Goal: Information Seeking & Learning: Learn about a topic

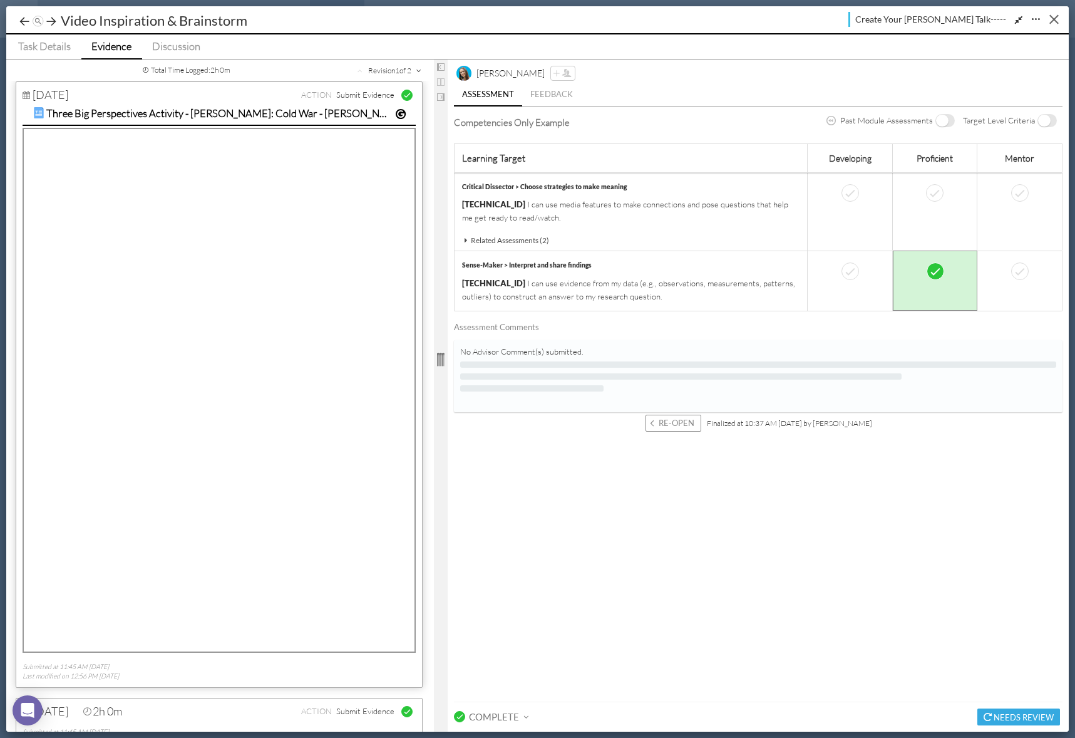
click at [1052, 19] on button "Close" at bounding box center [1054, 18] width 19 height 19
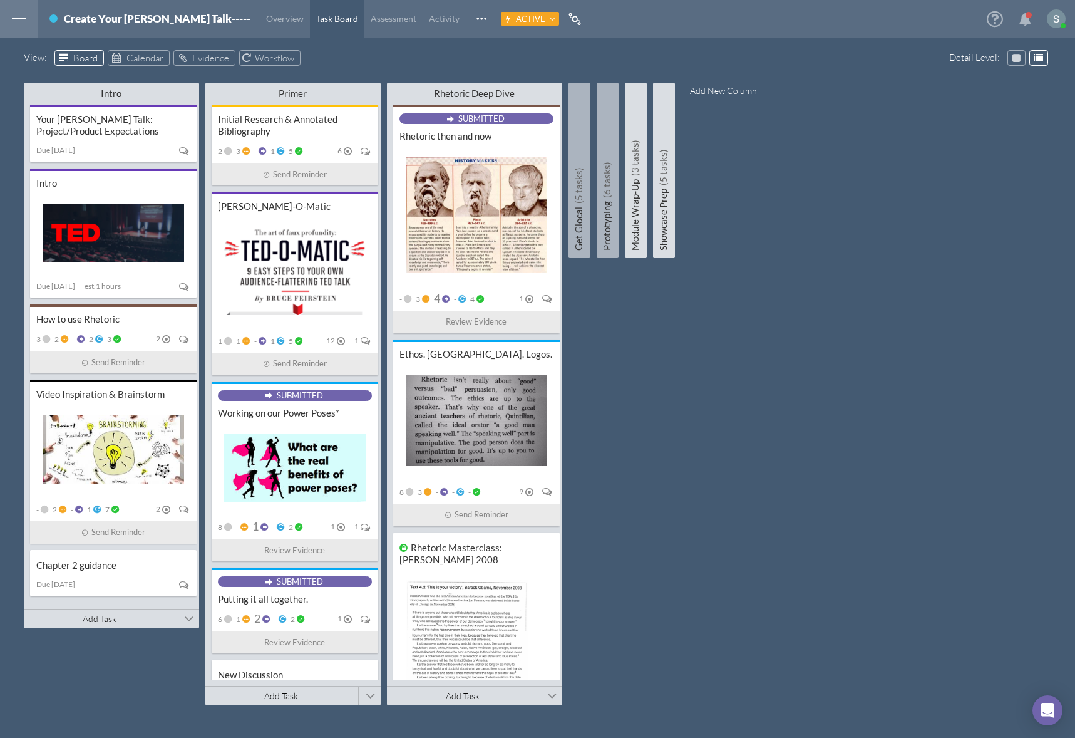
click at [12, 16] on div at bounding box center [19, 19] width 38 height 38
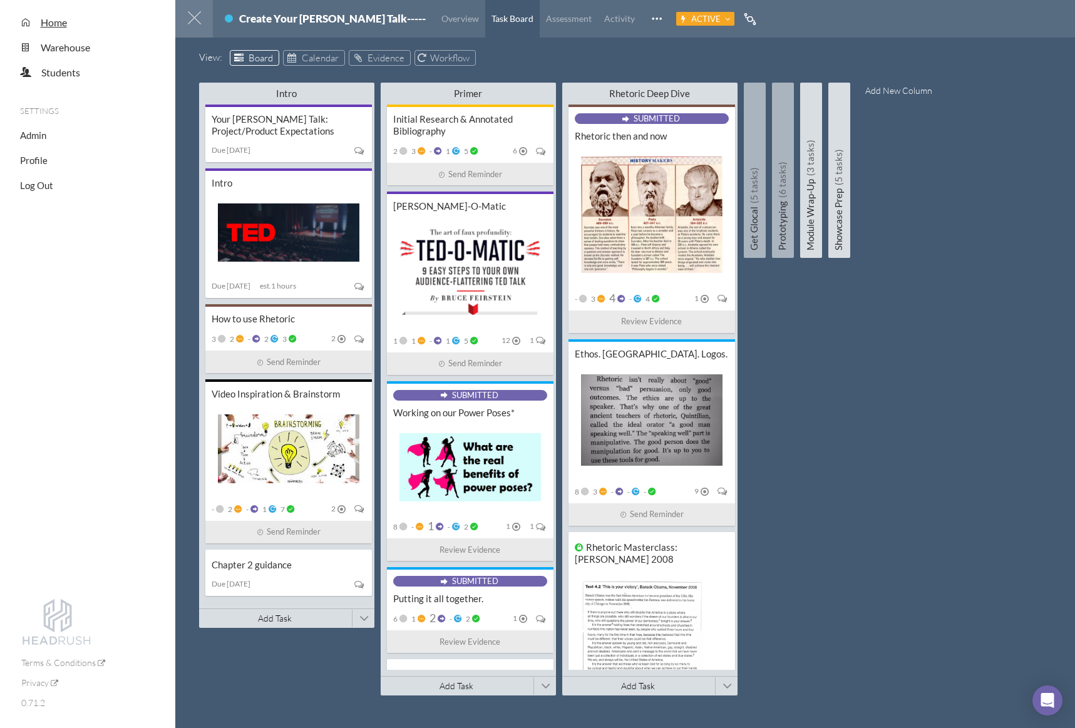
click at [56, 21] on span "Home" at bounding box center [54, 22] width 26 height 12
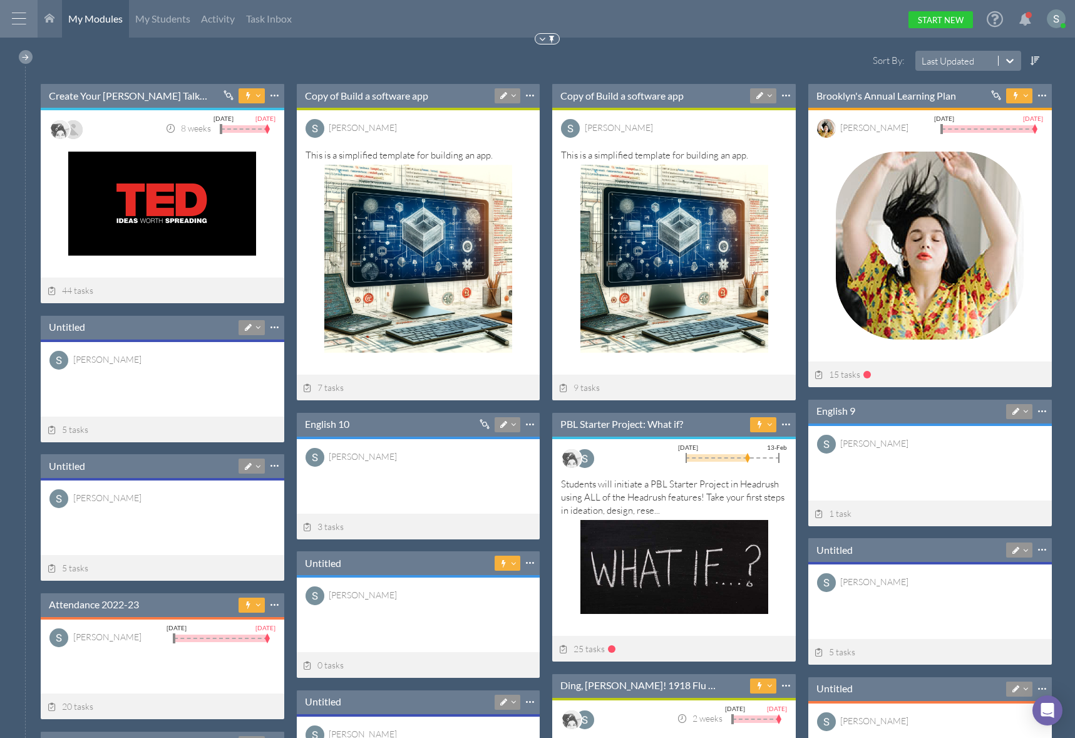
click at [32, 55] on div at bounding box center [26, 57] width 14 height 14
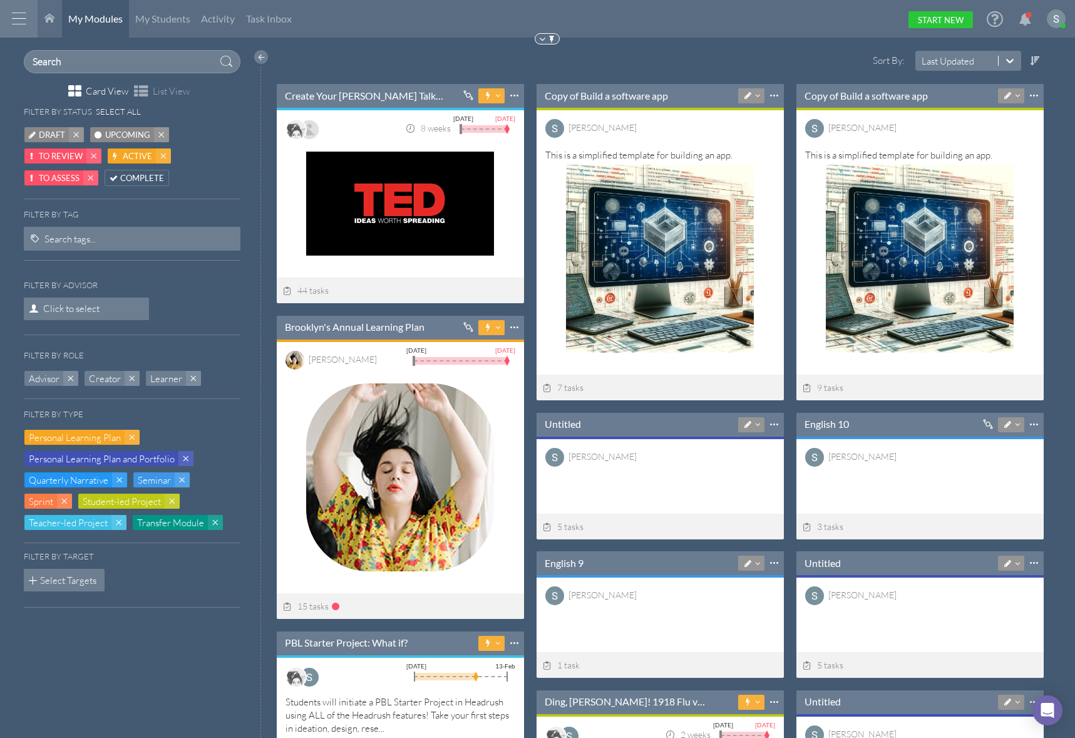
click at [138, 133] on span "Upcoming" at bounding box center [127, 134] width 45 height 13
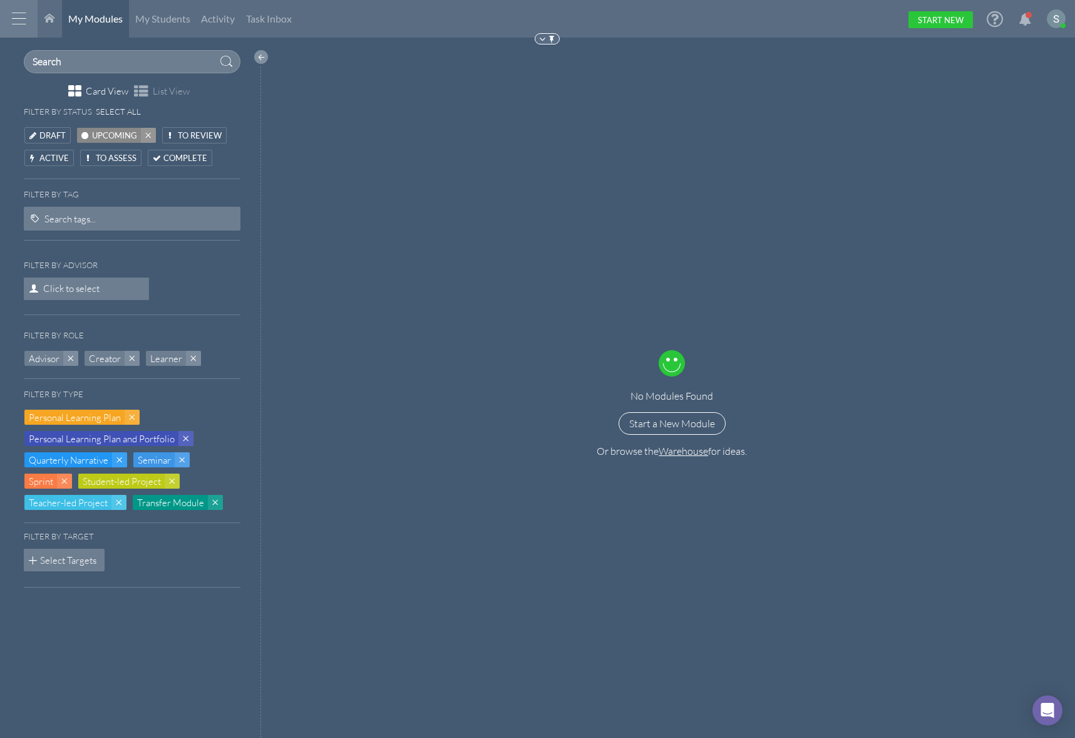
click at [265, 54] on div at bounding box center [261, 57] width 14 height 14
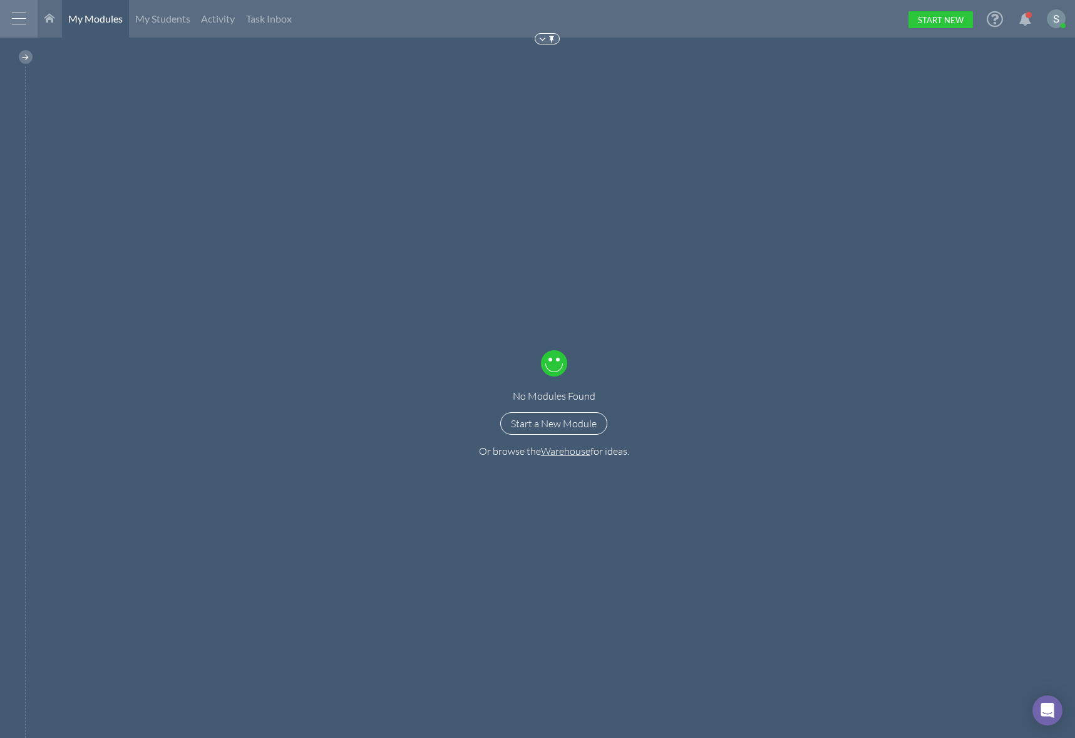
click at [16, 11] on div at bounding box center [19, 19] width 38 height 38
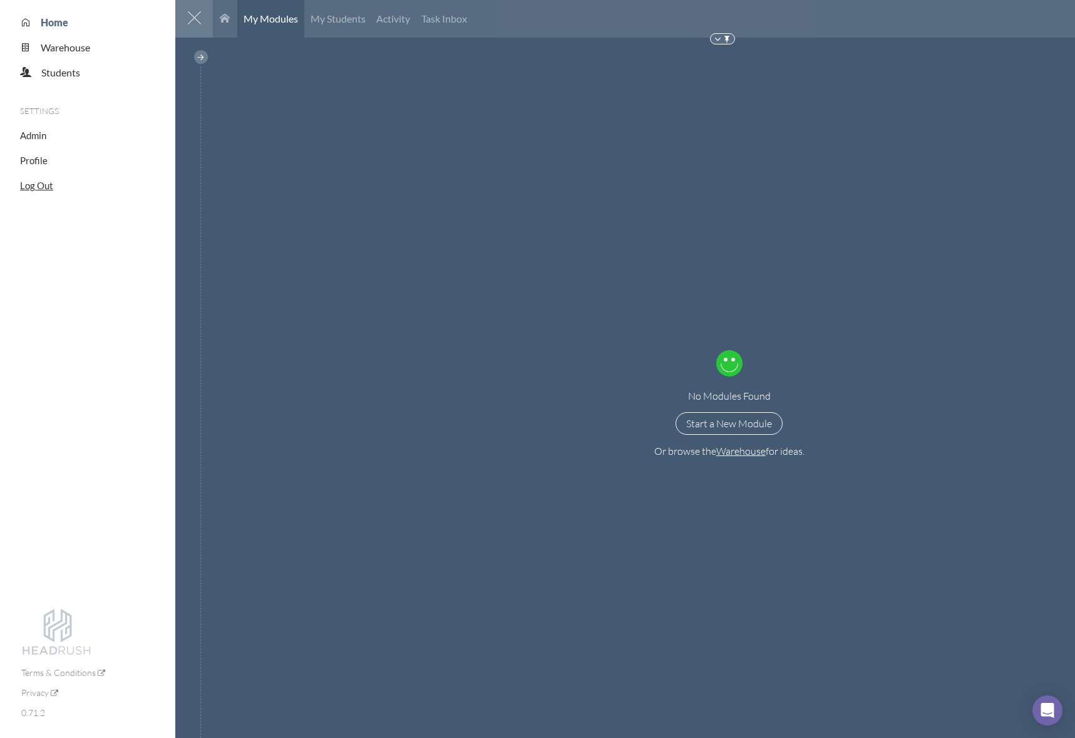
click at [35, 187] on span "Log Out" at bounding box center [36, 185] width 33 height 11
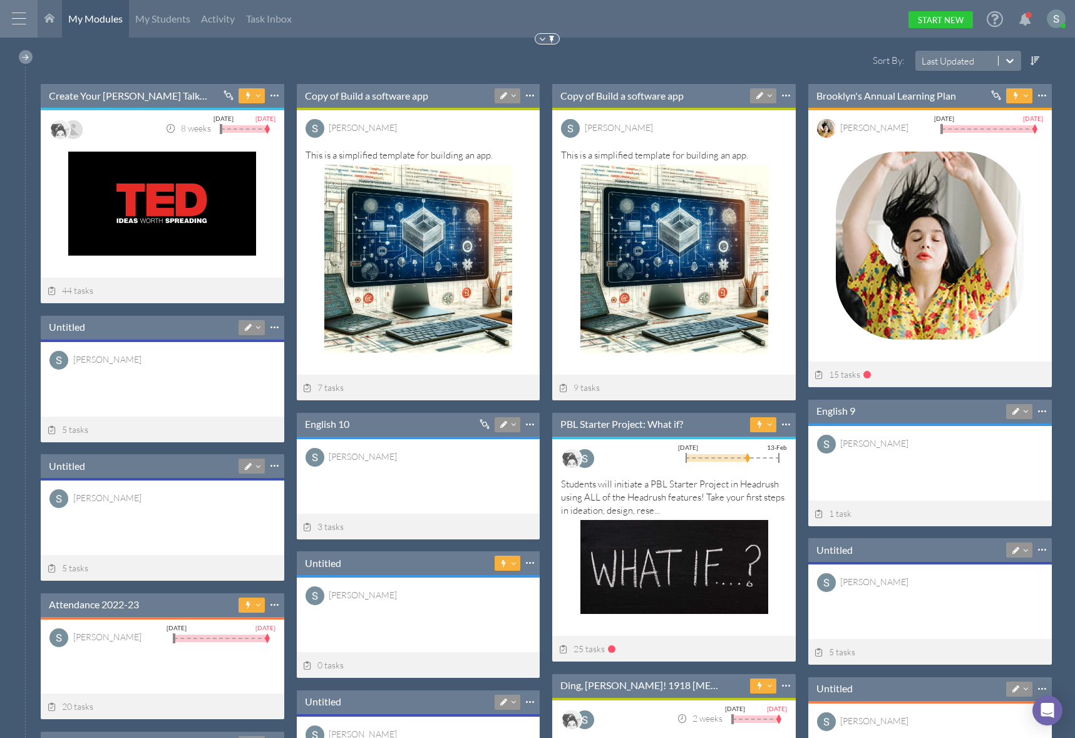
click at [29, 58] on div at bounding box center [26, 57] width 14 height 14
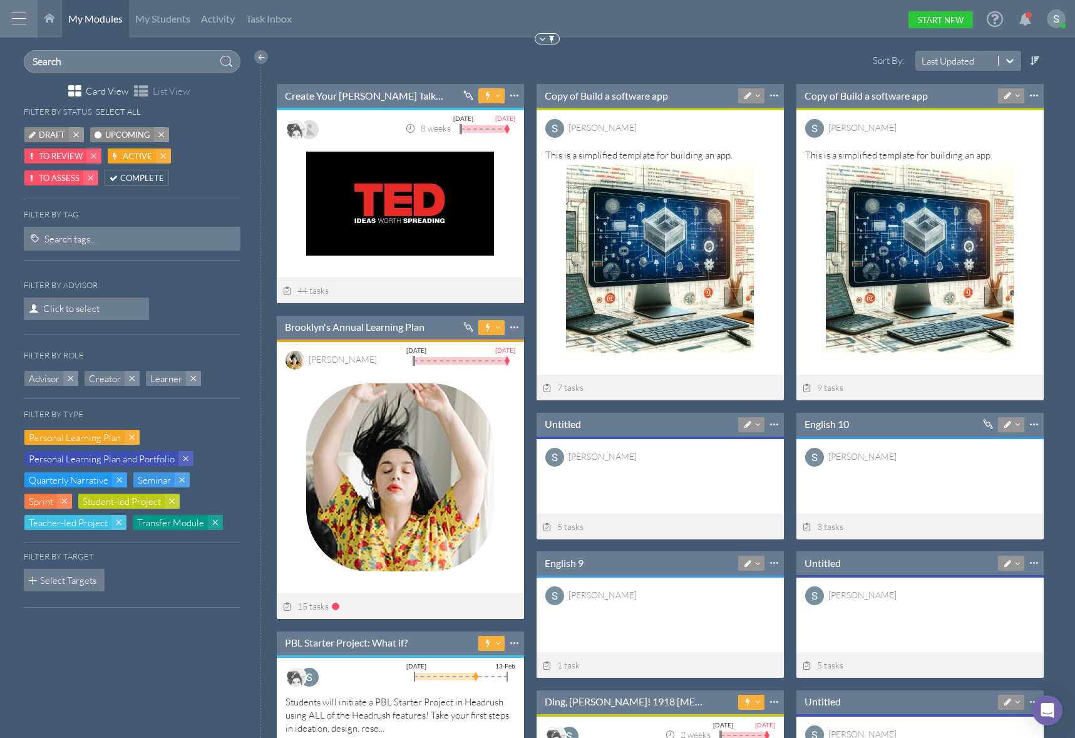
click at [128, 132] on span "Upcoming" at bounding box center [127, 134] width 45 height 13
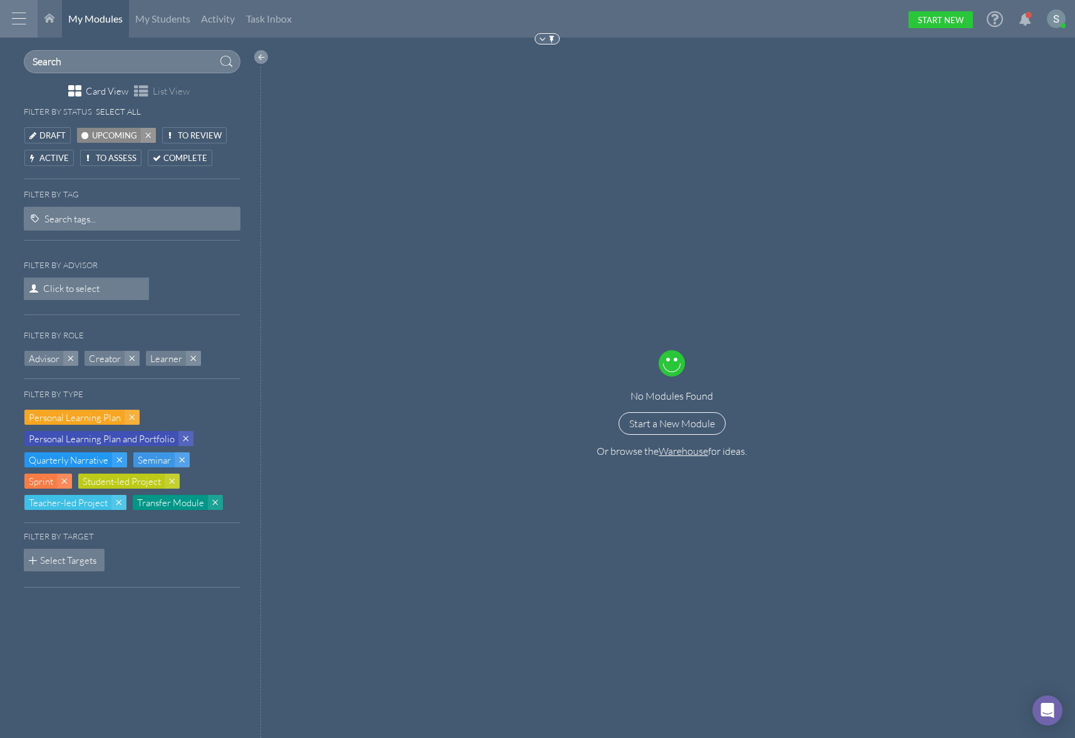
click at [260, 58] on div at bounding box center [261, 57] width 14 height 14
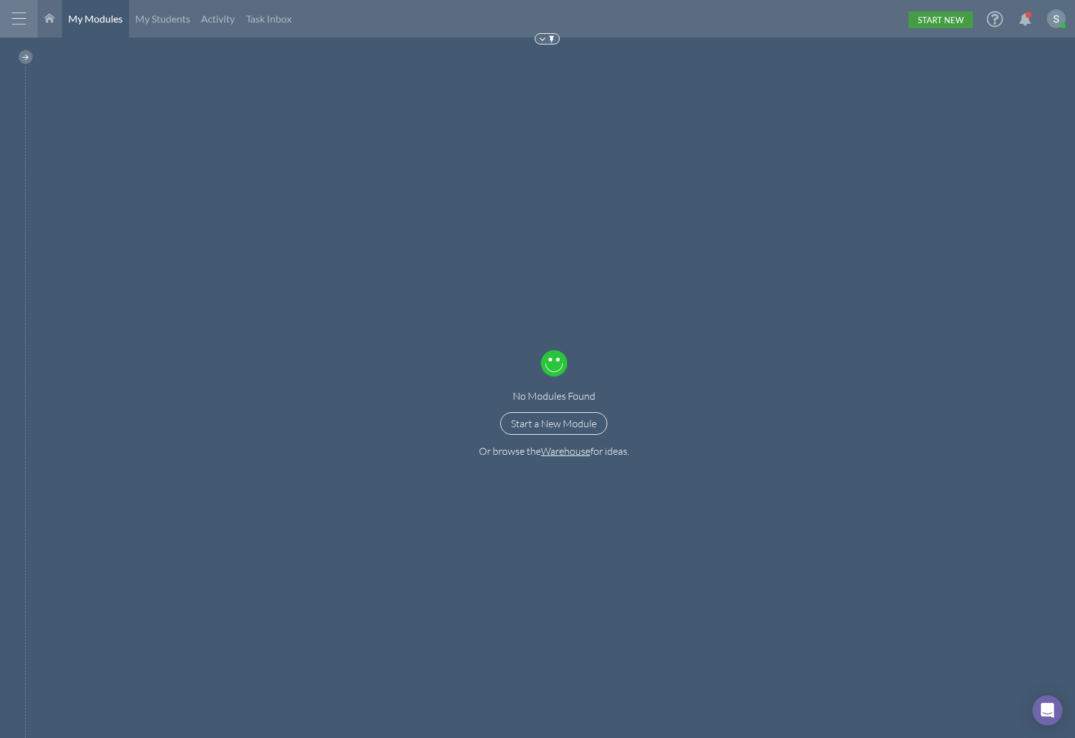
click at [948, 19] on link "Start New" at bounding box center [941, 19] width 65 height 17
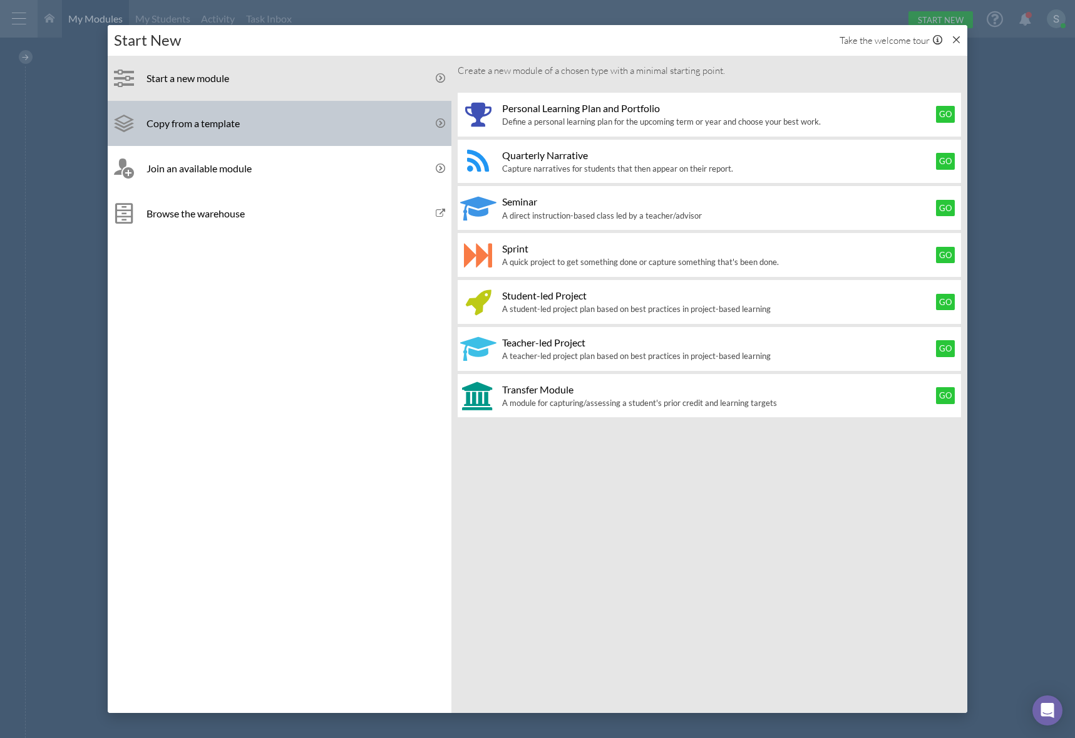
click at [250, 105] on link "Copy from a template" at bounding box center [280, 123] width 344 height 45
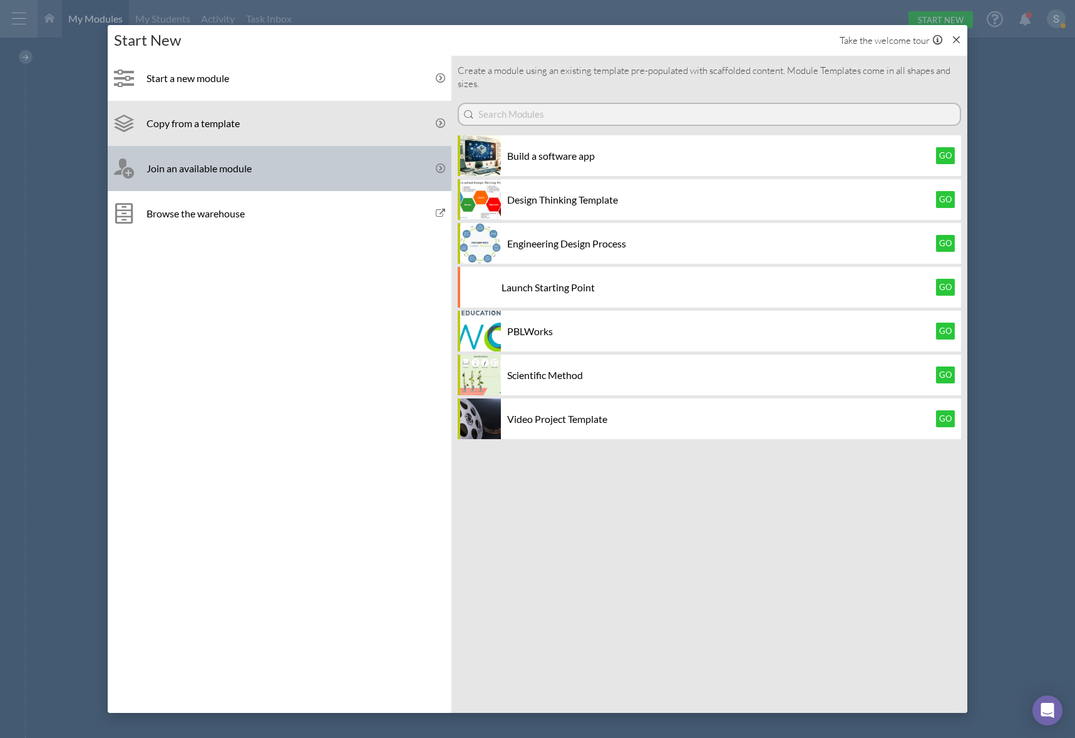
click at [298, 177] on link "Join an available module" at bounding box center [280, 168] width 344 height 45
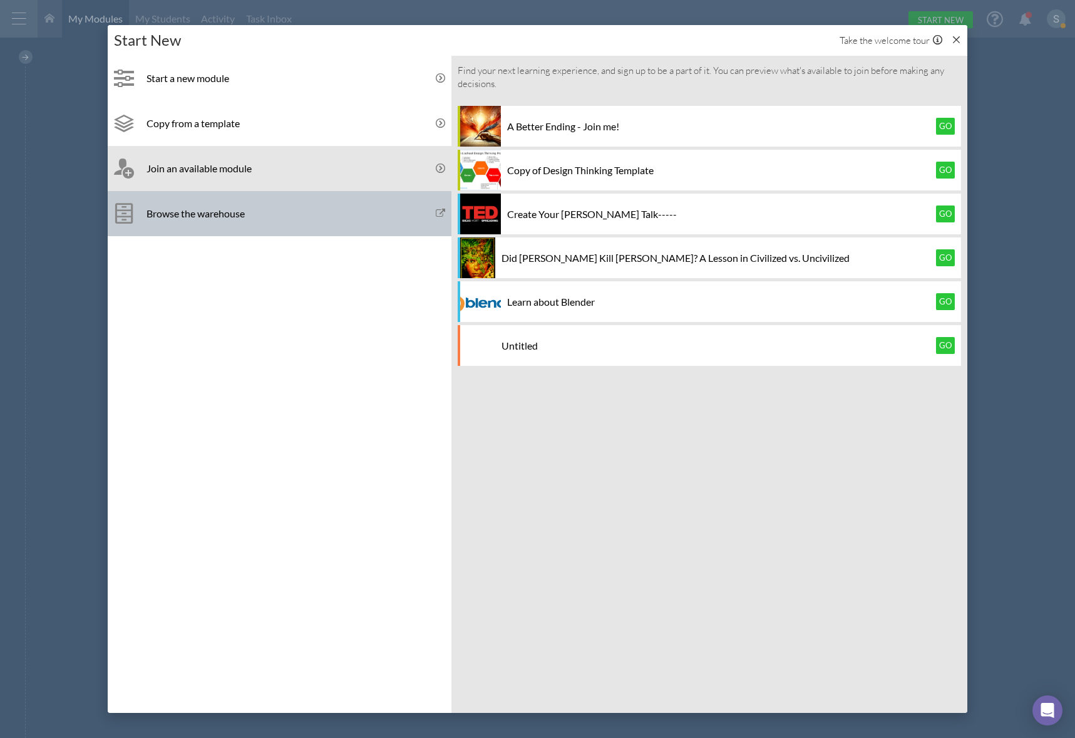
click at [276, 219] on div "Browse the warehouse" at bounding box center [296, 213] width 299 height 12
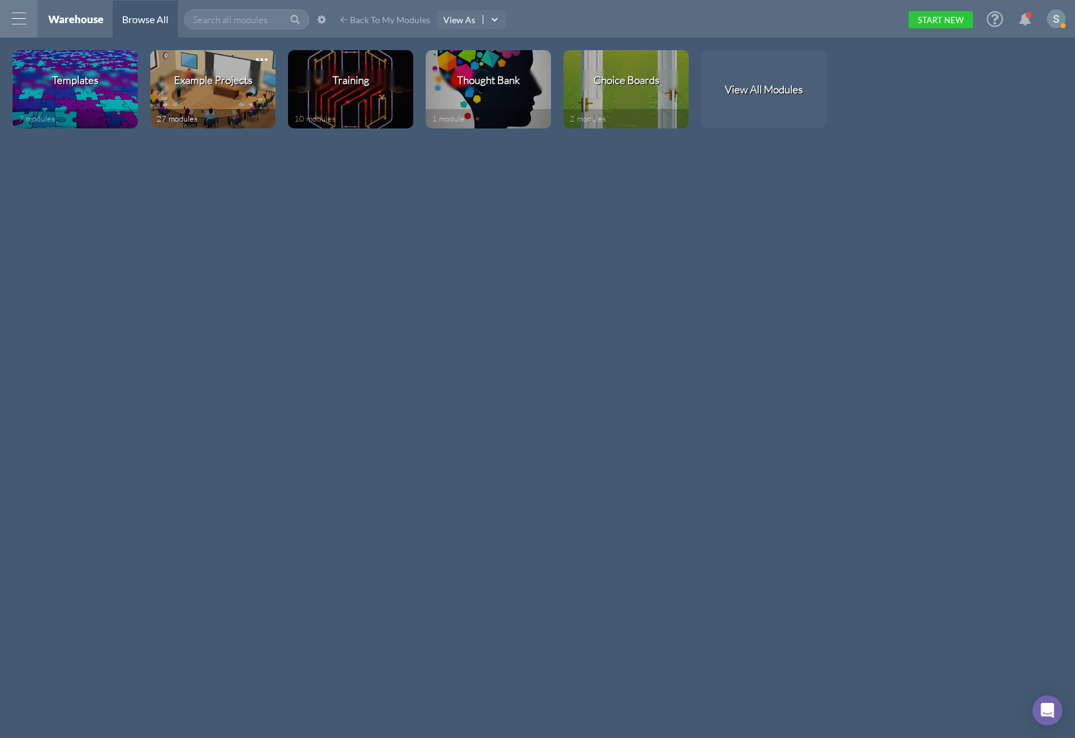
click at [202, 104] on div "Example Projects" at bounding box center [212, 89] width 125 height 39
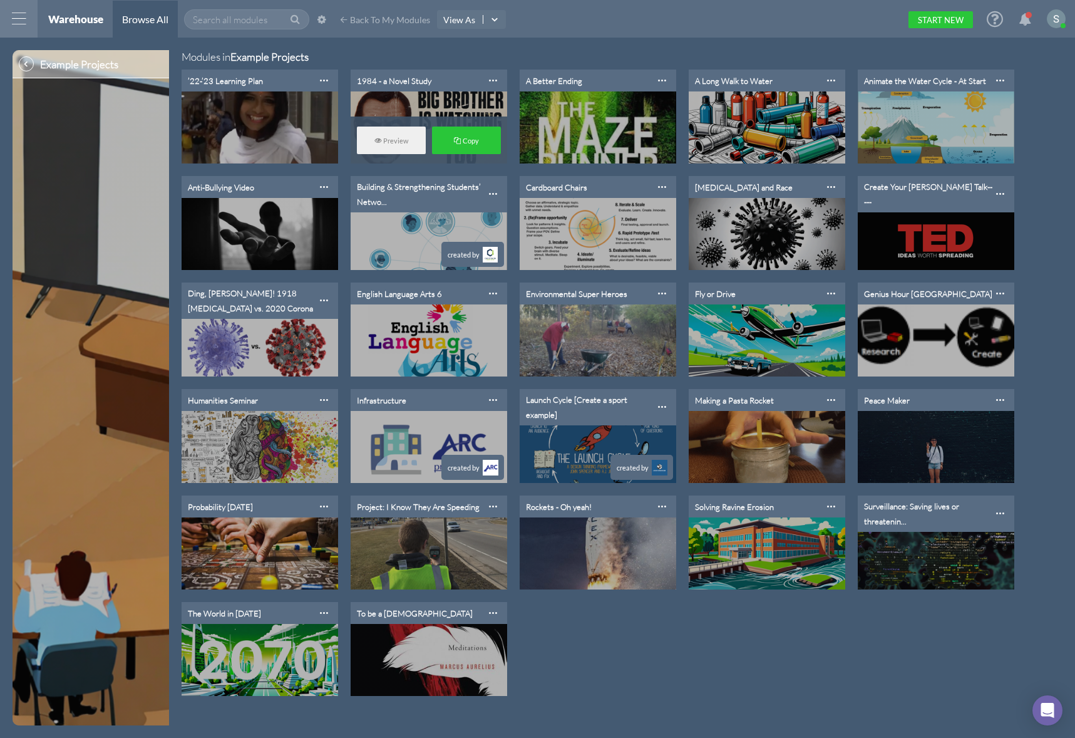
click at [399, 84] on div "1984 - a Novel Study" at bounding box center [394, 81] width 75 height 10
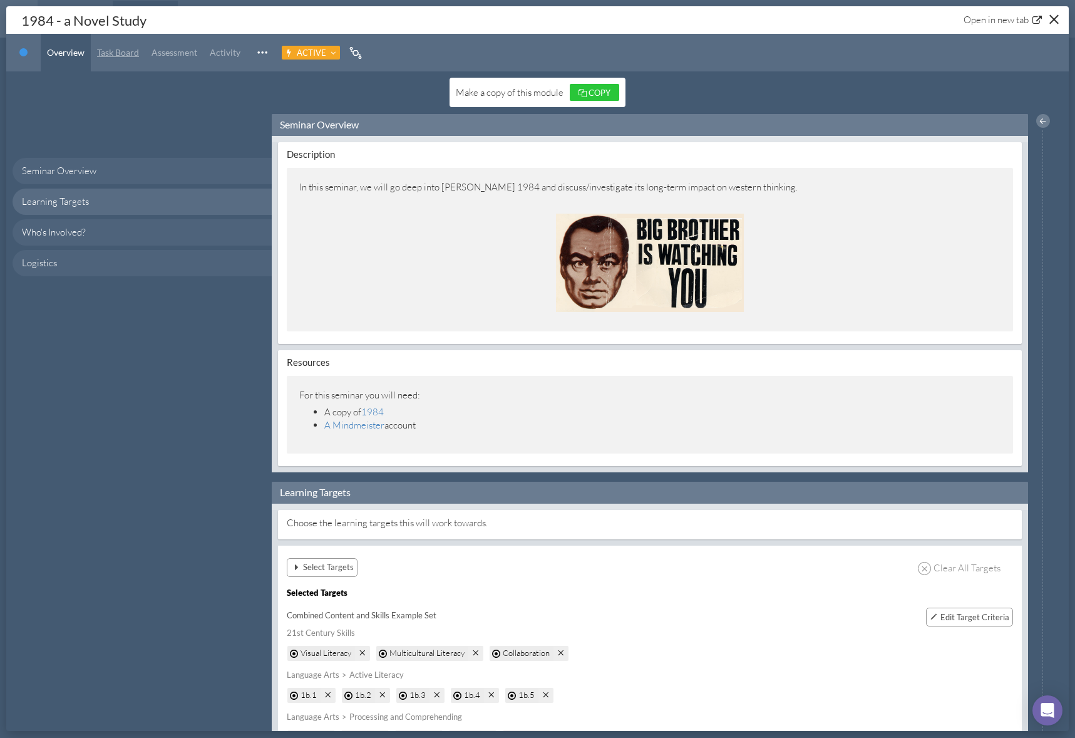
click at [108, 55] on span "Task Board" at bounding box center [118, 52] width 42 height 11
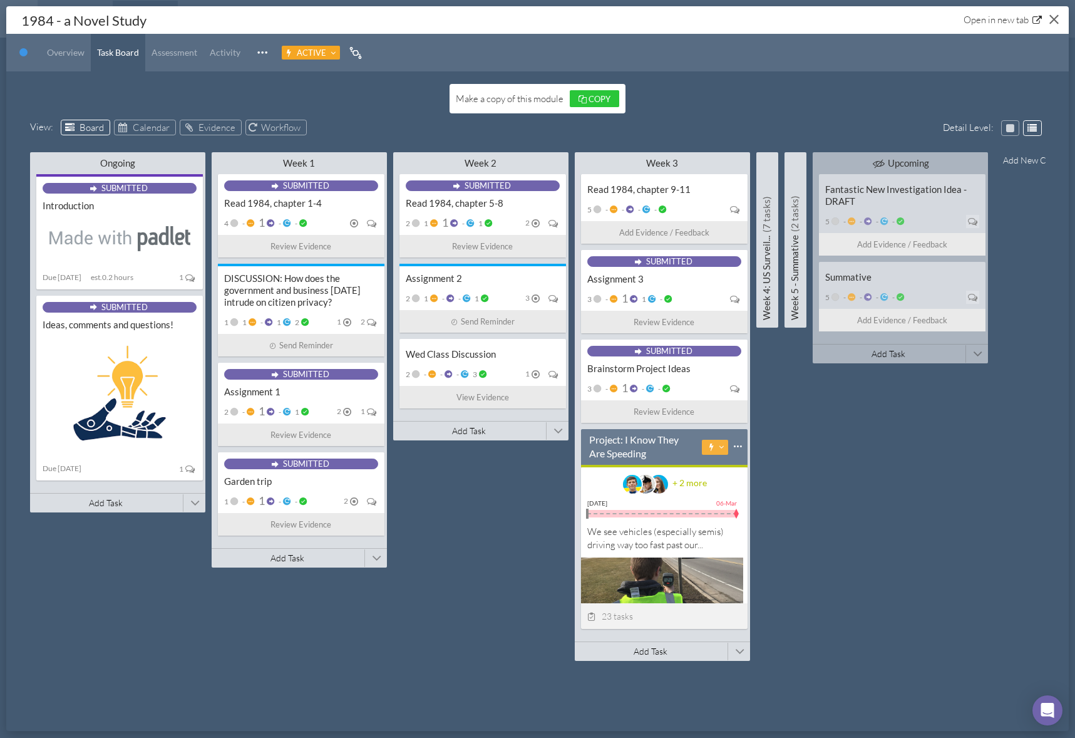
click at [1058, 14] on button "Close" at bounding box center [1054, 18] width 19 height 19
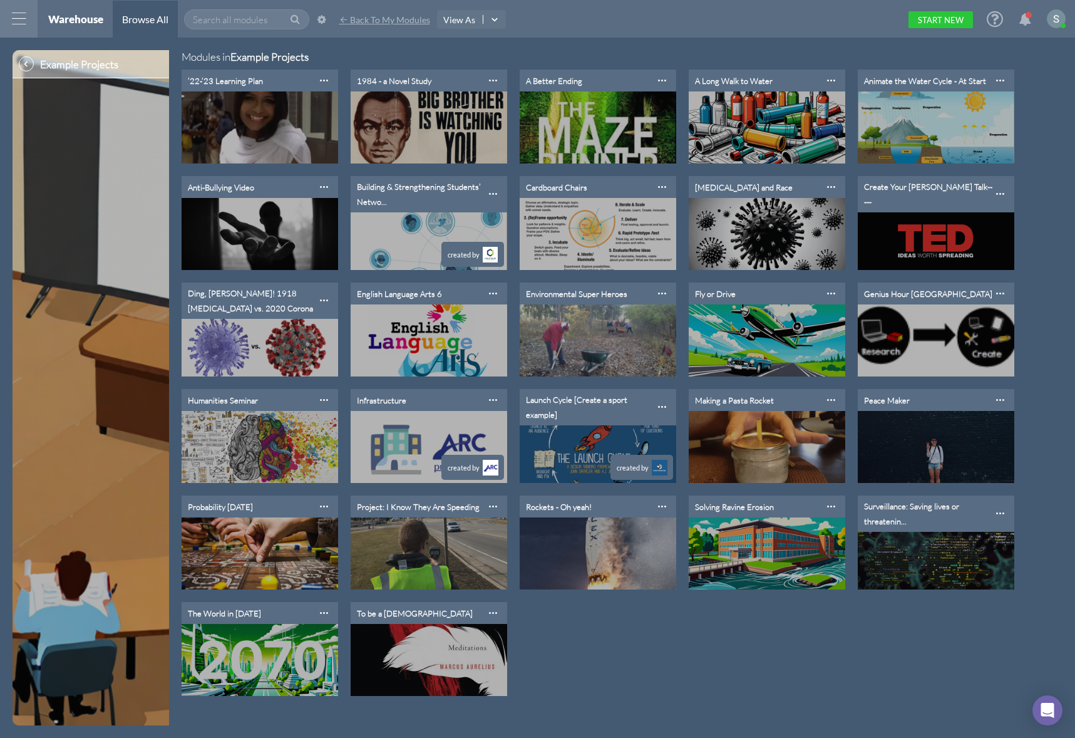
click at [406, 23] on span "Back To My Modules" at bounding box center [390, 19] width 80 height 11
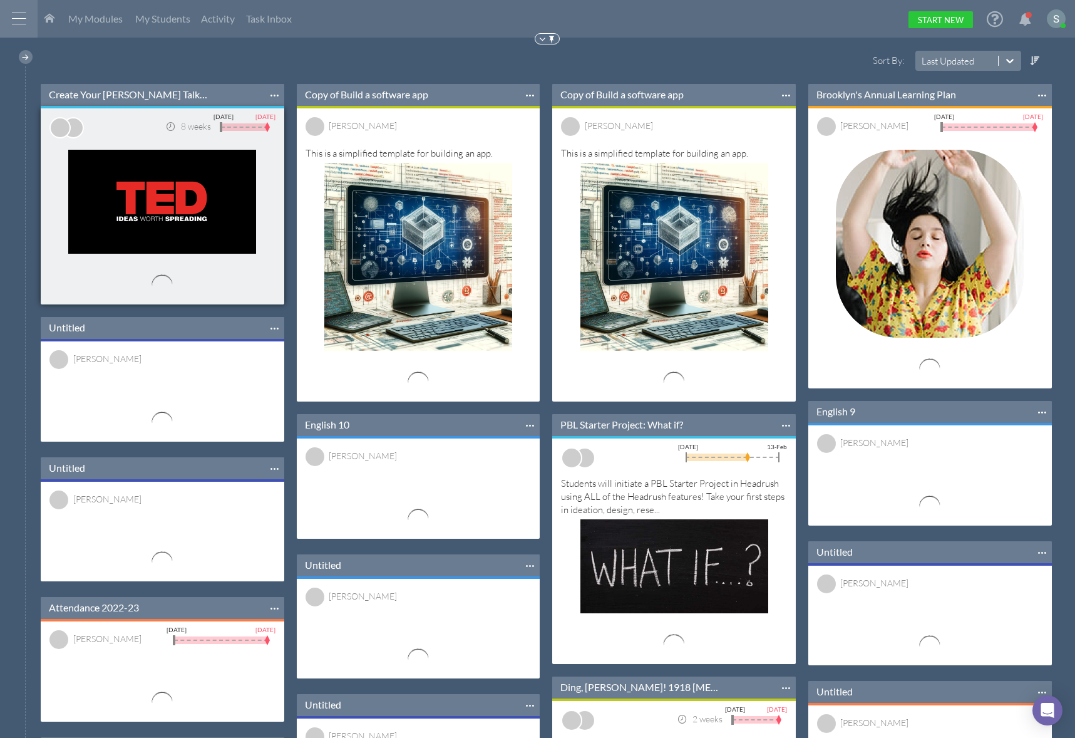
scroll to position [147, 262]
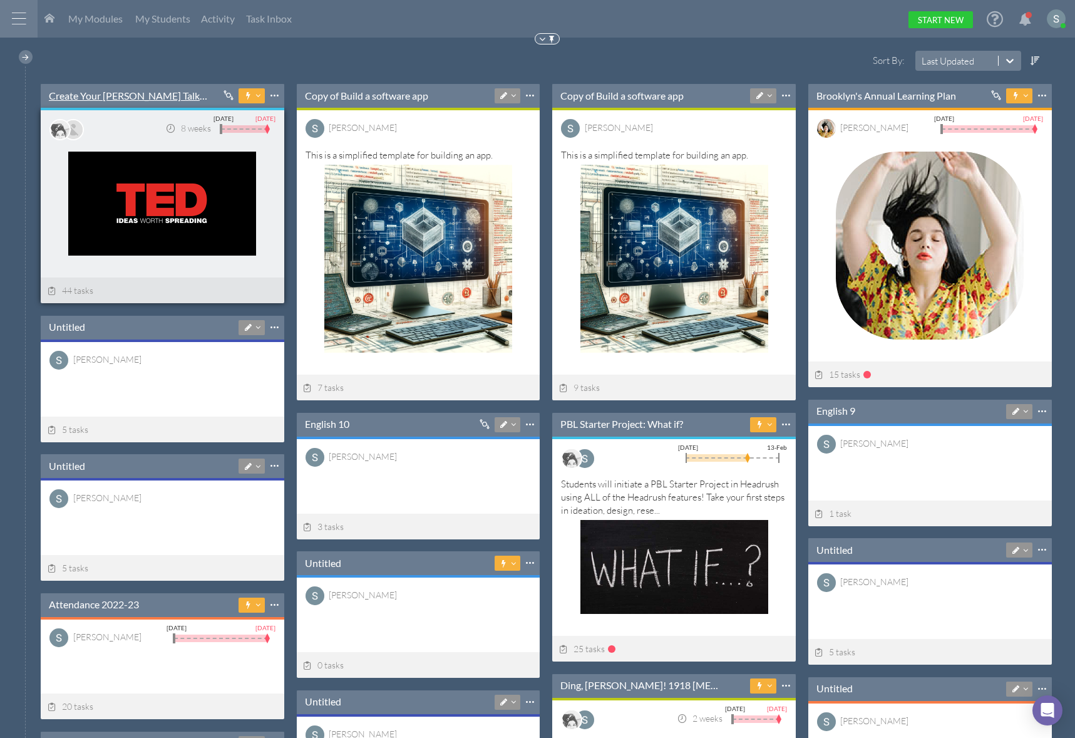
click at [96, 91] on link "Create Your [PERSON_NAME] Talk-----" at bounding box center [128, 96] width 159 height 14
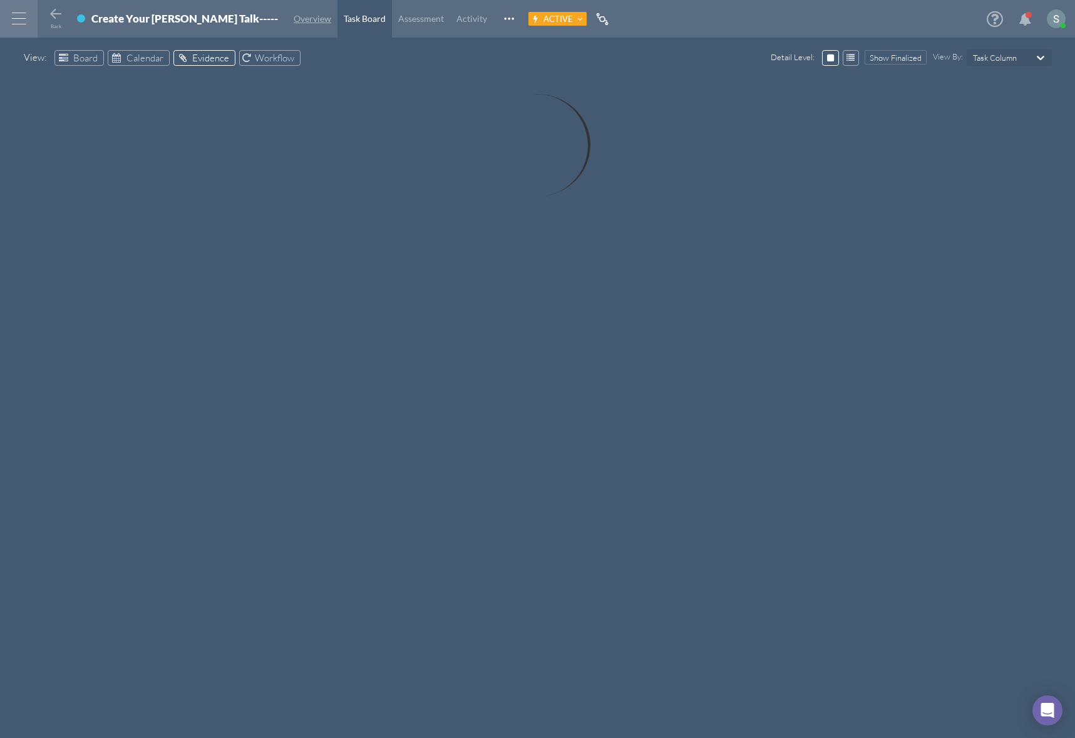
click at [294, 16] on span "Overview" at bounding box center [313, 18] width 38 height 11
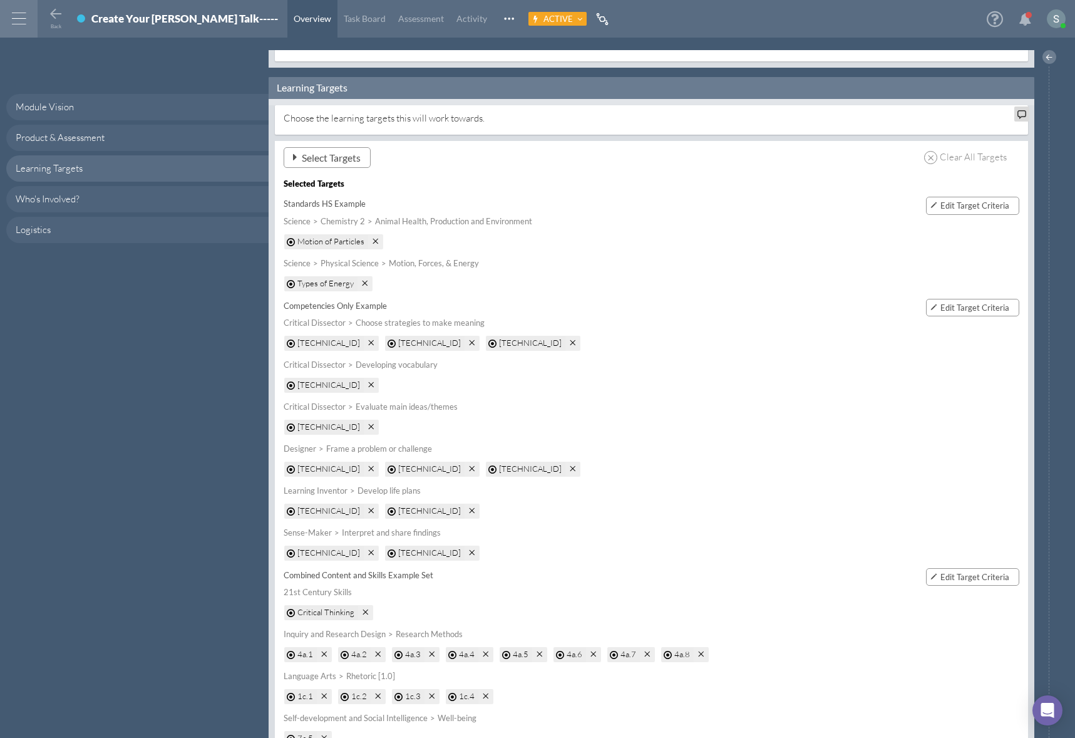
click at [317, 151] on span "Select Targets" at bounding box center [331, 157] width 59 height 13
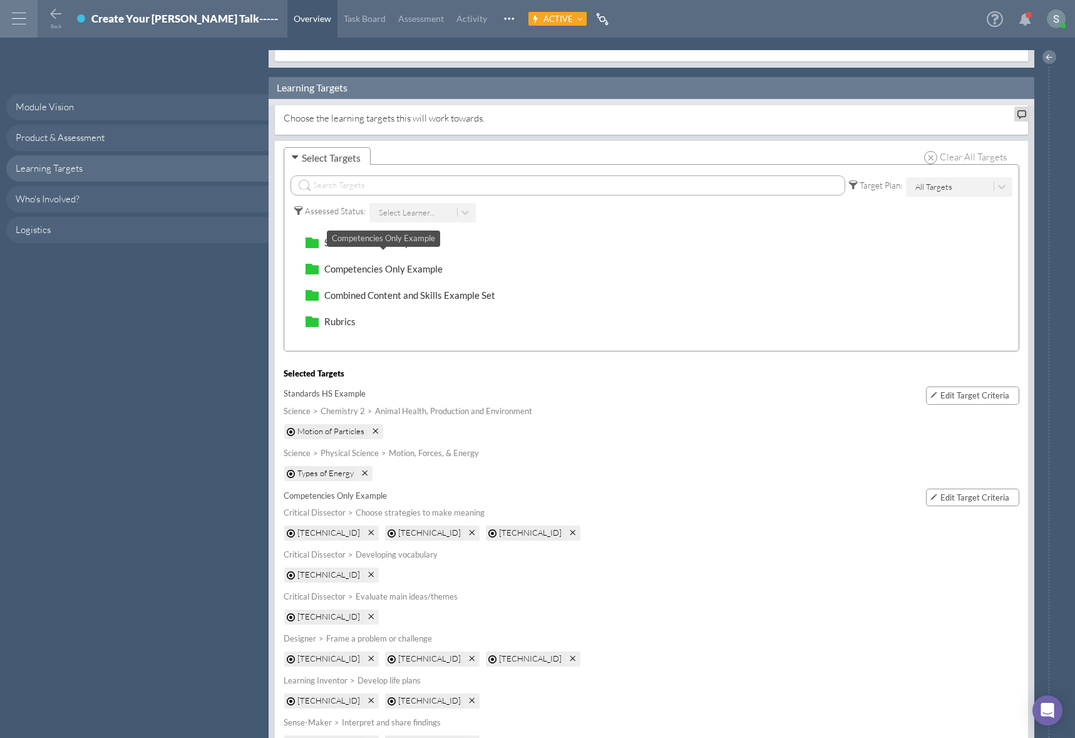
click at [353, 263] on span "Competencies Only Example" at bounding box center [383, 268] width 118 height 11
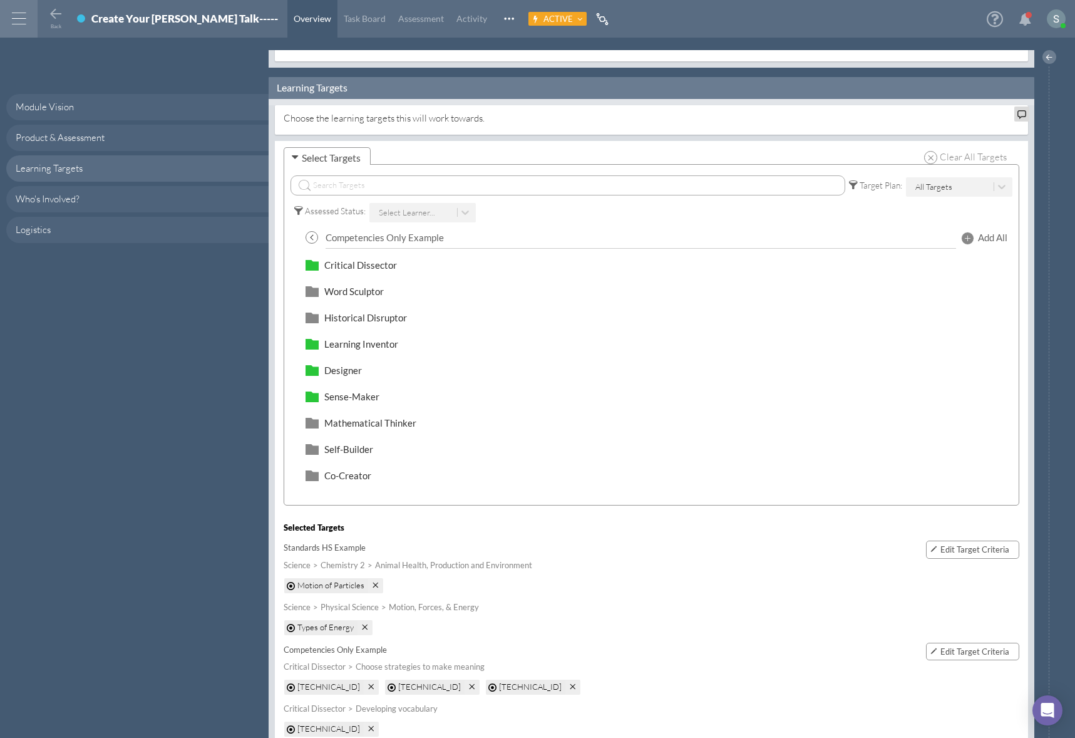
click at [313, 231] on span at bounding box center [312, 237] width 13 height 13
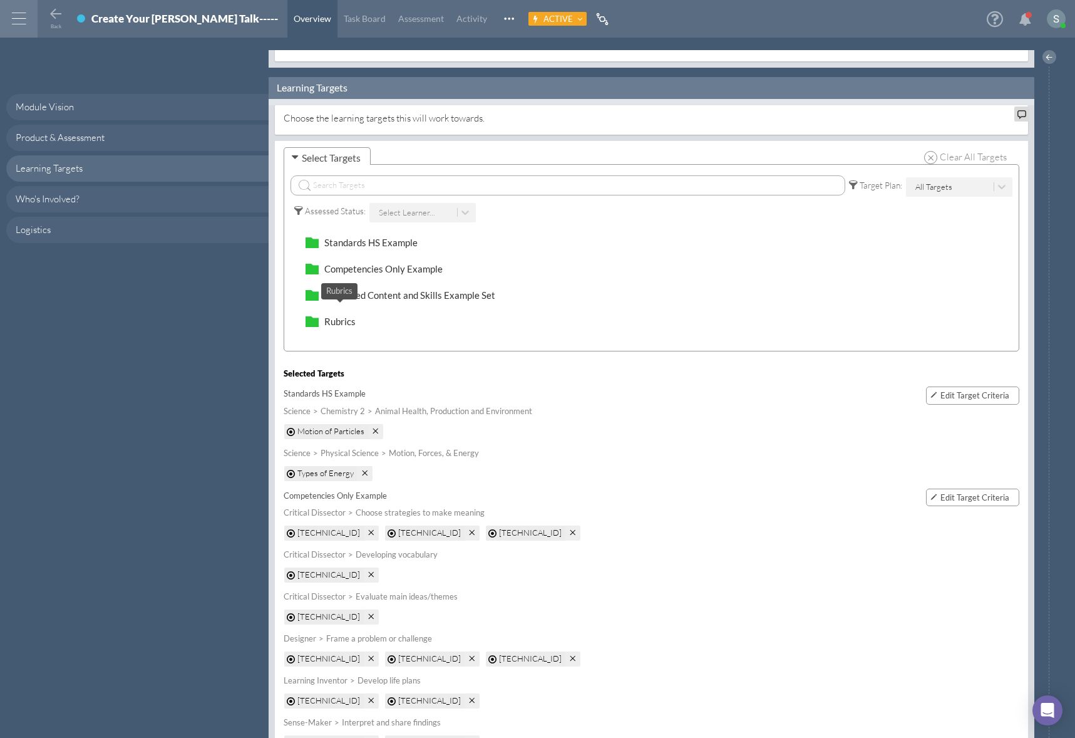
click at [349, 316] on span "Rubrics" at bounding box center [339, 321] width 31 height 11
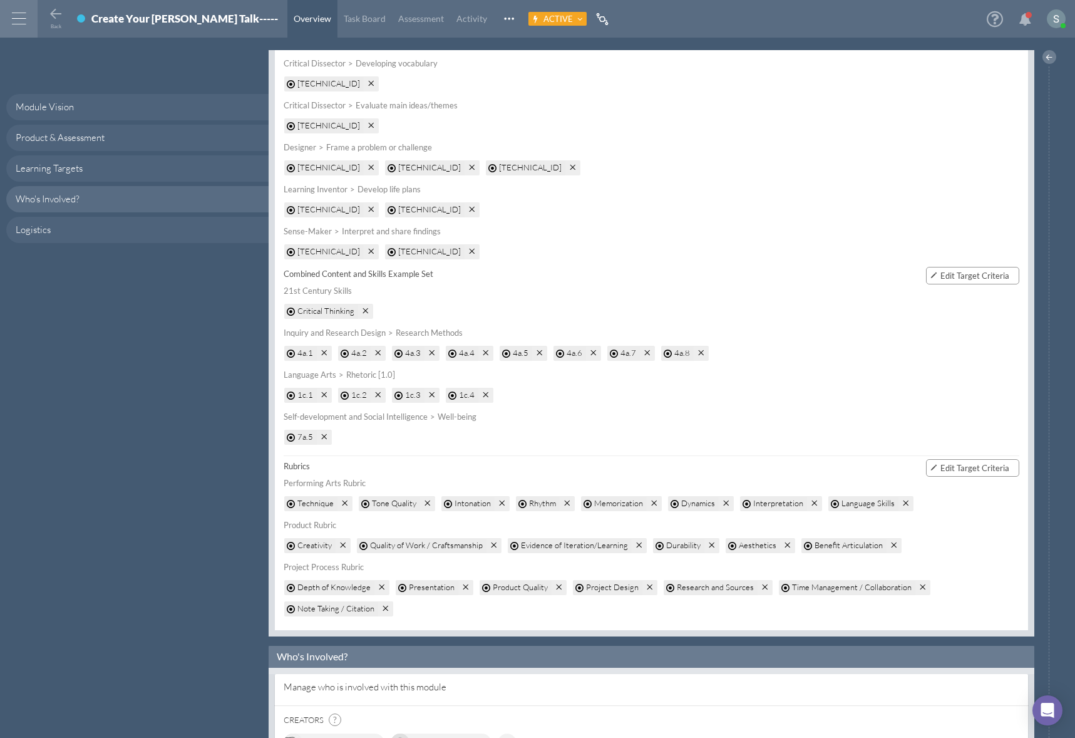
click at [967, 463] on span "Edit Target Criteria" at bounding box center [975, 468] width 69 height 10
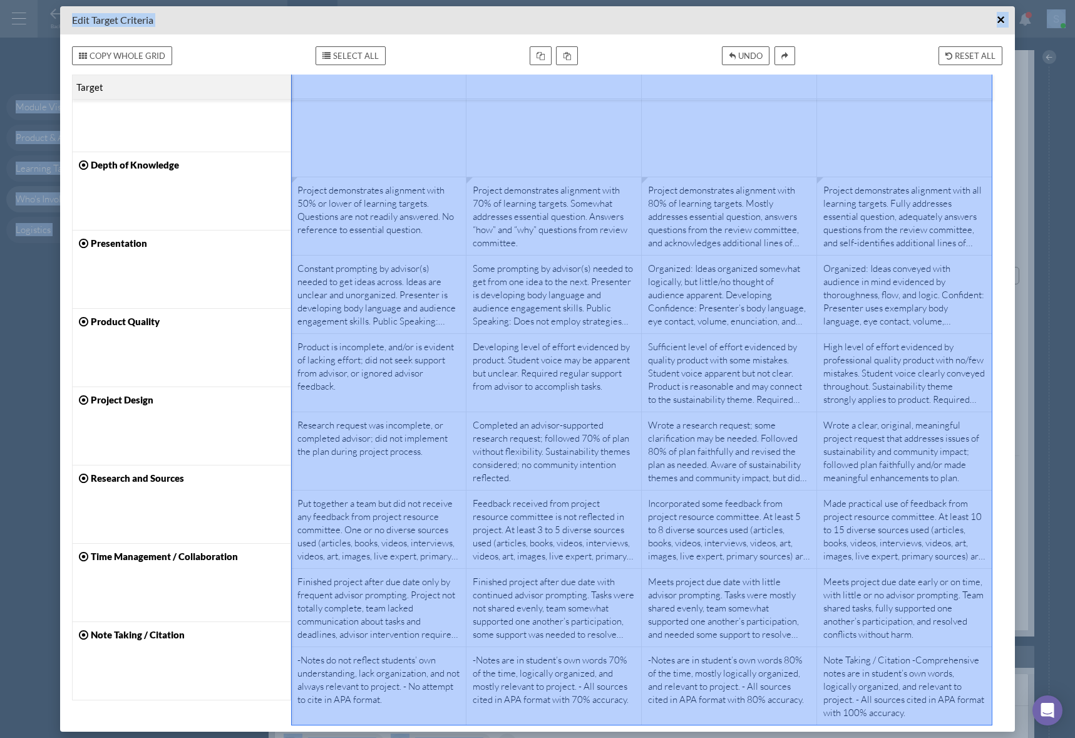
drag, startPoint x: 335, startPoint y: 118, endPoint x: 797, endPoint y: 733, distance: 769.8
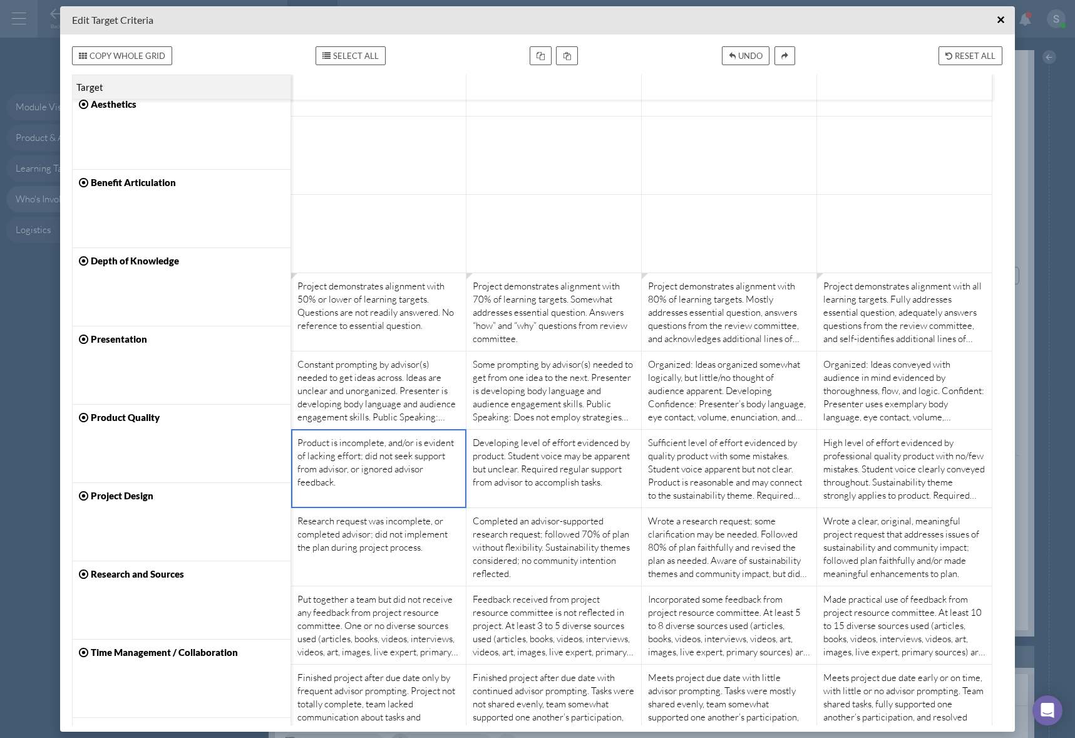
click at [448, 452] on div "Product is incomplete, and/or is evident of lacking effort; did not seek suppor…" at bounding box center [378, 468] width 162 height 65
click at [708, 421] on div "Organized: Ideas organized somewhat logically, but little/no thought of audienc…" at bounding box center [729, 390] width 162 height 65
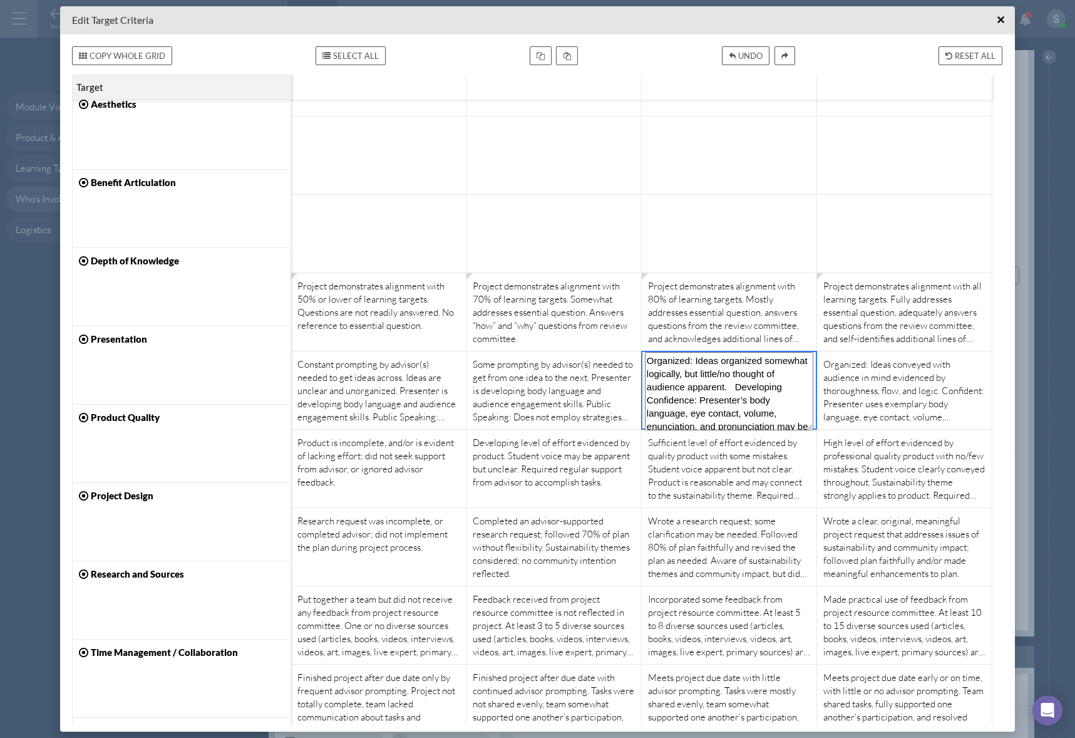
click at [708, 421] on textarea "Organized: Ideas organized somewhat logically, but little/no thought of audienc…" at bounding box center [729, 391] width 168 height 78
click at [711, 492] on div "Sufficient level of effort evidenced by quality product with some mistakes. Stu…" at bounding box center [729, 468] width 162 height 65
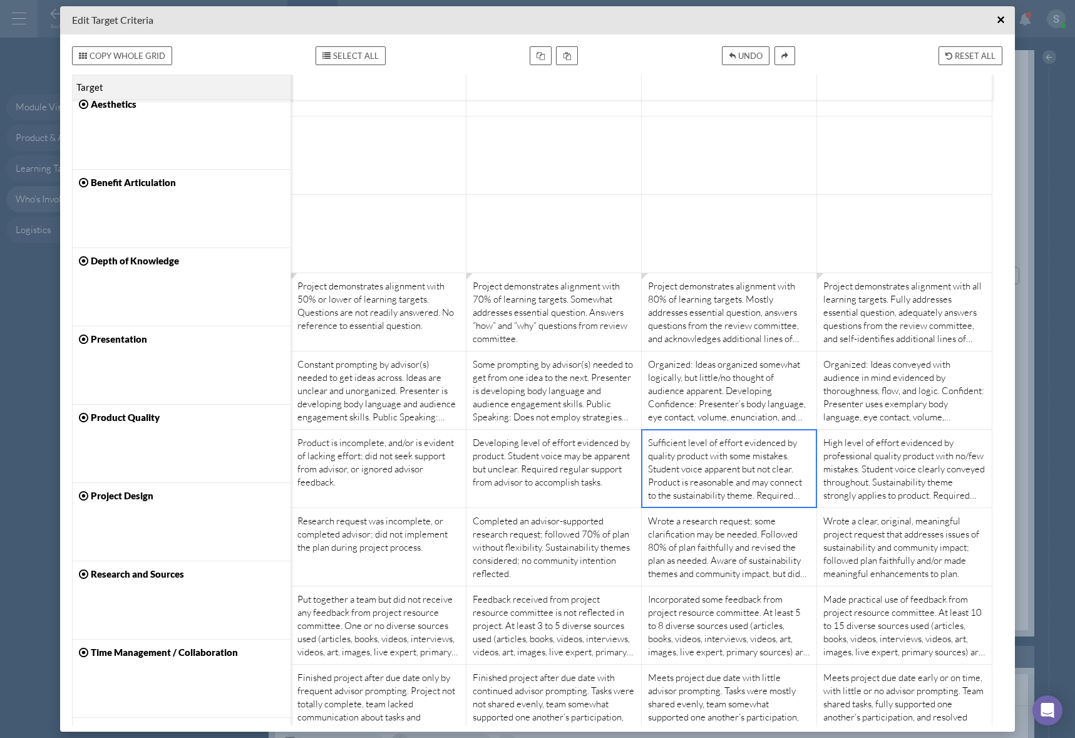
click at [711, 492] on div "Sufficient level of effort evidenced by quality product with some mistakes. Stu…" at bounding box center [729, 468] width 162 height 65
click at [999, 20] on span "×" at bounding box center [1001, 20] width 8 height 16
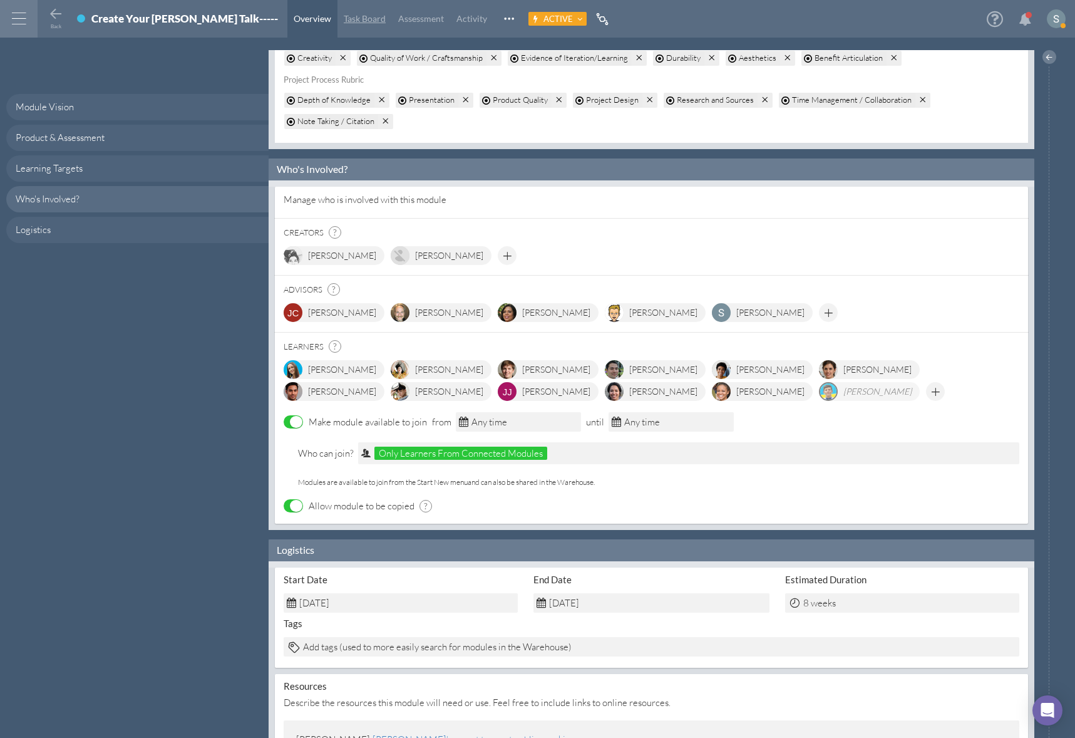
click at [344, 14] on span "Task Board" at bounding box center [365, 18] width 42 height 11
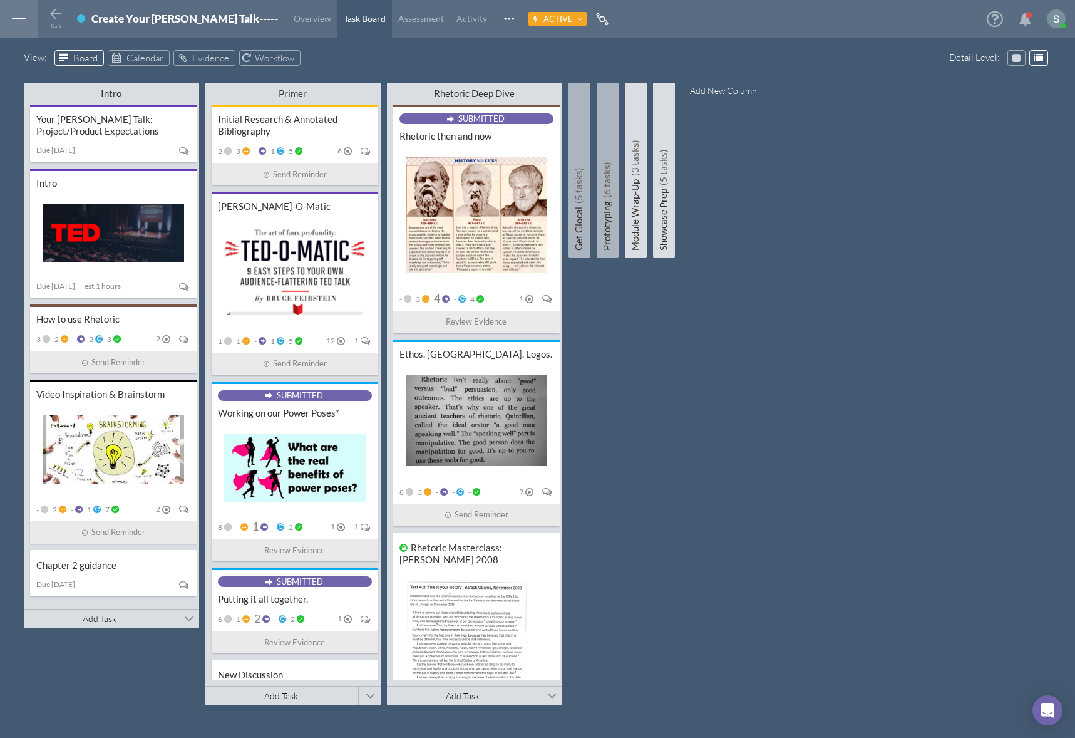
click at [720, 89] on button "Add New Column" at bounding box center [723, 90] width 97 height 23
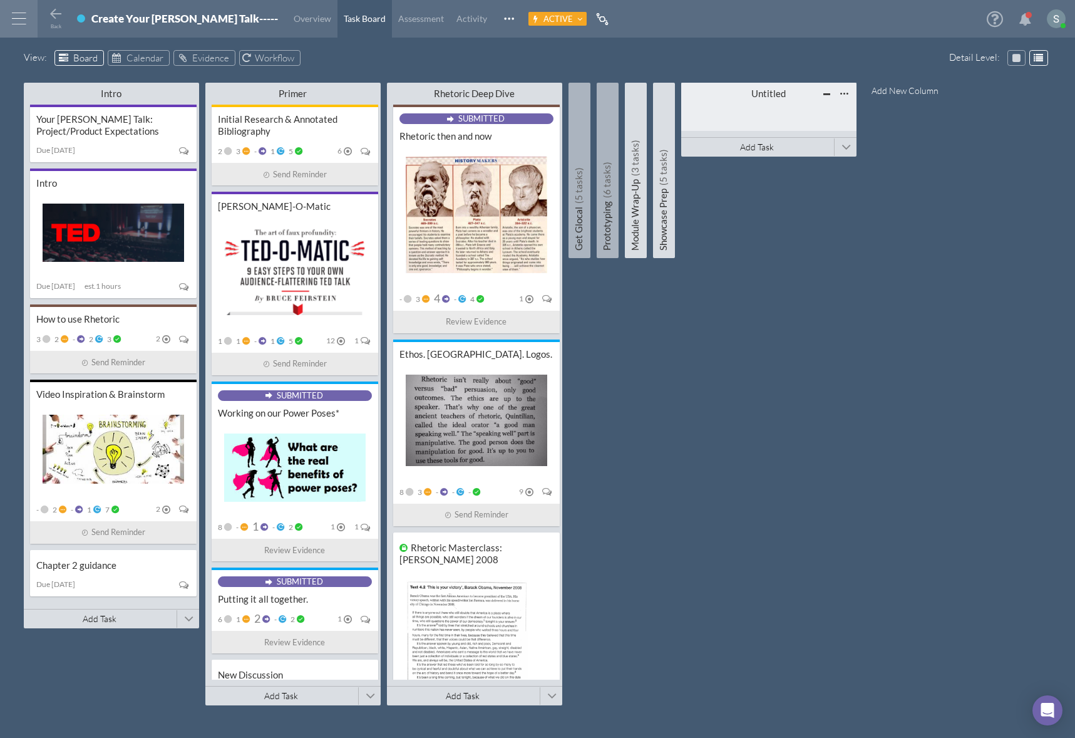
click at [762, 97] on div "Untitled" at bounding box center [768, 94] width 105 height 12
click at [908, 146] on div "Intro Minimize This Column All Others All Left All Right Make Invisible Add to …" at bounding box center [538, 397] width 1028 height 637
click at [846, 91] on div at bounding box center [845, 94] width 16 height 16
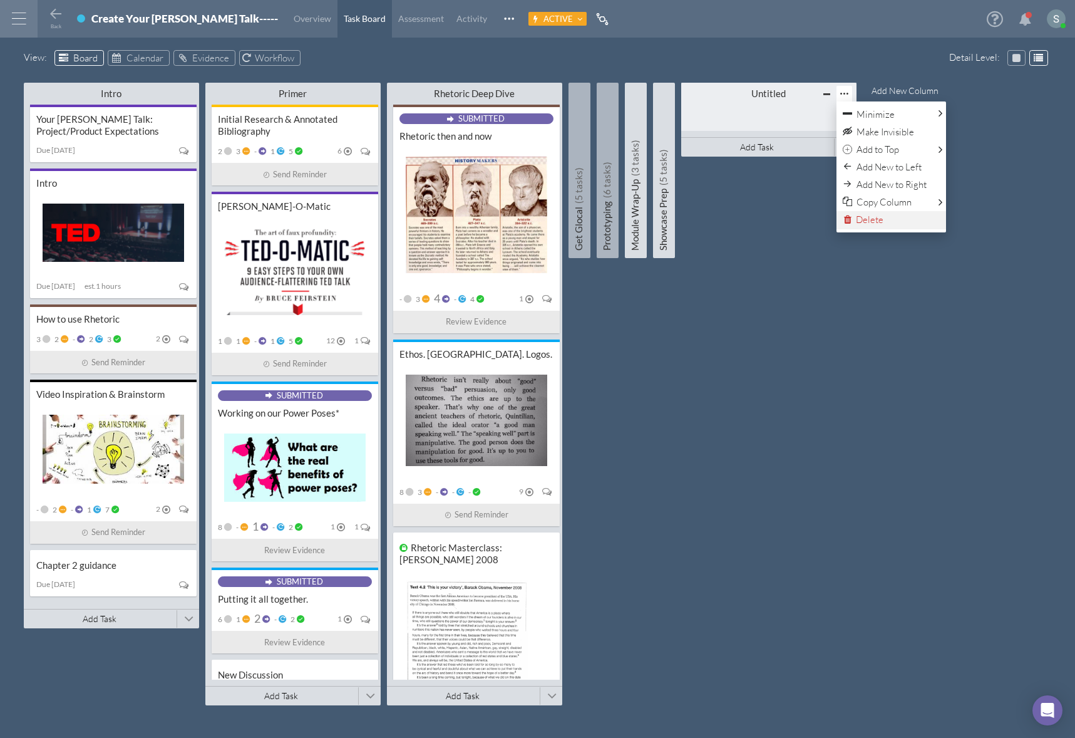
click at [873, 214] on span "Delete" at bounding box center [870, 220] width 28 height 12
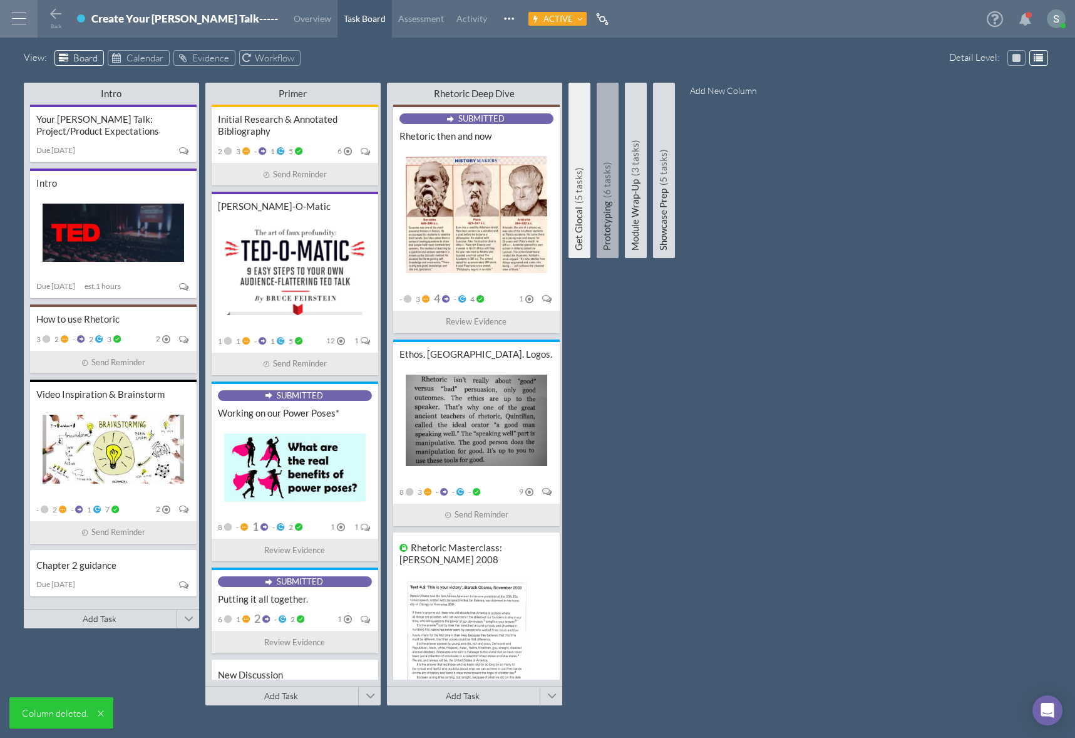
click at [577, 163] on h5 "Get Glocal (5 tasks)" at bounding box center [579, 172] width 22 height 157
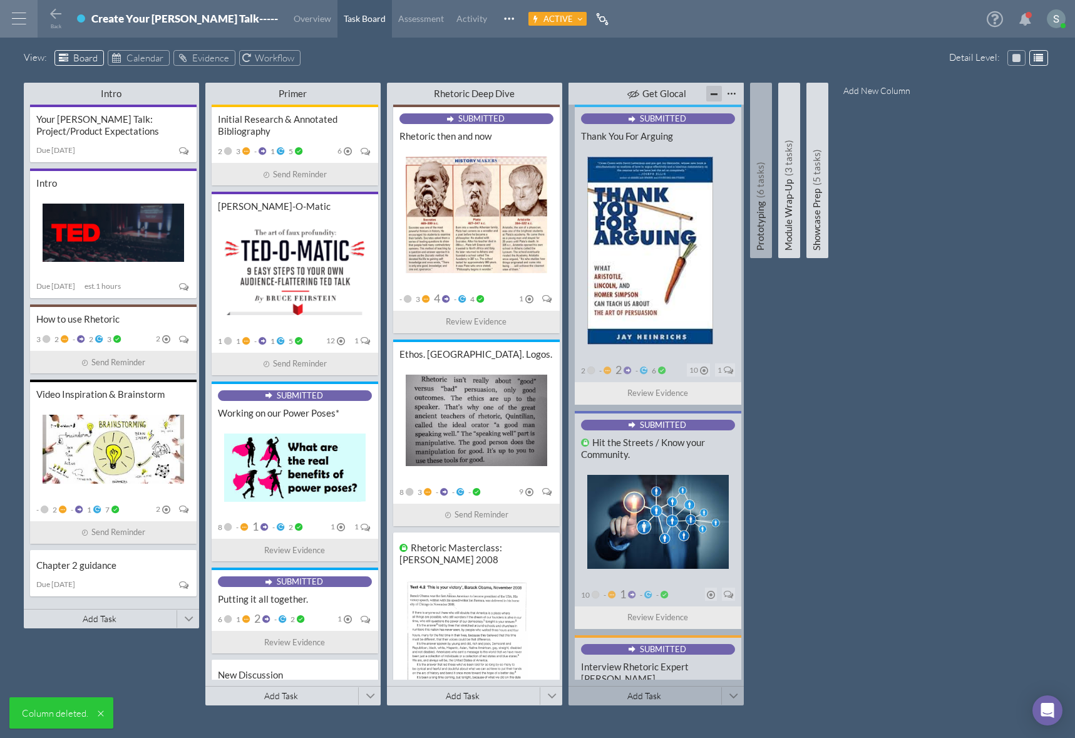
click at [709, 95] on div at bounding box center [714, 94] width 16 height 16
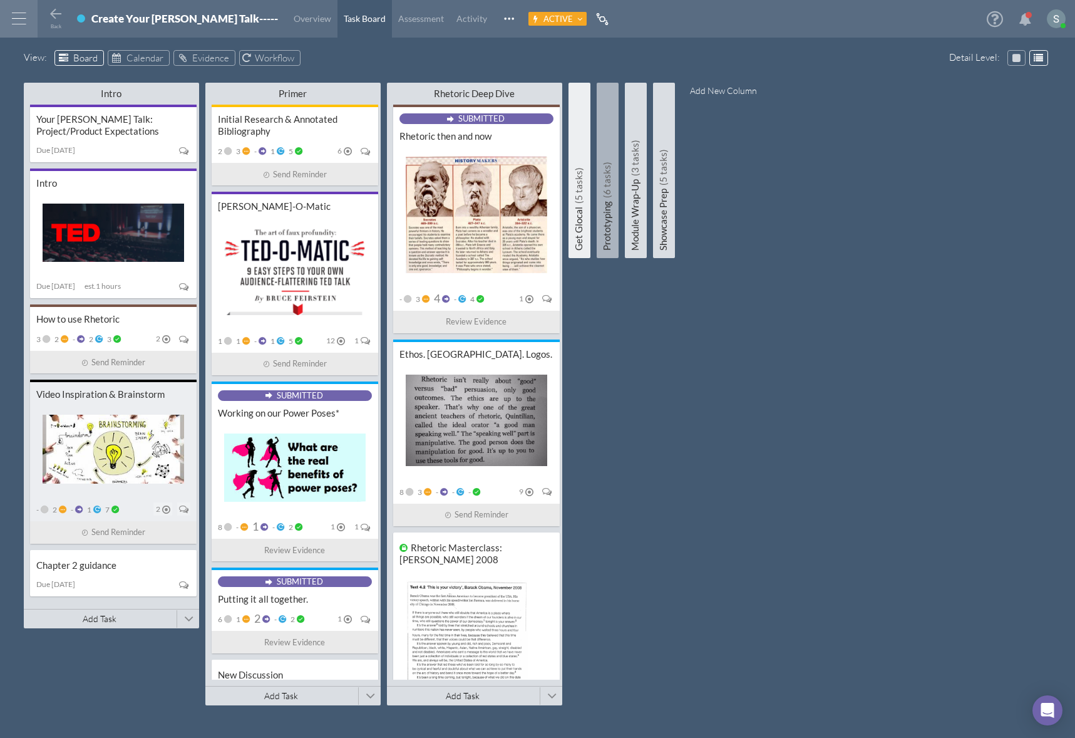
click at [115, 401] on div "Video Inspiration & Brainstorm - 2 - 1 7 2 Send Reminder" at bounding box center [113, 461] width 167 height 163
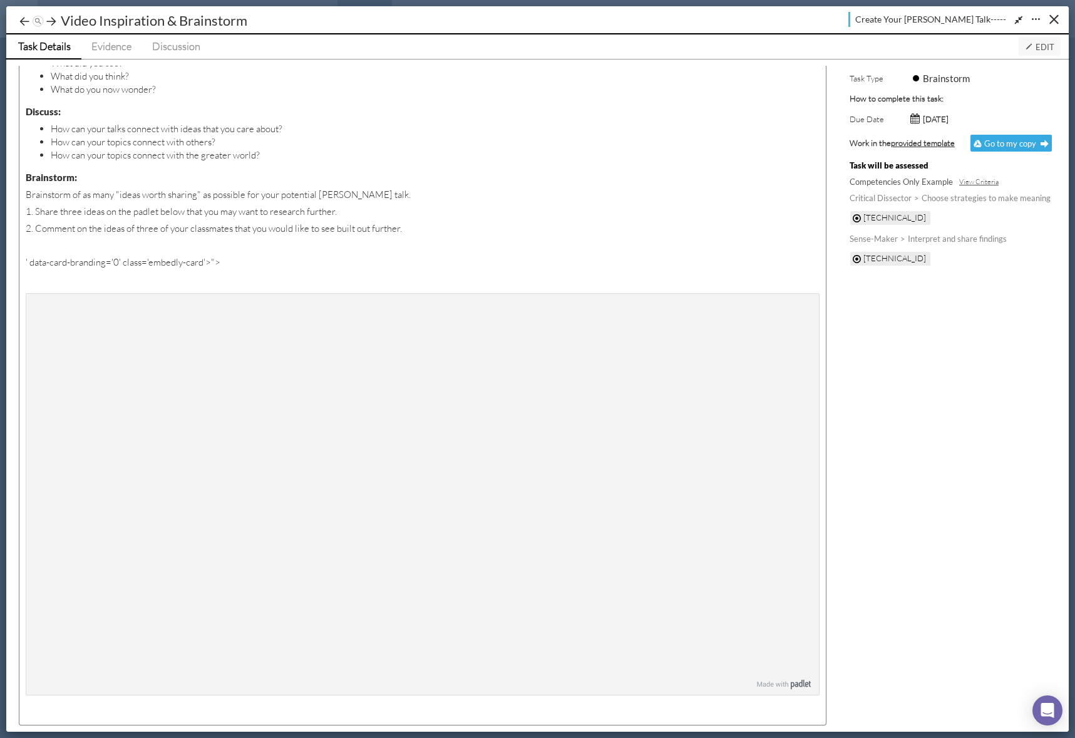
scroll to position [167, 0]
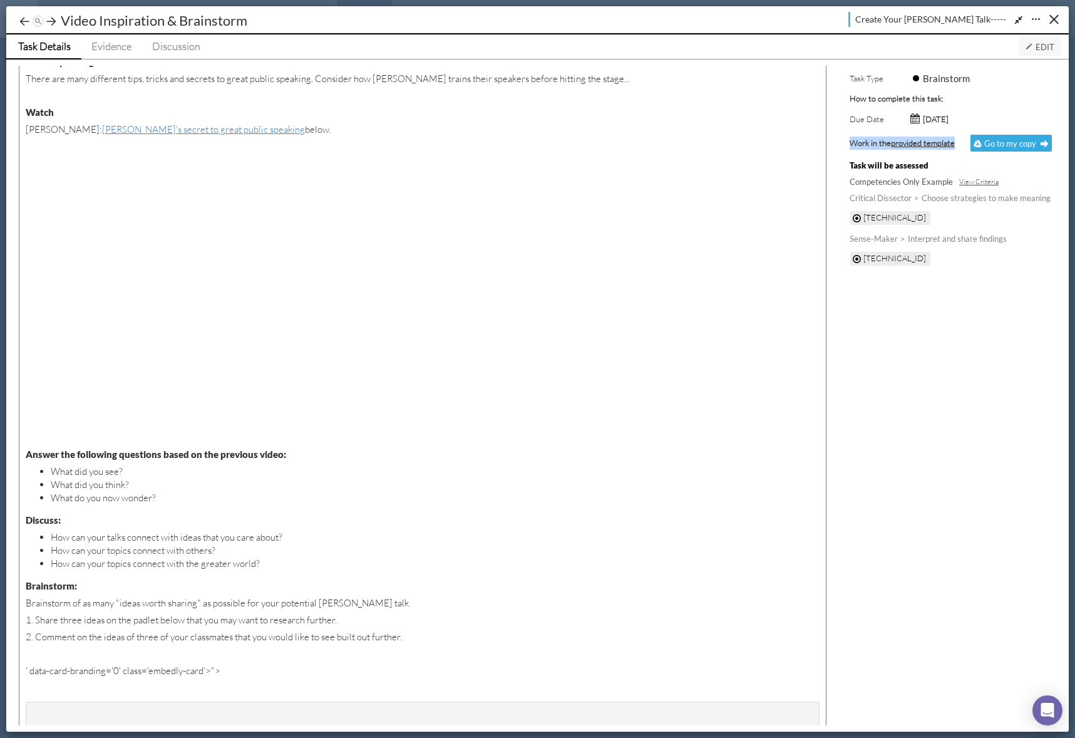
drag, startPoint x: 851, startPoint y: 145, endPoint x: 963, endPoint y: 149, distance: 112.2
click at [963, 148] on div "Work in the provided template Go to my copy" at bounding box center [951, 143] width 202 height 17
click at [934, 144] on span "provided template" at bounding box center [923, 143] width 64 height 10
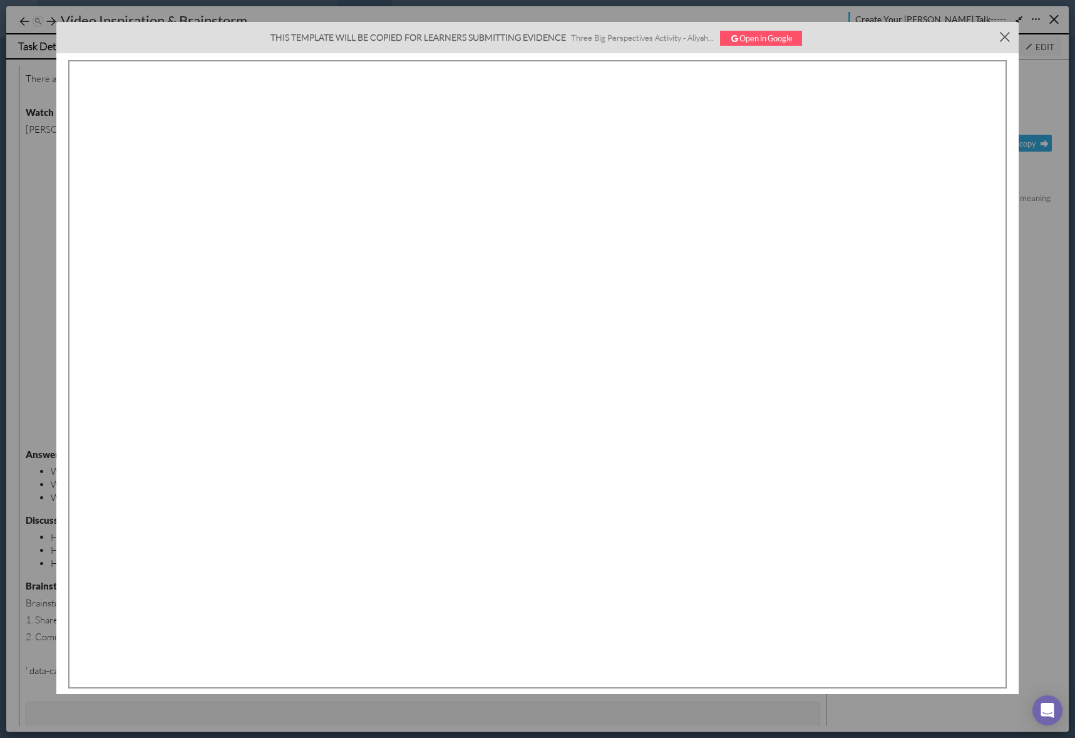
click at [1000, 37] on button "×" at bounding box center [1005, 36] width 28 height 28
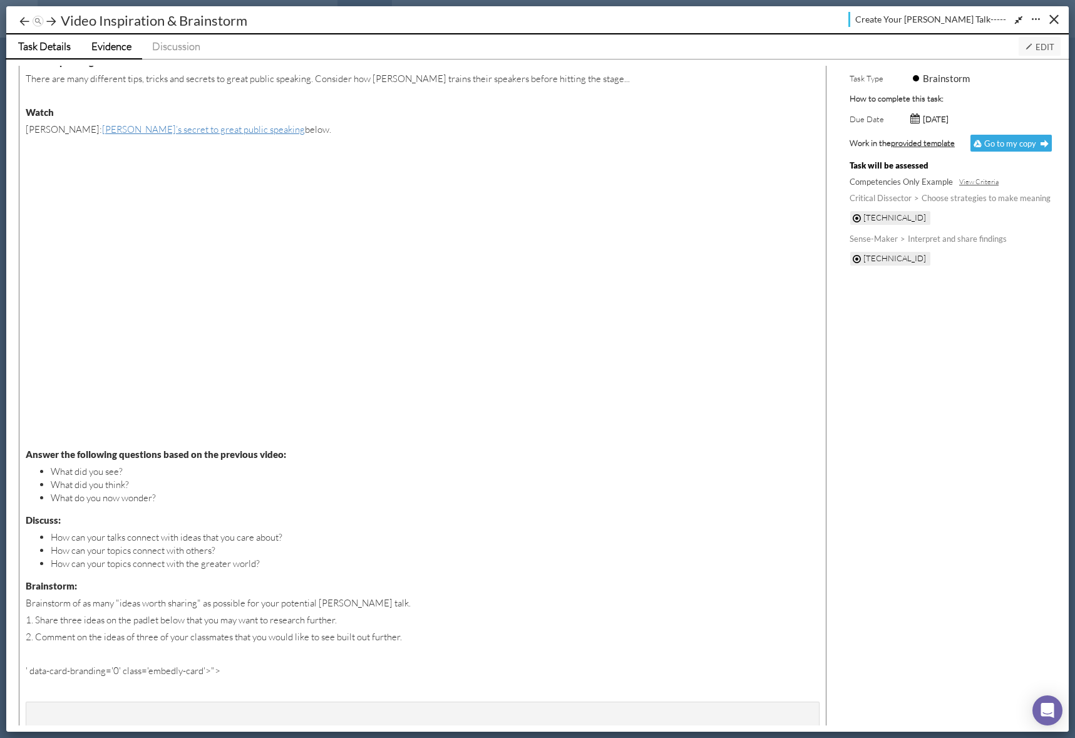
click at [120, 50] on span "Evidence" at bounding box center [111, 45] width 40 height 13
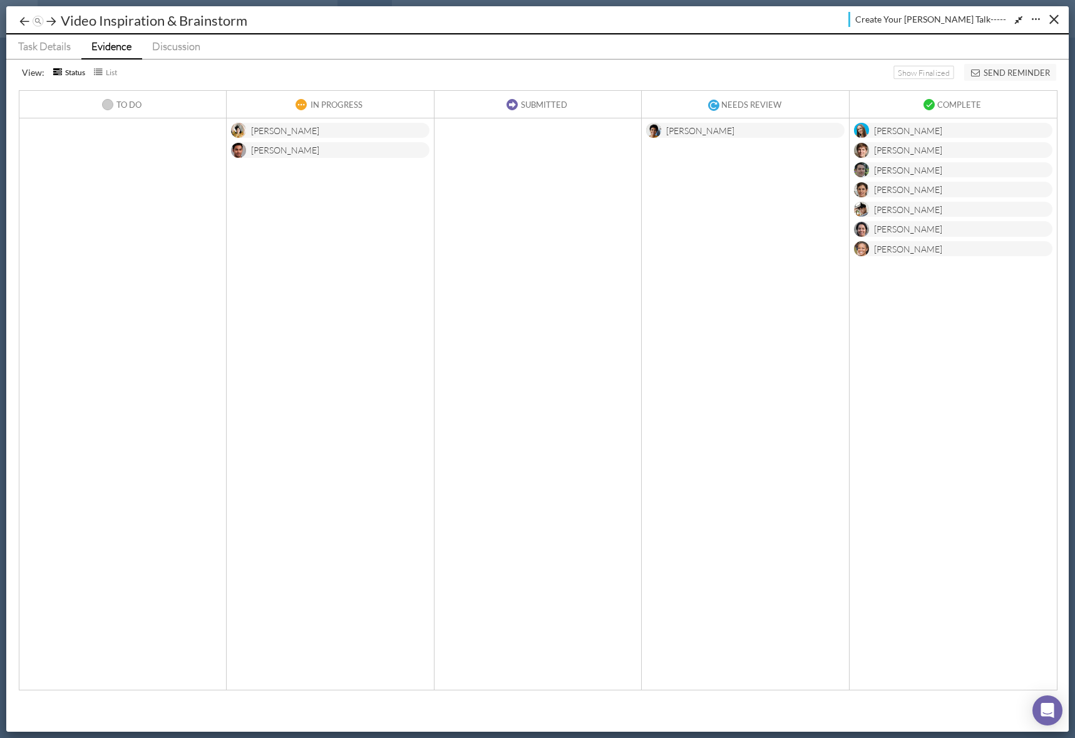
click at [281, 133] on div "[PERSON_NAME]" at bounding box center [285, 132] width 68 height 16
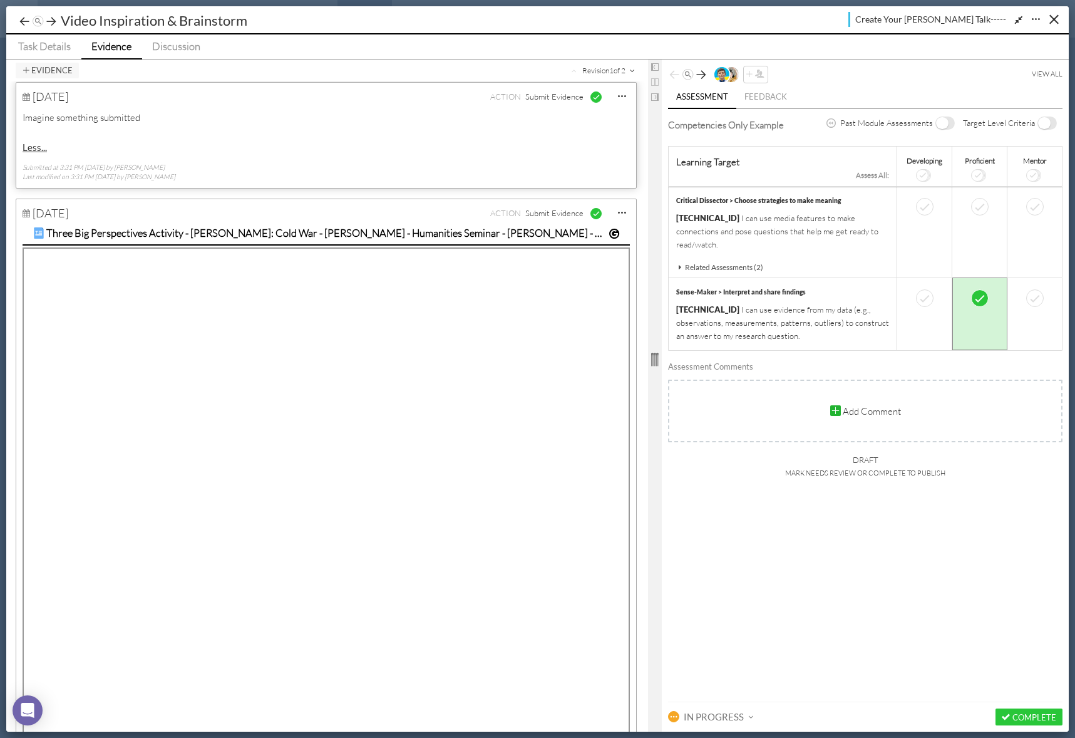
click at [657, 349] on button at bounding box center [655, 359] width 14 height 20
click at [953, 228] on td "Descriptor for developing" at bounding box center [924, 223] width 55 height 73
click at [934, 207] on div at bounding box center [925, 208] width 18 height 18
click at [699, 76] on icon at bounding box center [701, 74] width 13 height 13
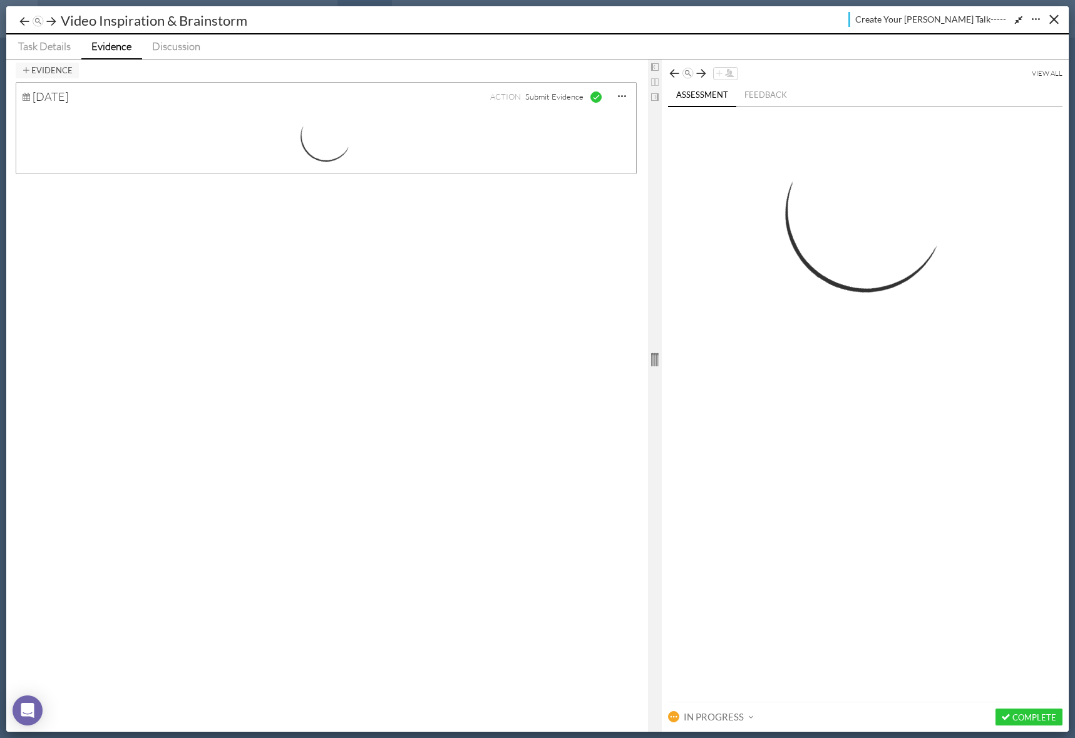
click at [700, 76] on icon at bounding box center [701, 73] width 13 height 13
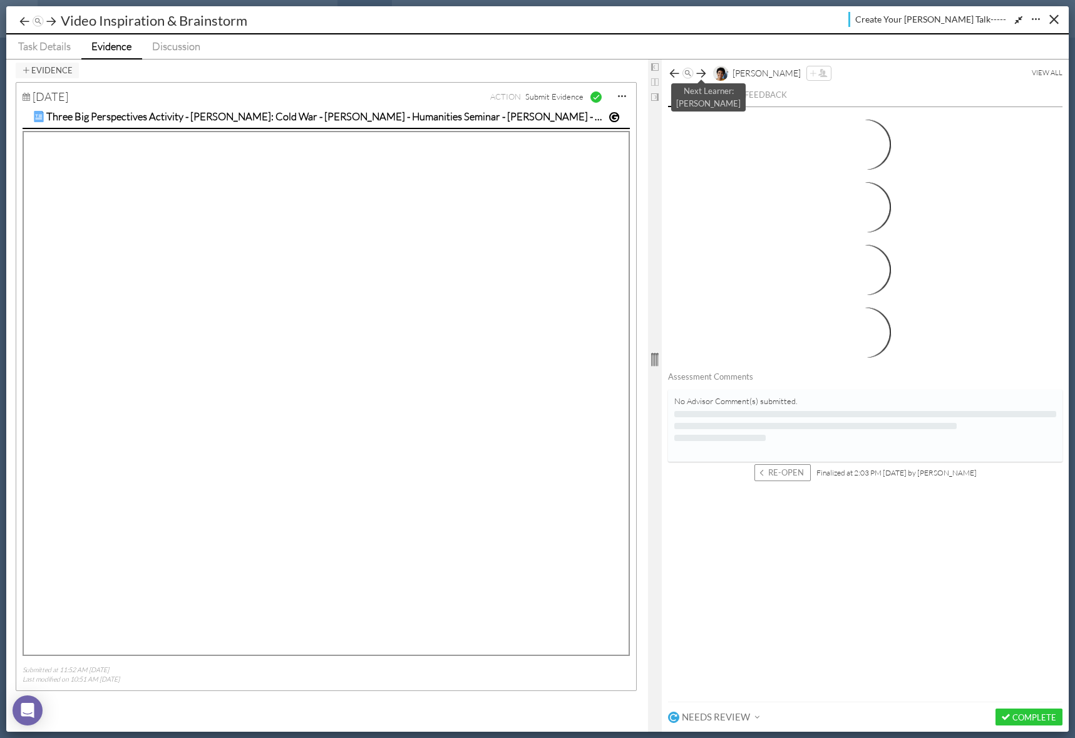
click at [700, 76] on icon at bounding box center [701, 73] width 13 height 13
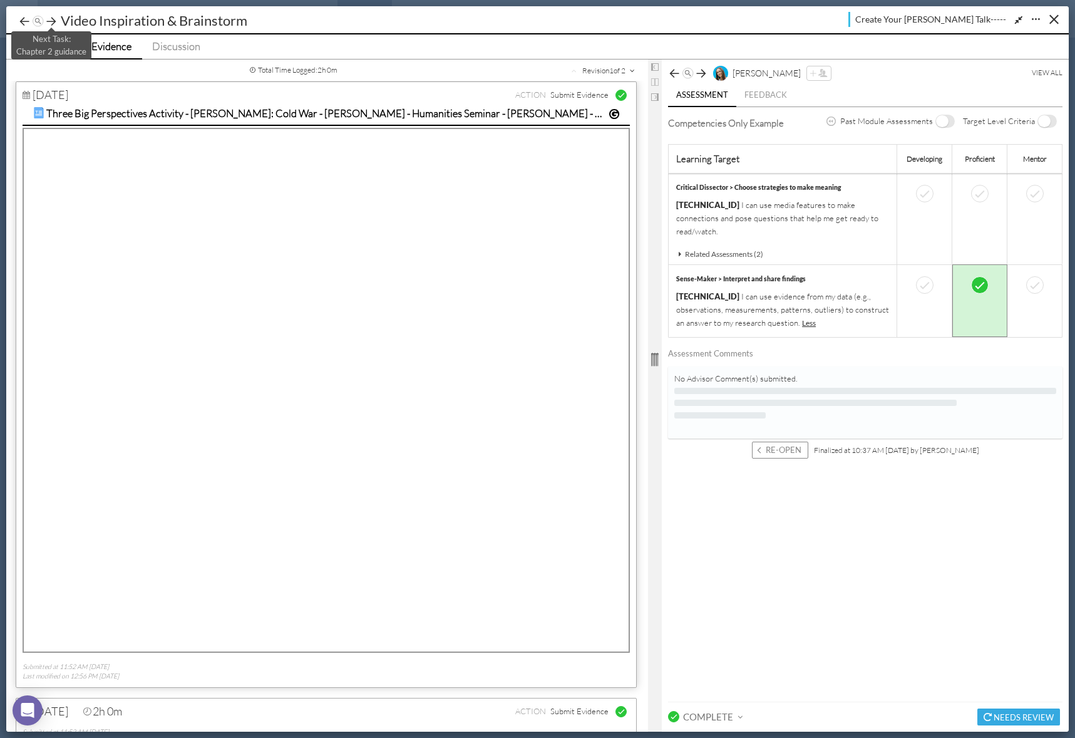
click at [54, 21] on icon at bounding box center [51, 21] width 13 height 13
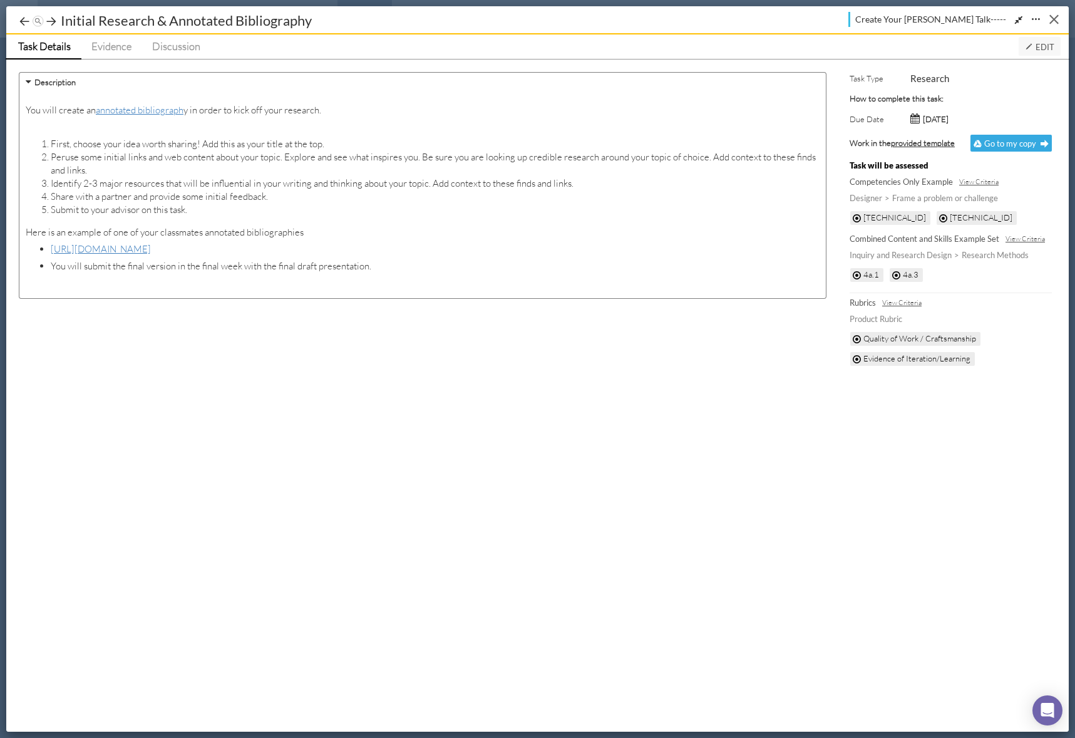
click at [1054, 16] on button "Close" at bounding box center [1054, 18] width 19 height 19
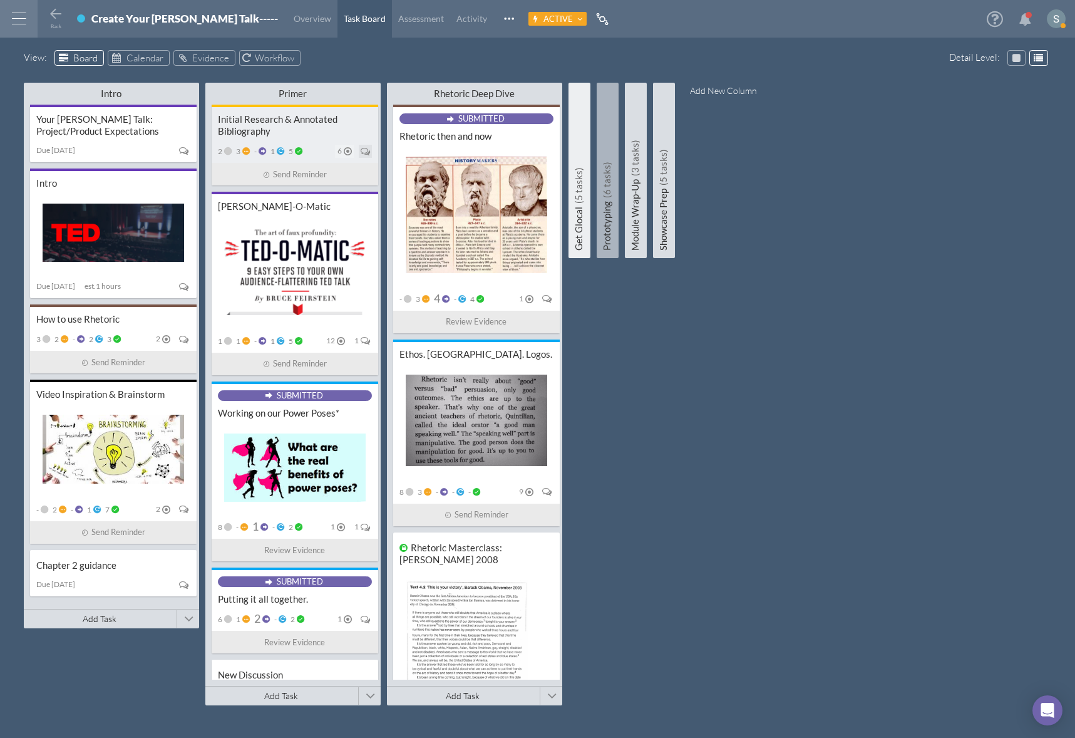
click at [361, 150] on icon at bounding box center [365, 151] width 9 height 9
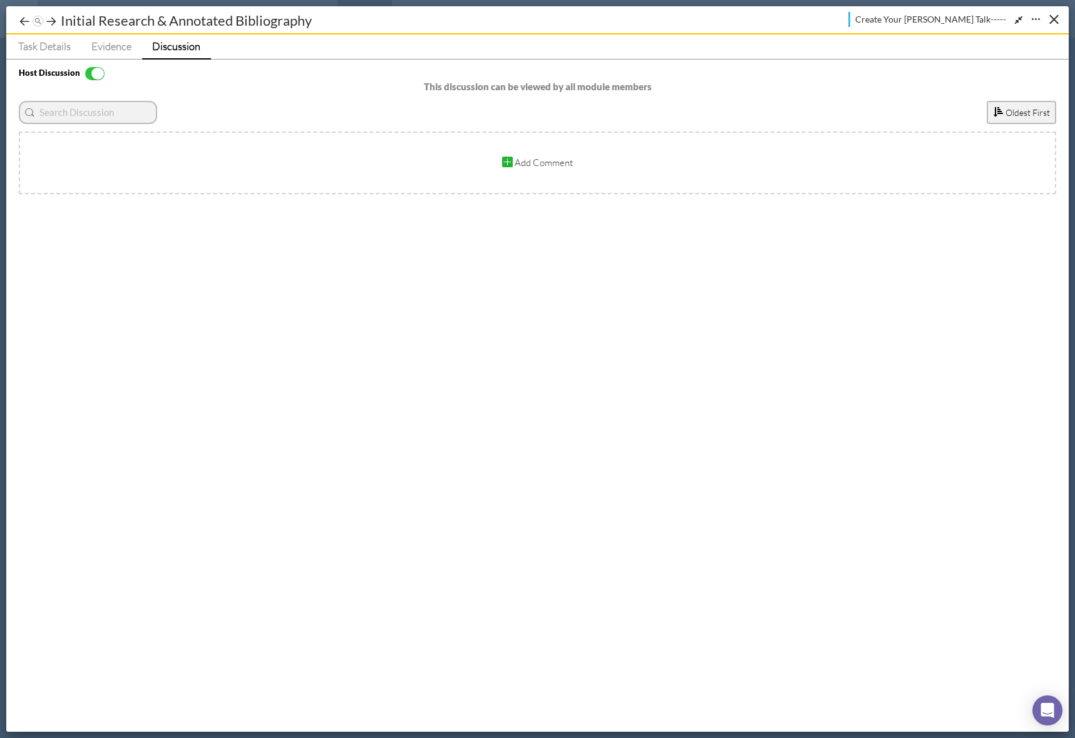
click at [305, 165] on div "Add Comment" at bounding box center [538, 163] width 1038 height 63
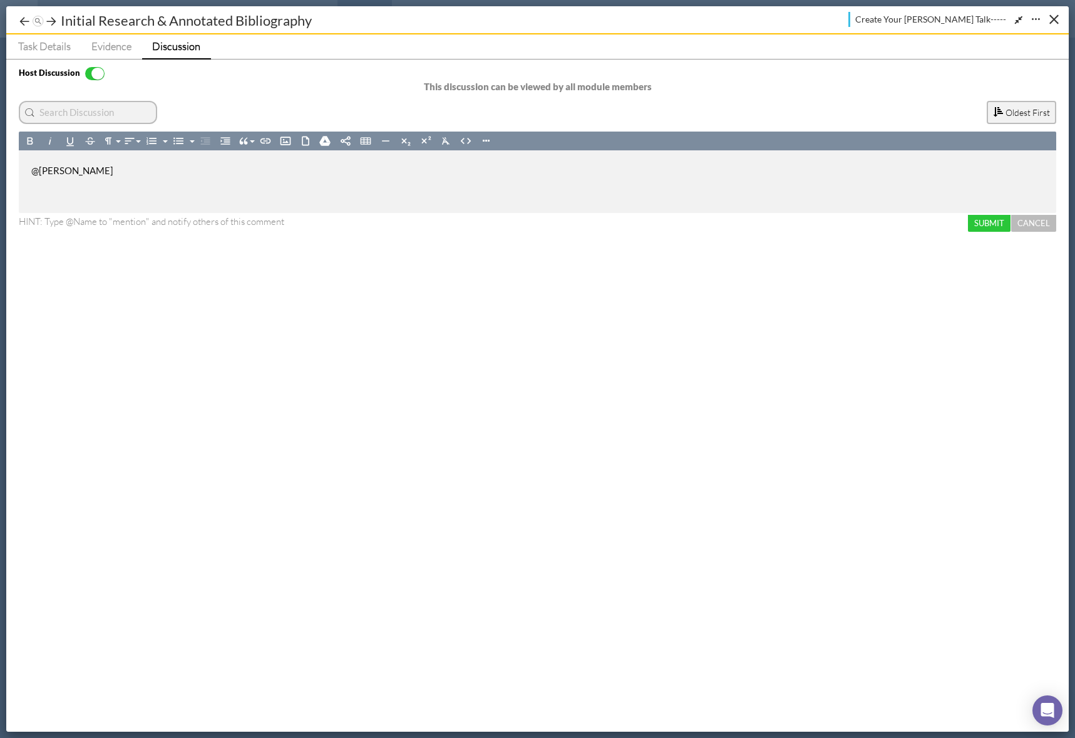
click at [1048, 221] on button "Cancel" at bounding box center [1033, 223] width 45 height 17
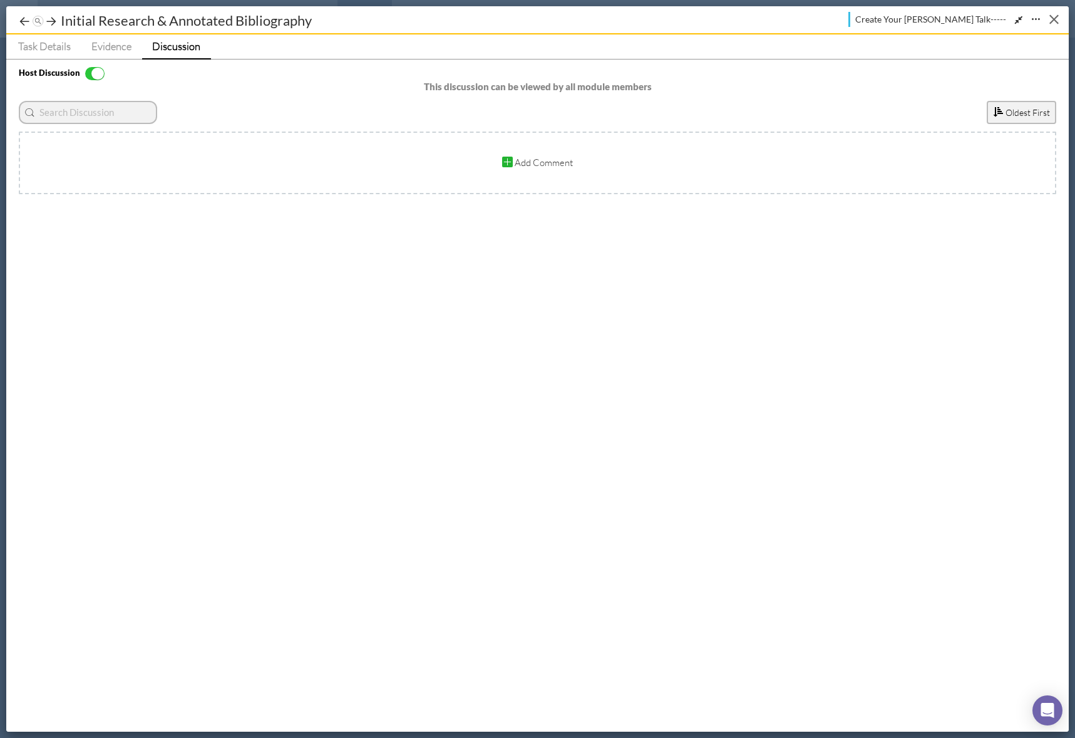
click at [1058, 18] on button "Close" at bounding box center [1054, 18] width 19 height 19
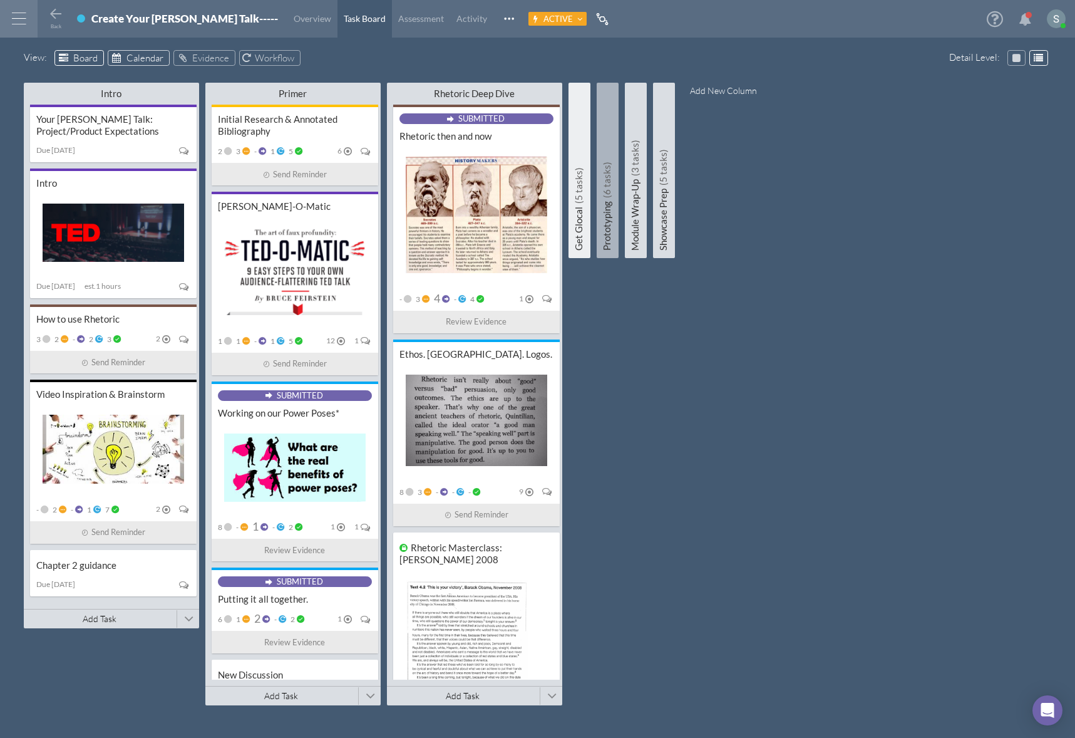
click at [133, 59] on span "Calendar" at bounding box center [145, 58] width 37 height 12
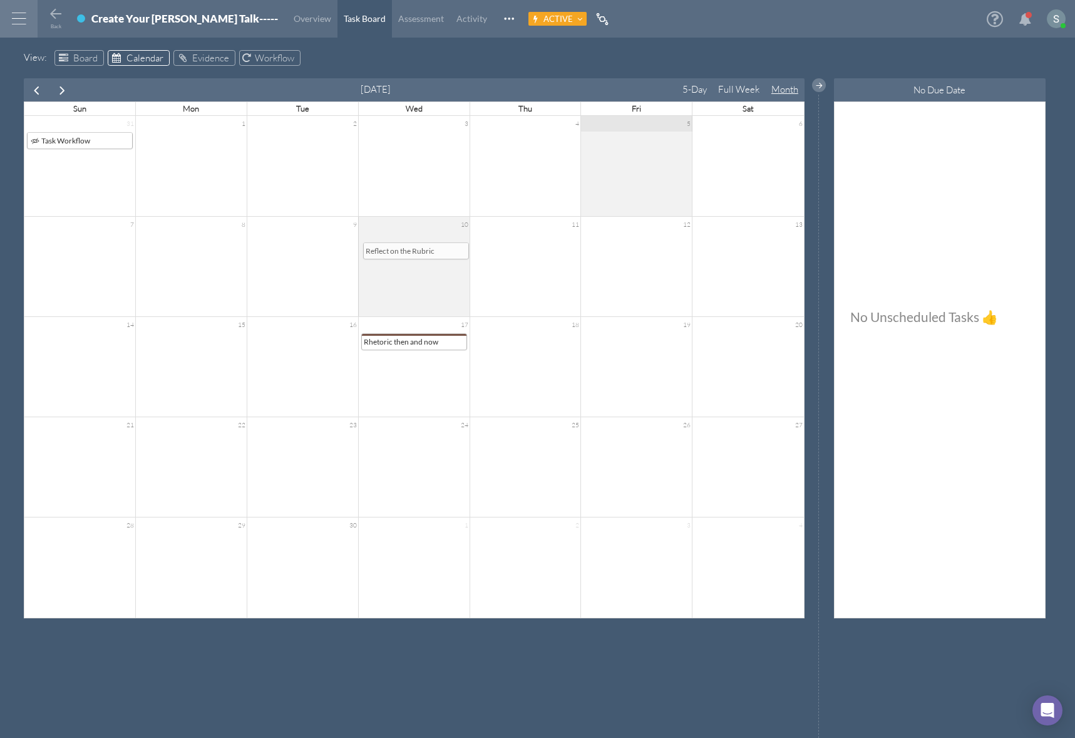
drag, startPoint x: 643, startPoint y: 244, endPoint x: 425, endPoint y: 254, distance: 218.8
click at [425, 254] on div "September 2025 5-Day Full Week Month Sun Mon Tue Wed Thu Fri Sat 31 1 2 3 4 5 6…" at bounding box center [414, 348] width 781 height 540
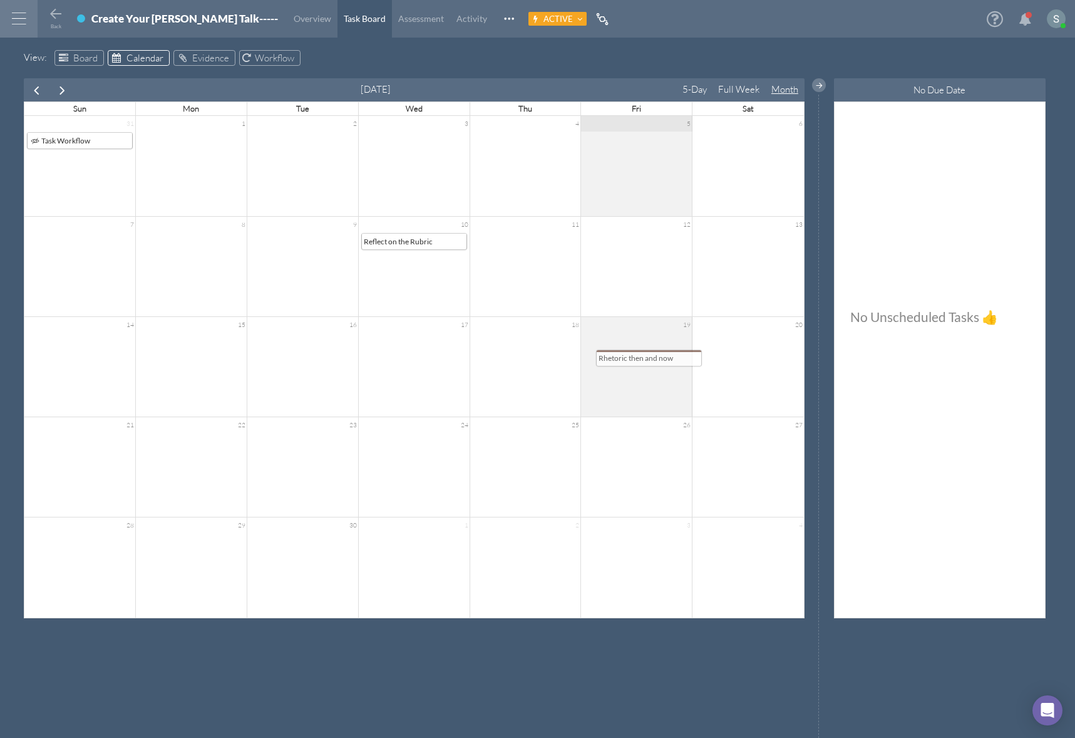
drag, startPoint x: 419, startPoint y: 338, endPoint x: 654, endPoint y: 354, distance: 235.4
click at [654, 354] on div "September 2025 5-Day Full Week Month Sun Mon Tue Wed Thu Fri Sat 31 1 2 3 4 5 6…" at bounding box center [414, 348] width 781 height 540
click at [200, 55] on span "Evidence" at bounding box center [210, 58] width 37 height 12
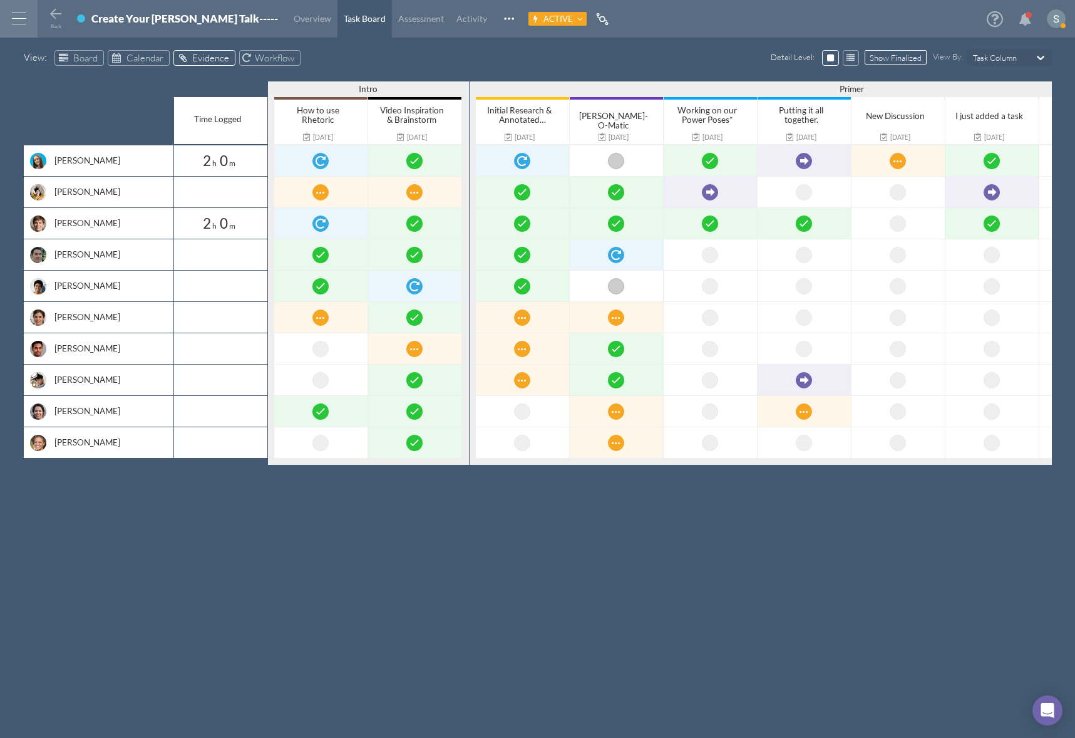
click at [901, 56] on span "Show Finalized" at bounding box center [896, 58] width 52 height 8
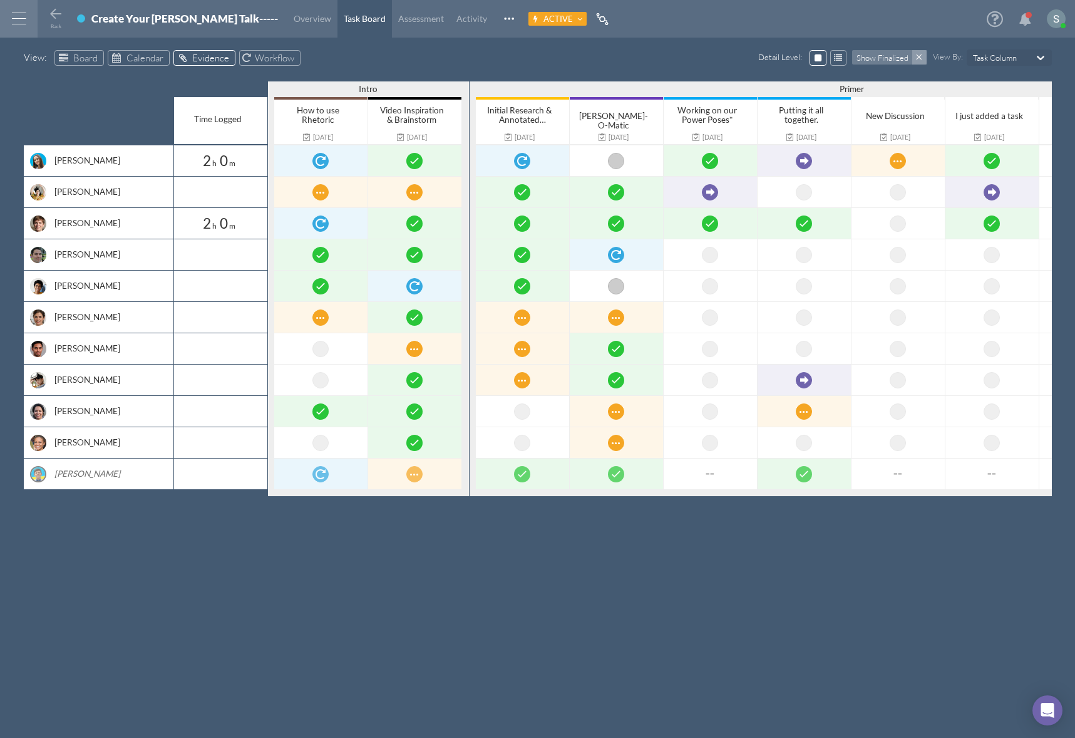
click at [917, 59] on span at bounding box center [920, 57] width 14 height 14
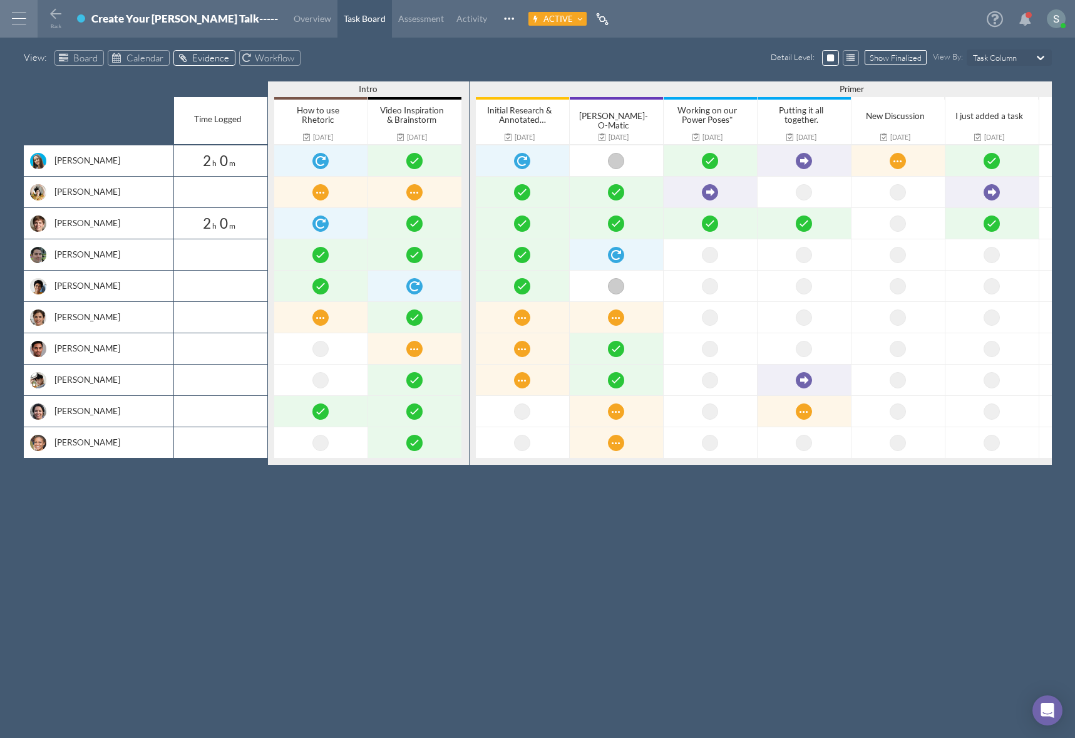
click at [73, 155] on div "[PERSON_NAME]" at bounding box center [107, 160] width 106 height 13
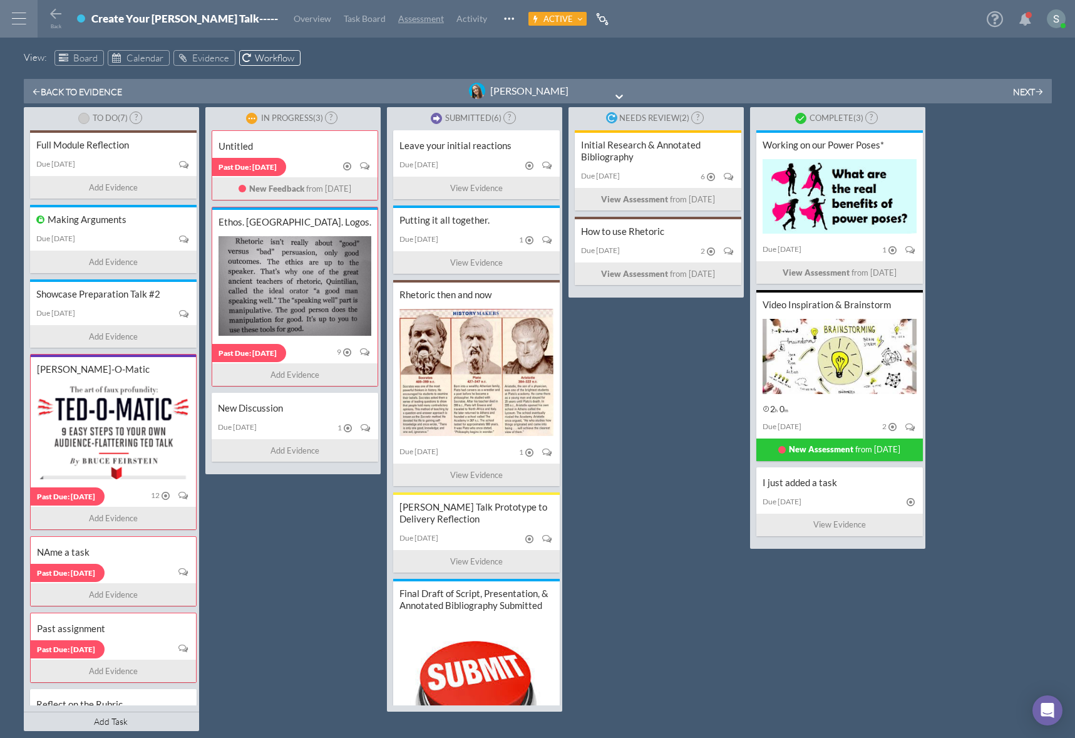
click at [398, 22] on span "Assessment" at bounding box center [421, 18] width 46 height 11
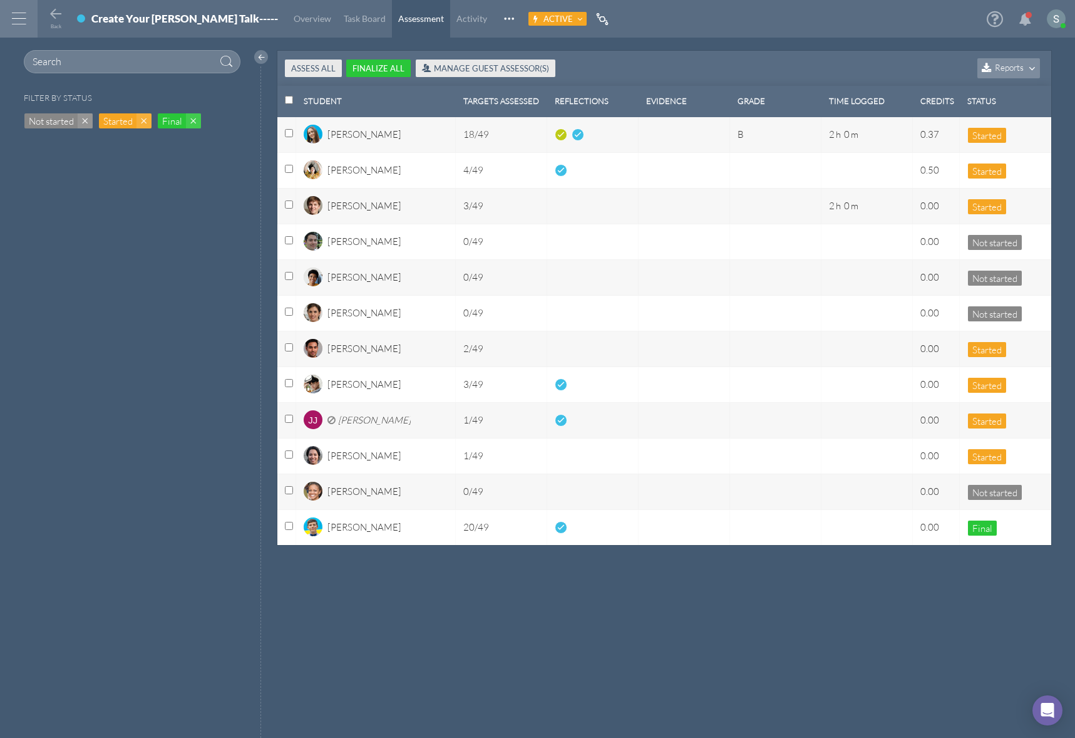
click at [289, 101] on input "Select row with id:select-all" at bounding box center [289, 100] width 8 height 8
checkbox input "true"
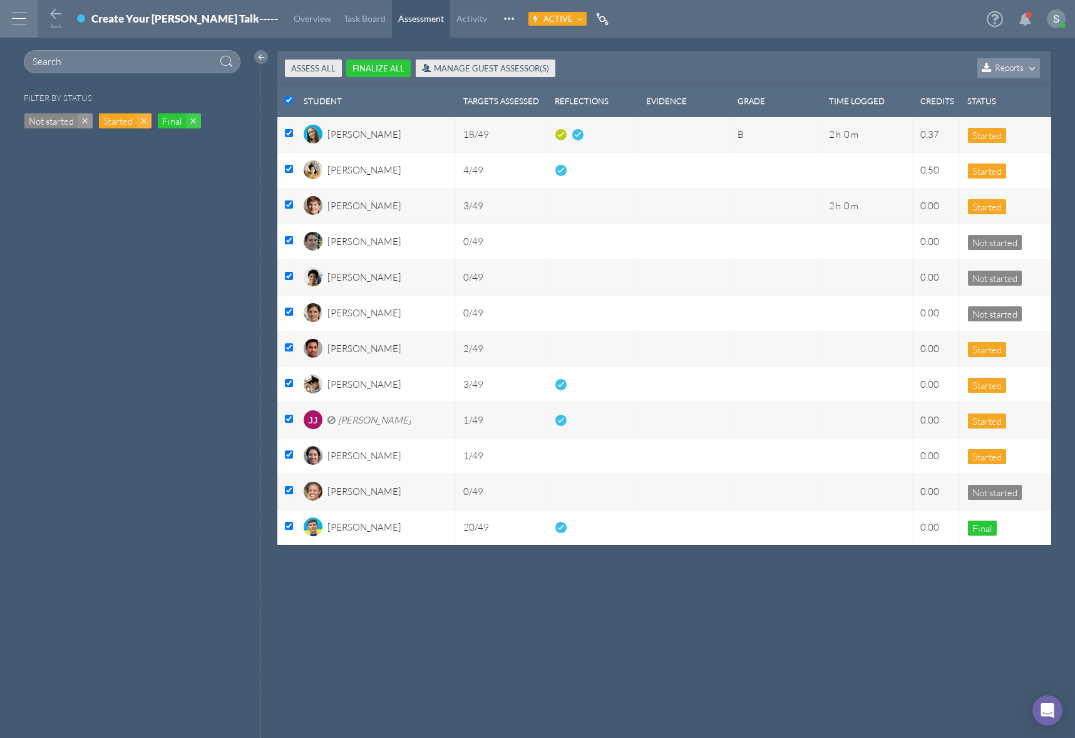
checkbox input "true"
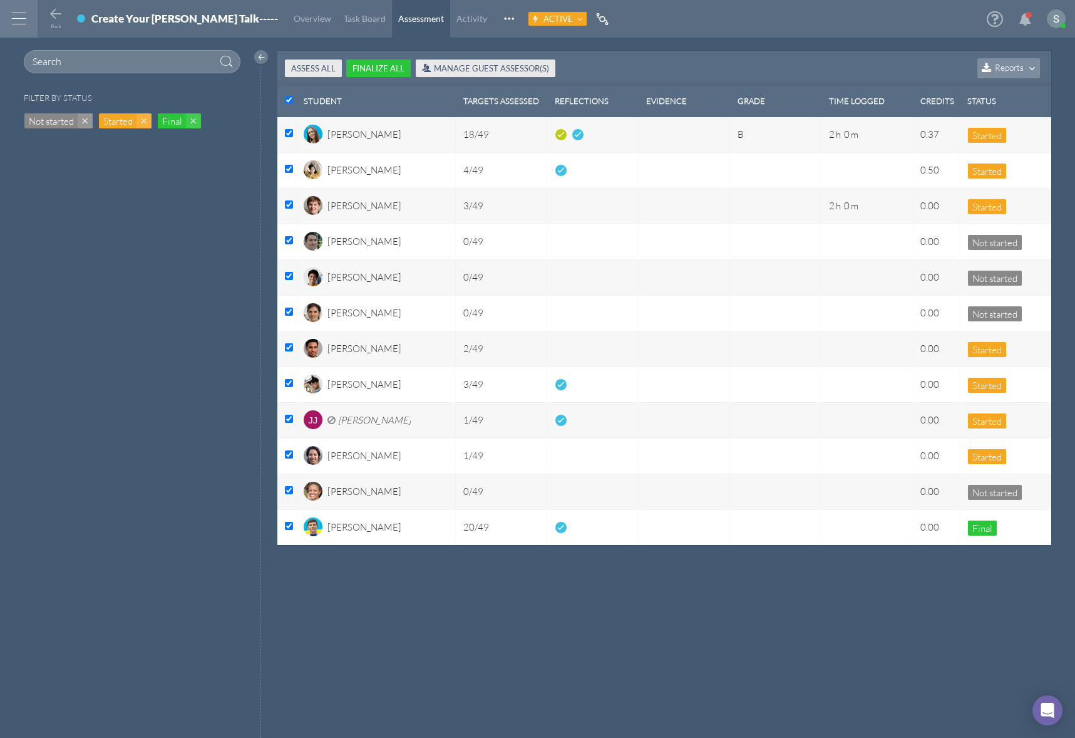
checkbox input "true"
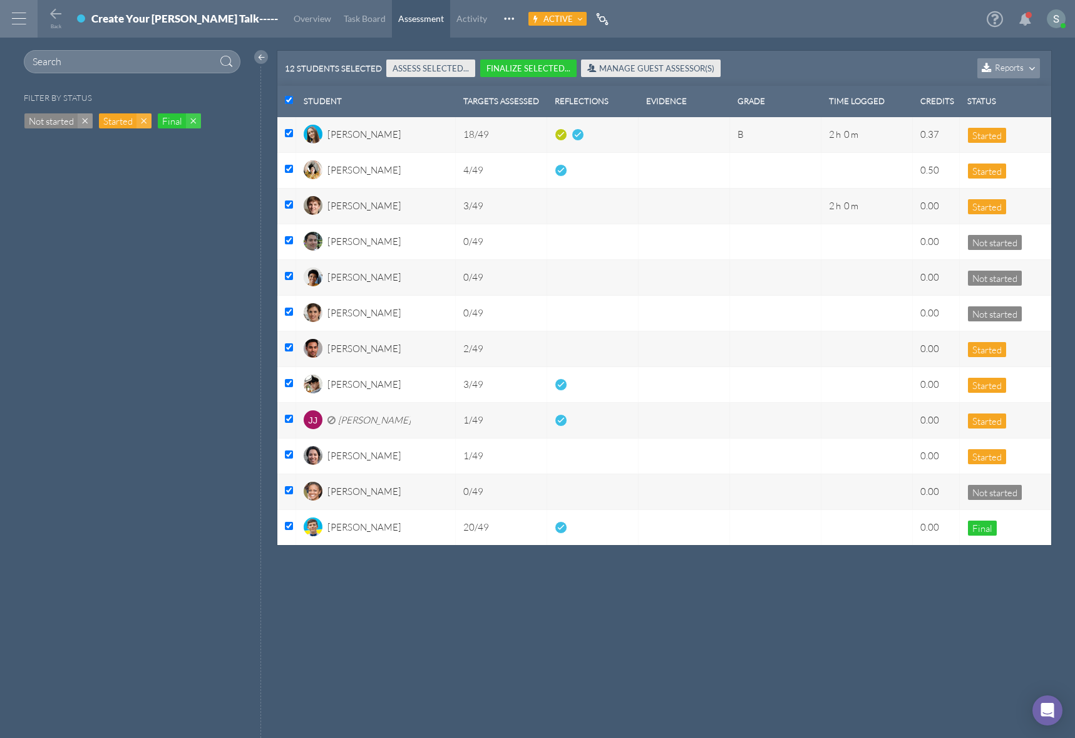
click at [289, 101] on input "Un-select row with id:select-all" at bounding box center [289, 100] width 8 height 8
checkbox input "false"
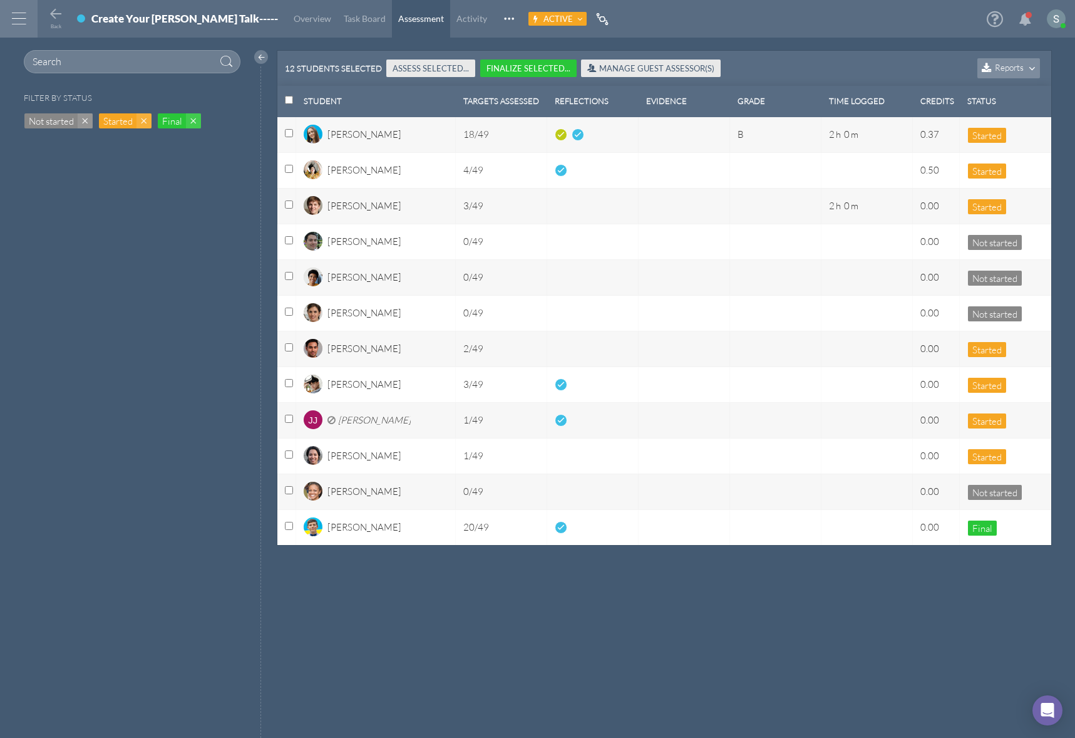
checkbox input "false"
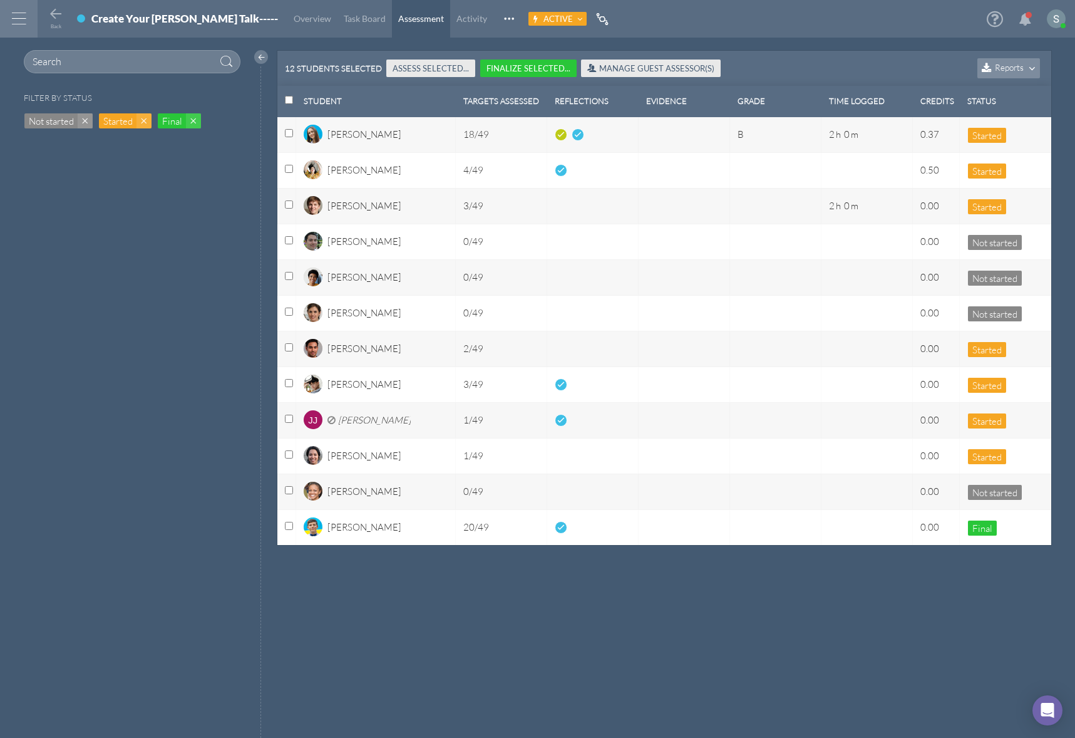
checkbox input "false"
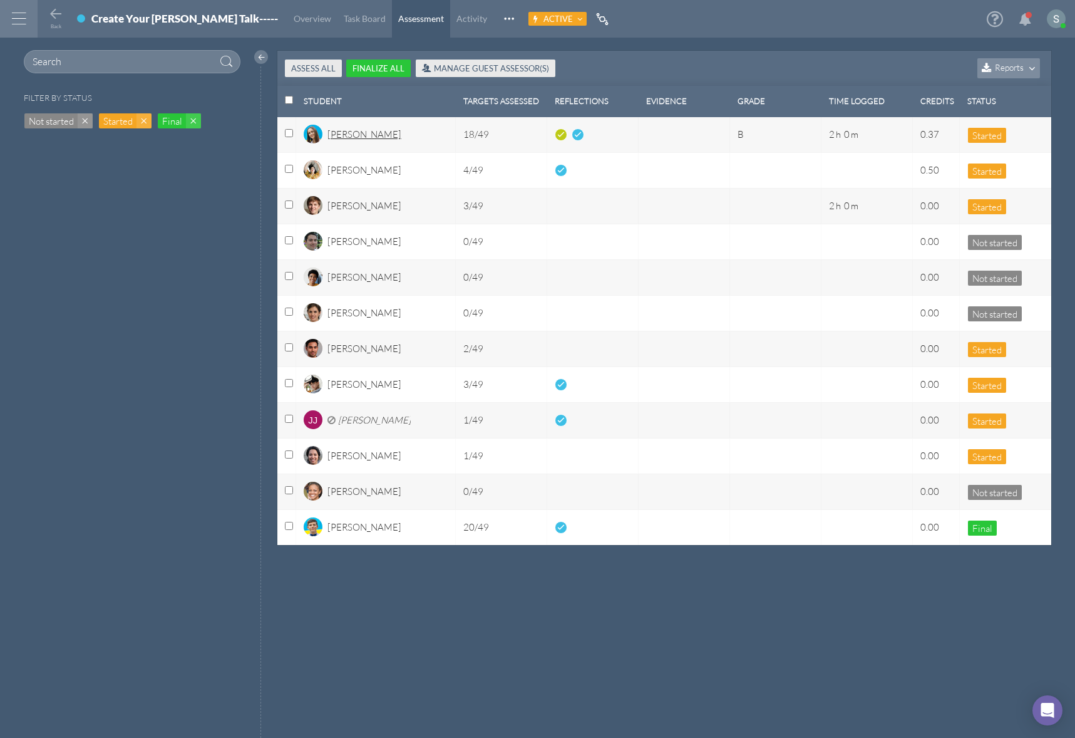
click at [354, 129] on div "[PERSON_NAME]" at bounding box center [365, 138] width 74 height 21
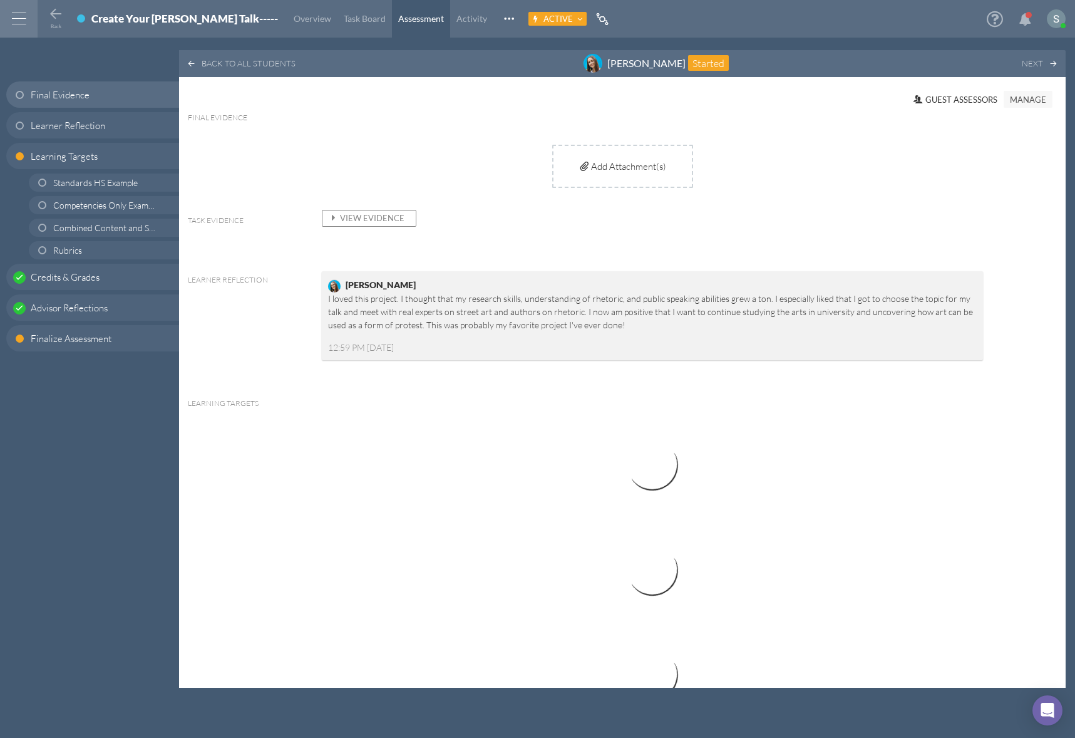
click at [372, 214] on span "View Evidence" at bounding box center [366, 218] width 77 height 10
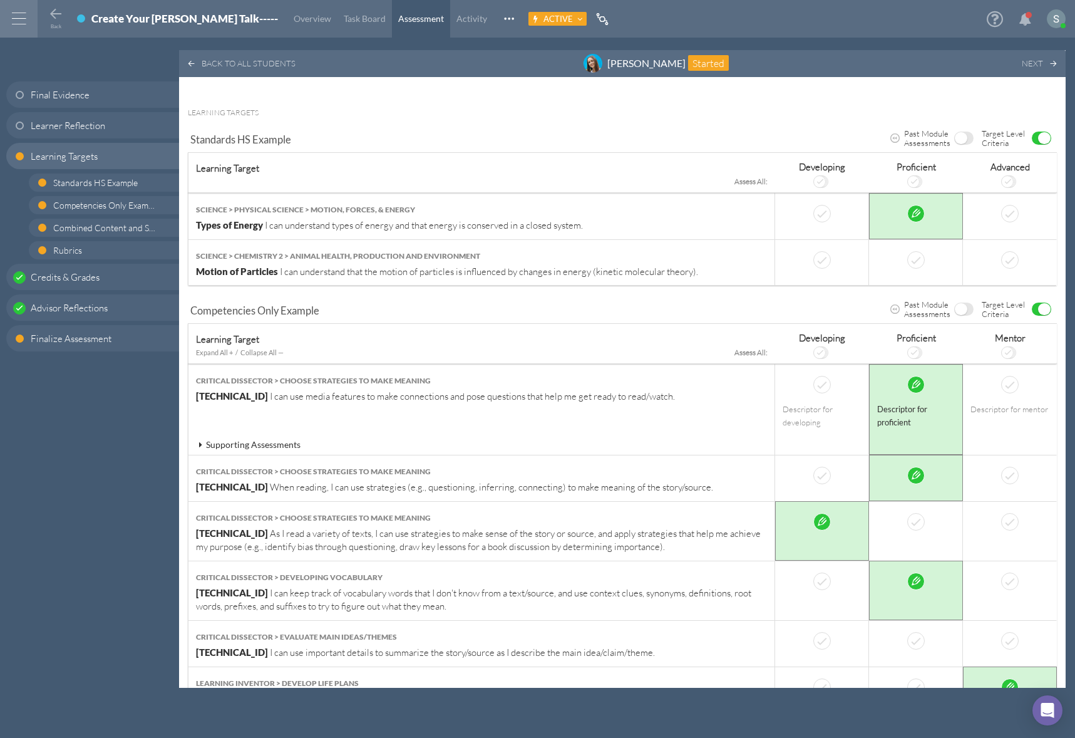
scroll to position [435, 0]
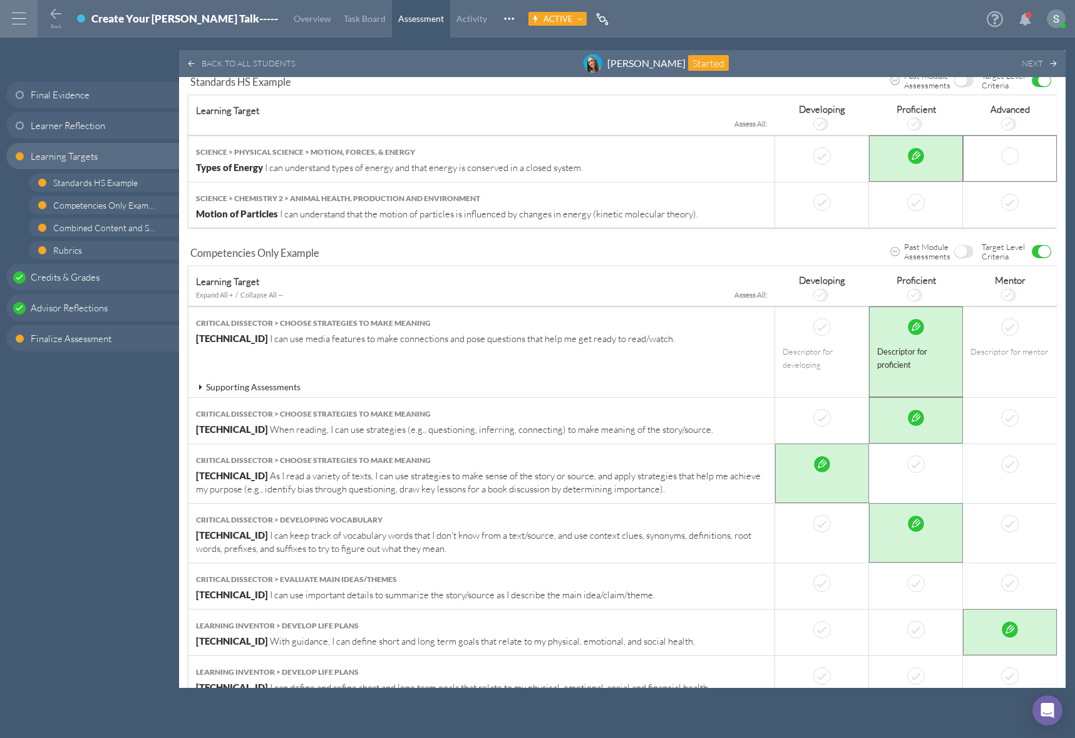
click at [988, 164] on div at bounding box center [1010, 156] width 78 height 18
click at [877, 206] on div at bounding box center [916, 203] width 78 height 18
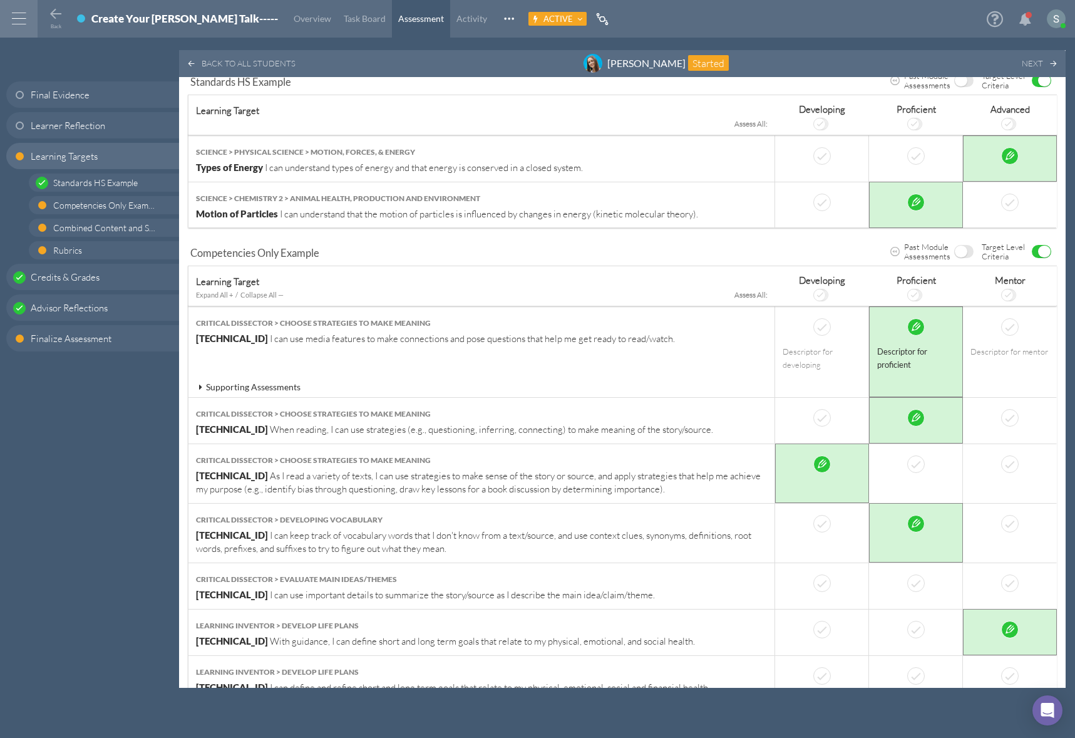
click at [200, 386] on icon at bounding box center [200, 387] width 11 height 9
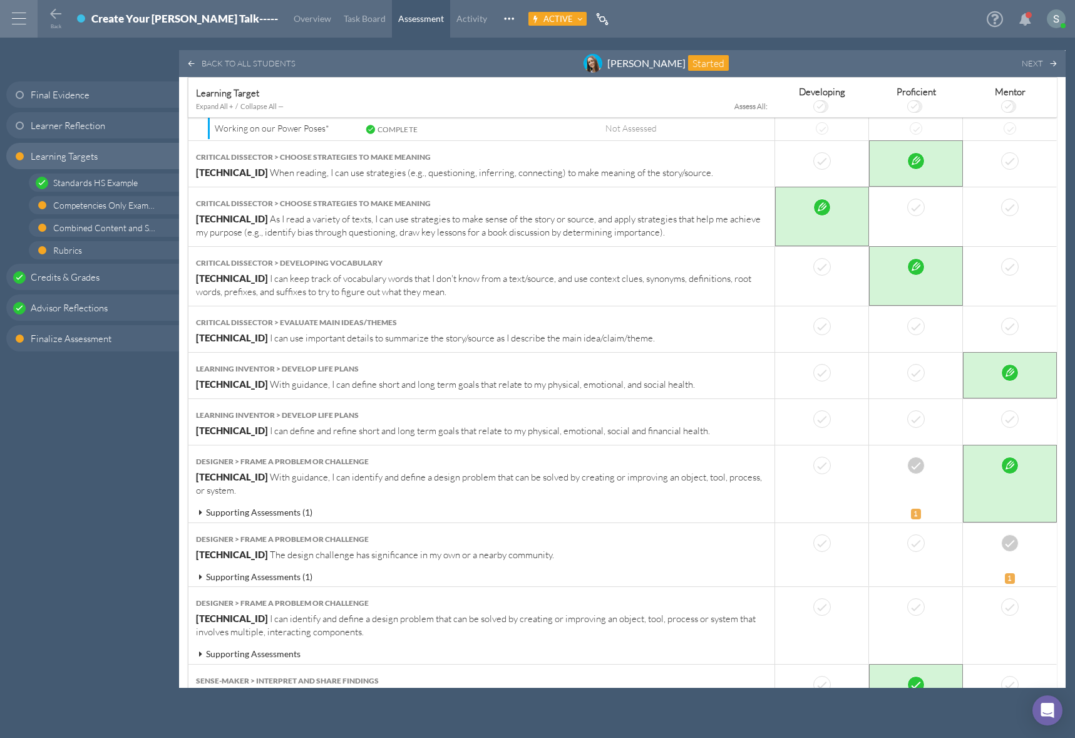
scroll to position [790, 0]
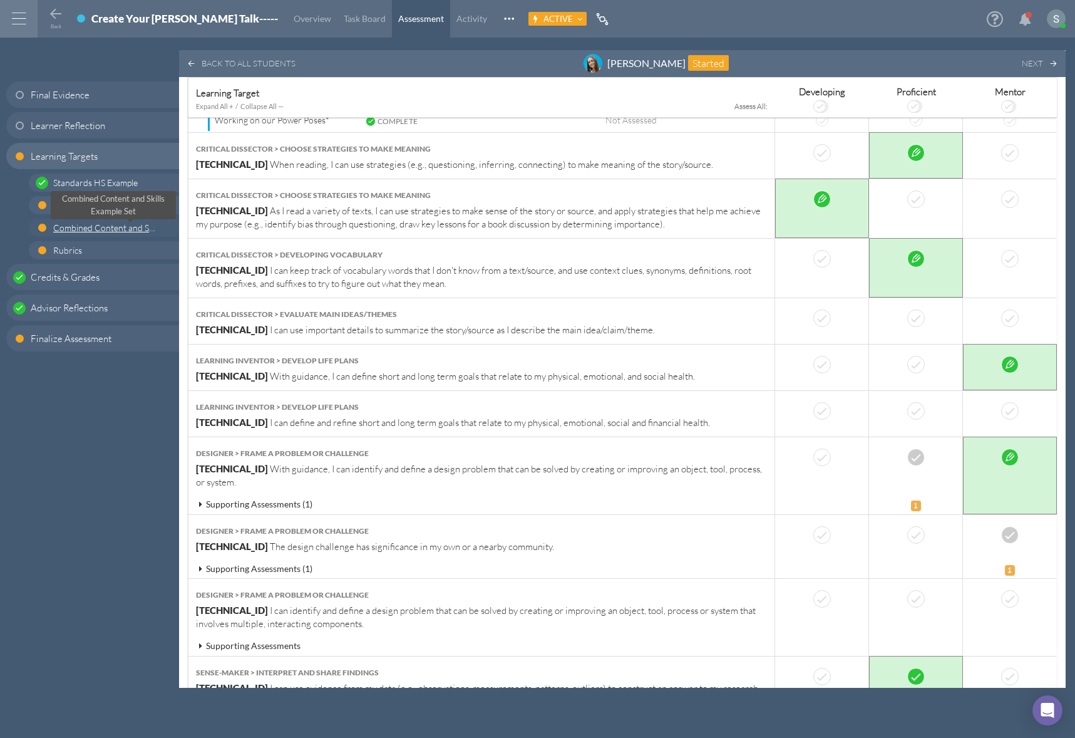
click at [104, 232] on span "Combined Content and Skills Example Set" at bounding box center [131, 227] width 156 height 11
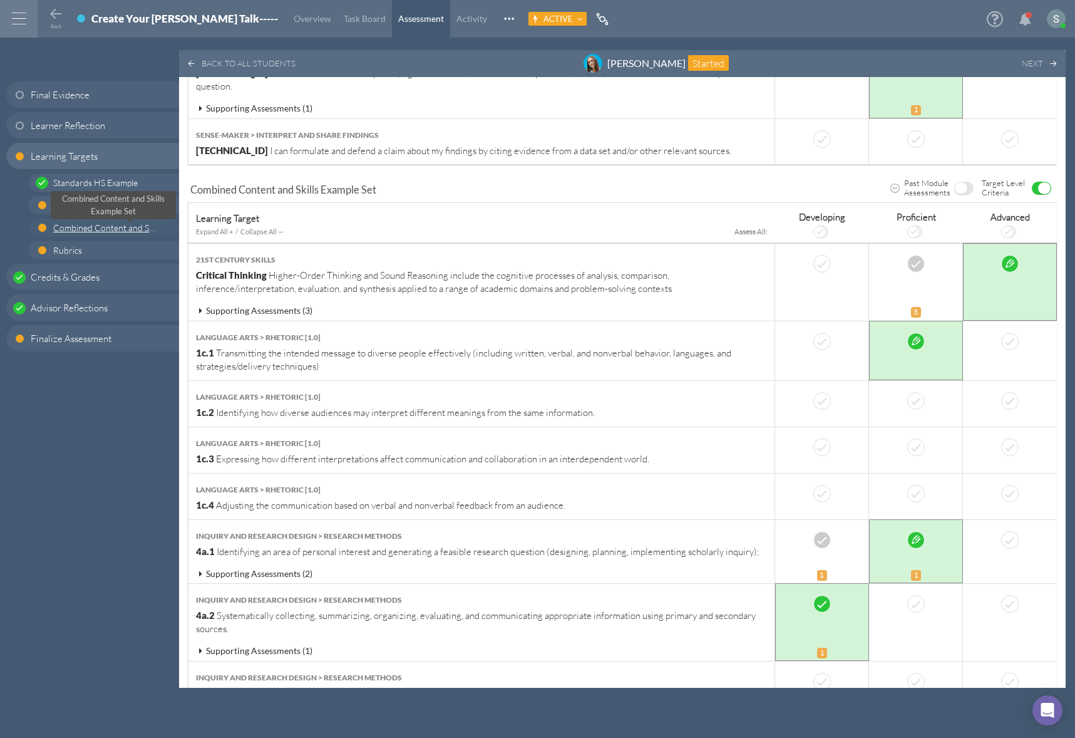
scroll to position [1466, 0]
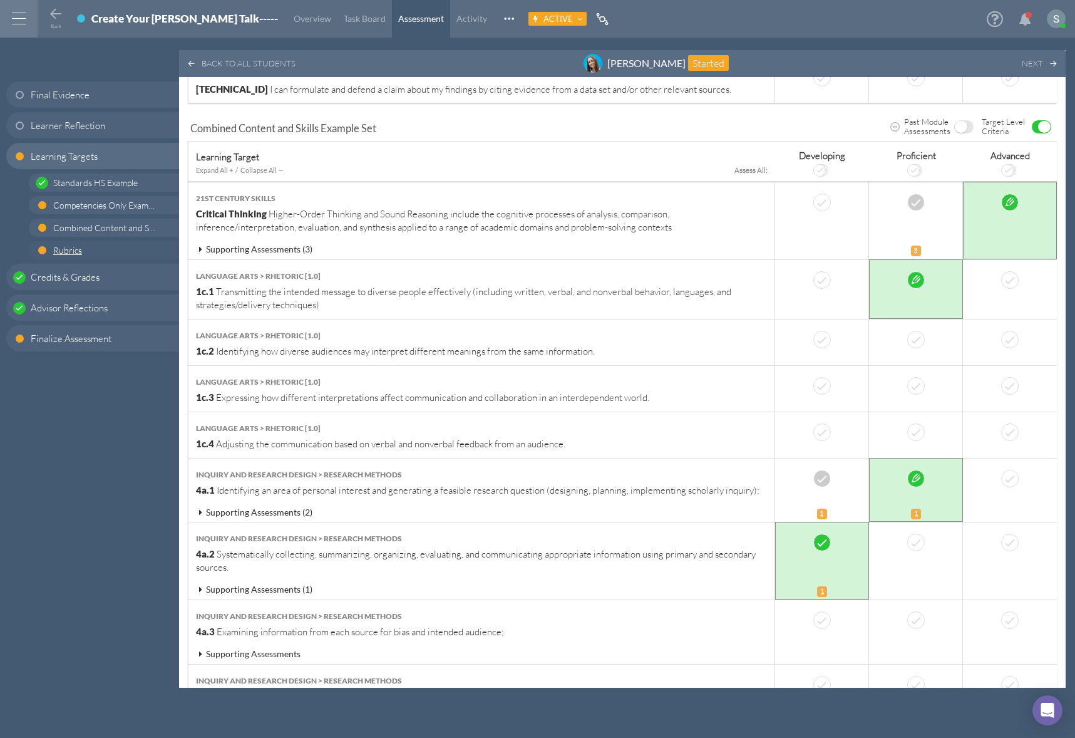
click at [52, 248] on link "Rubrics" at bounding box center [104, 250] width 150 height 18
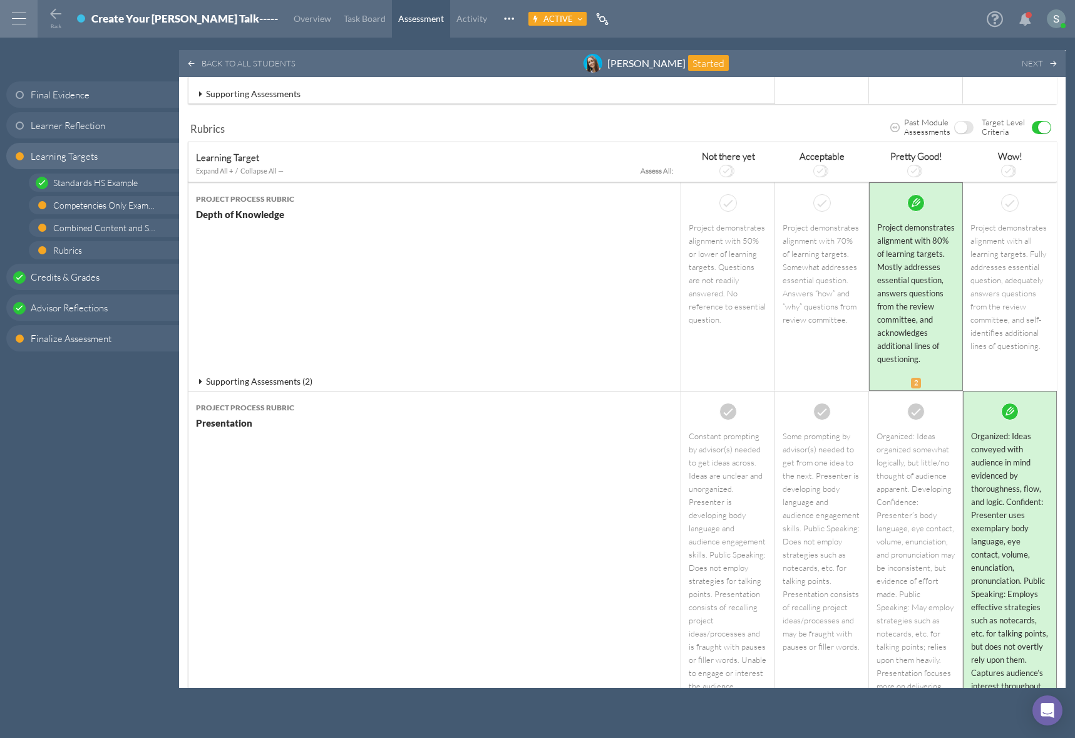
scroll to position [2336, 0]
click at [61, 275] on span "Credits & Grades" at bounding box center [65, 277] width 69 height 13
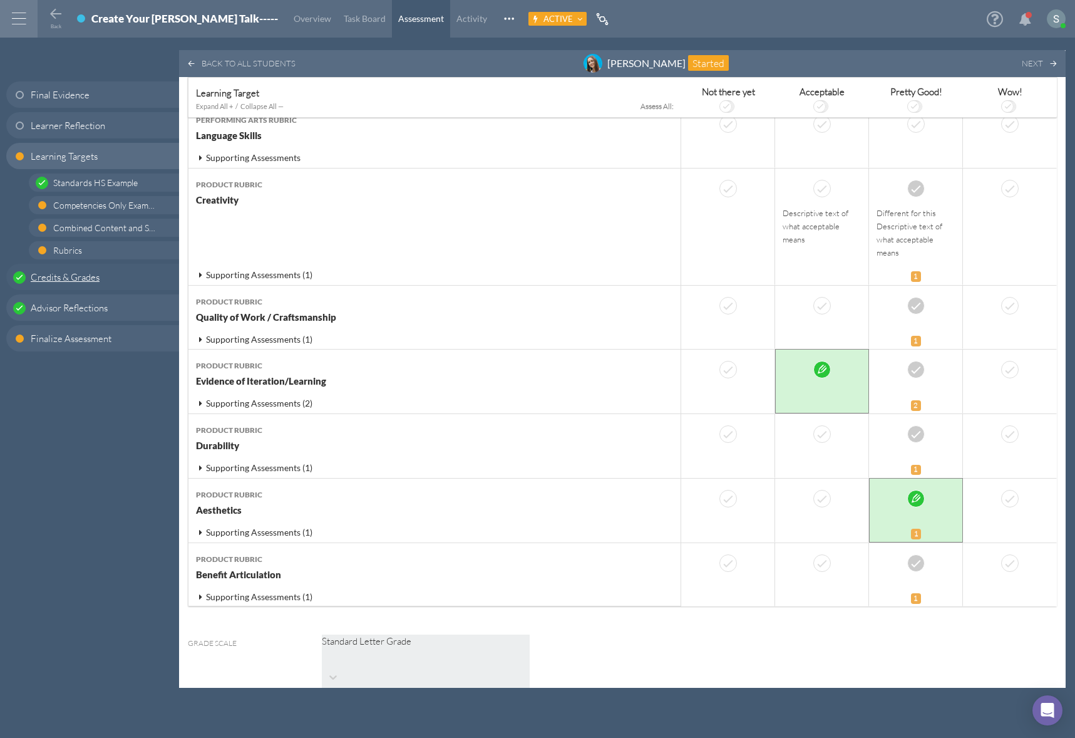
scroll to position [5162, 0]
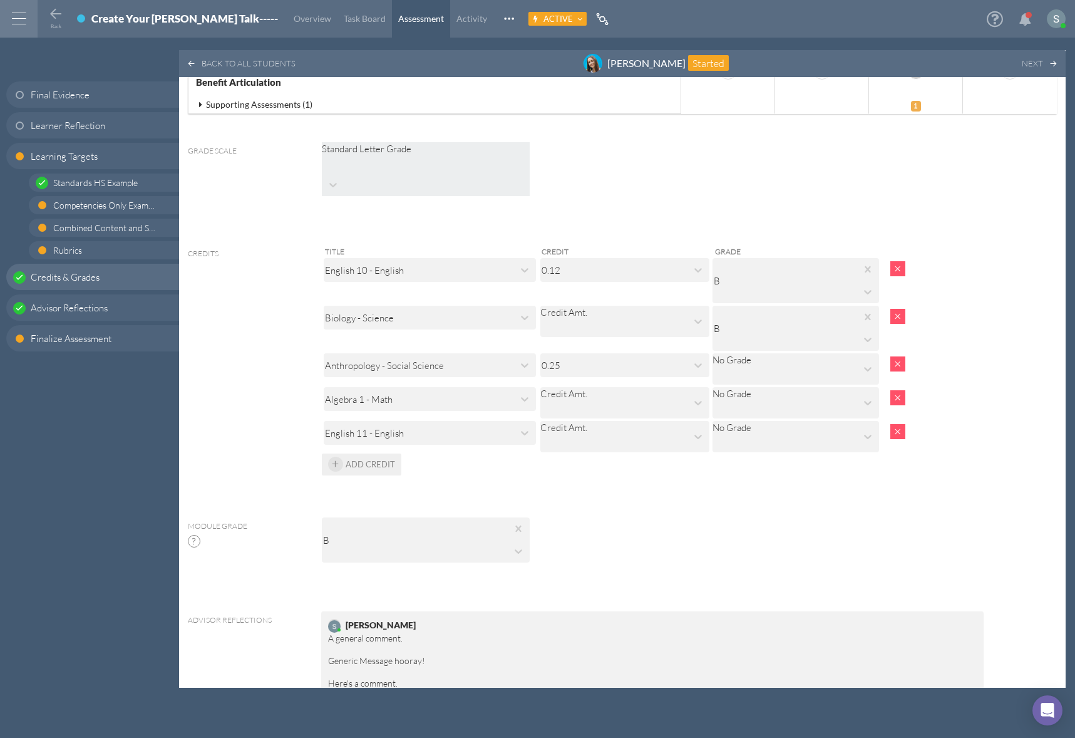
click at [348, 453] on button "Add Credit" at bounding box center [362, 464] width 80 height 22
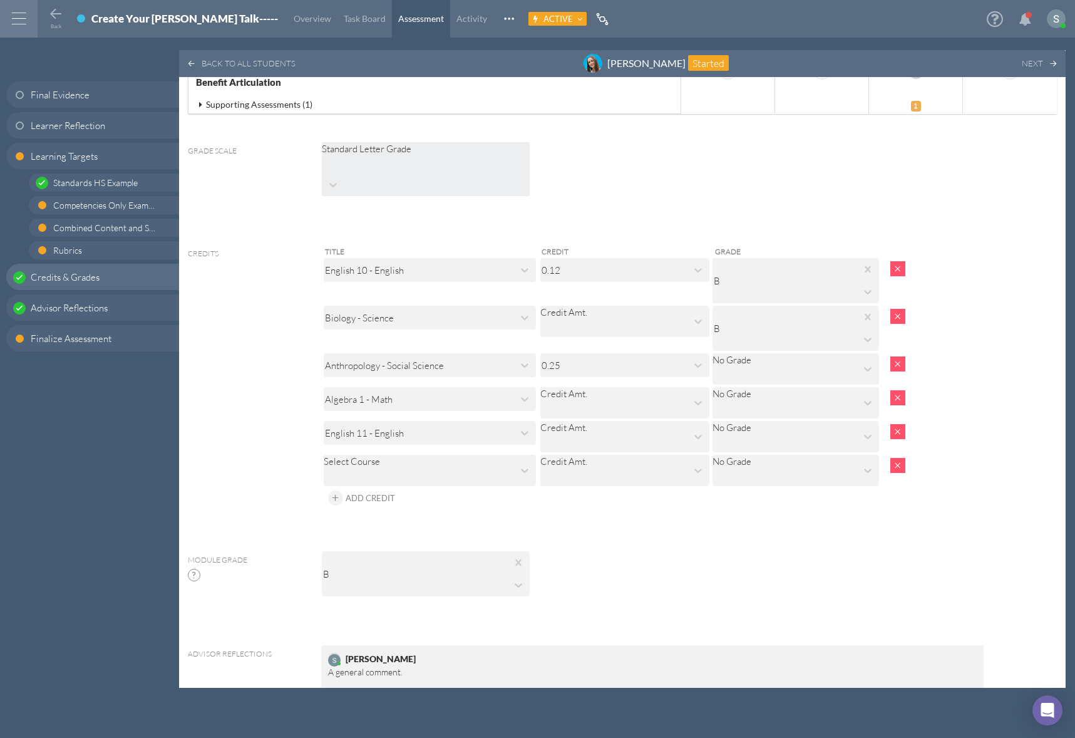
click at [367, 455] on div "Select Course" at bounding box center [352, 461] width 56 height 13
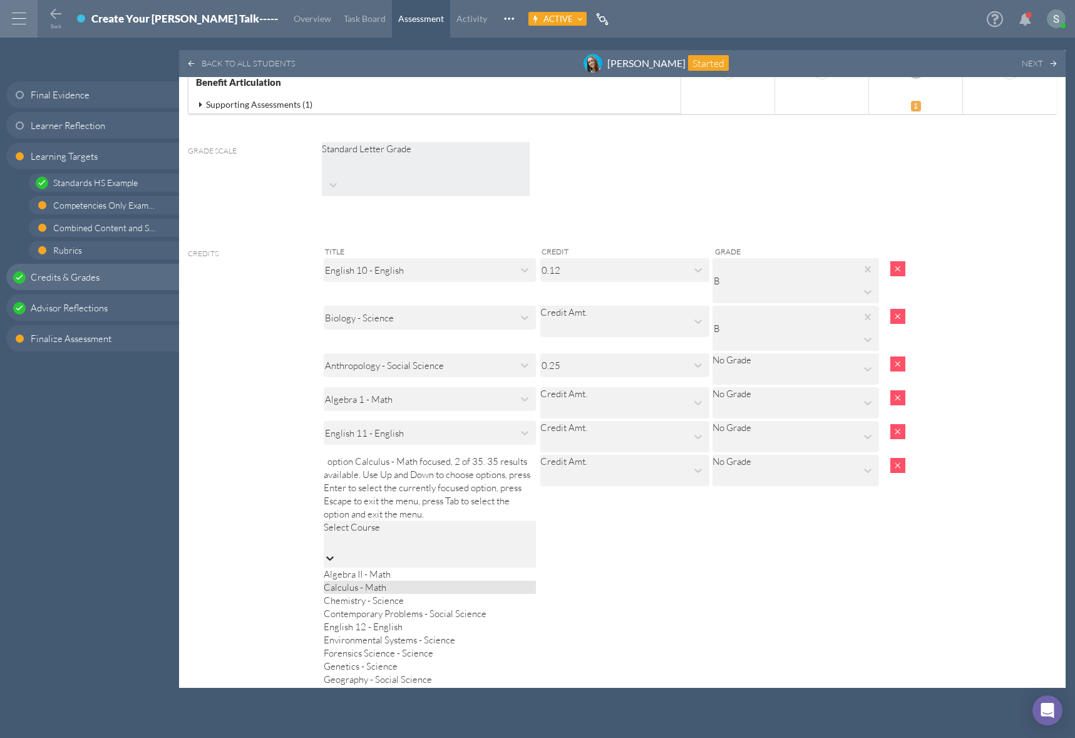
click at [414, 581] on div "Calculus - Math" at bounding box center [430, 587] width 212 height 13
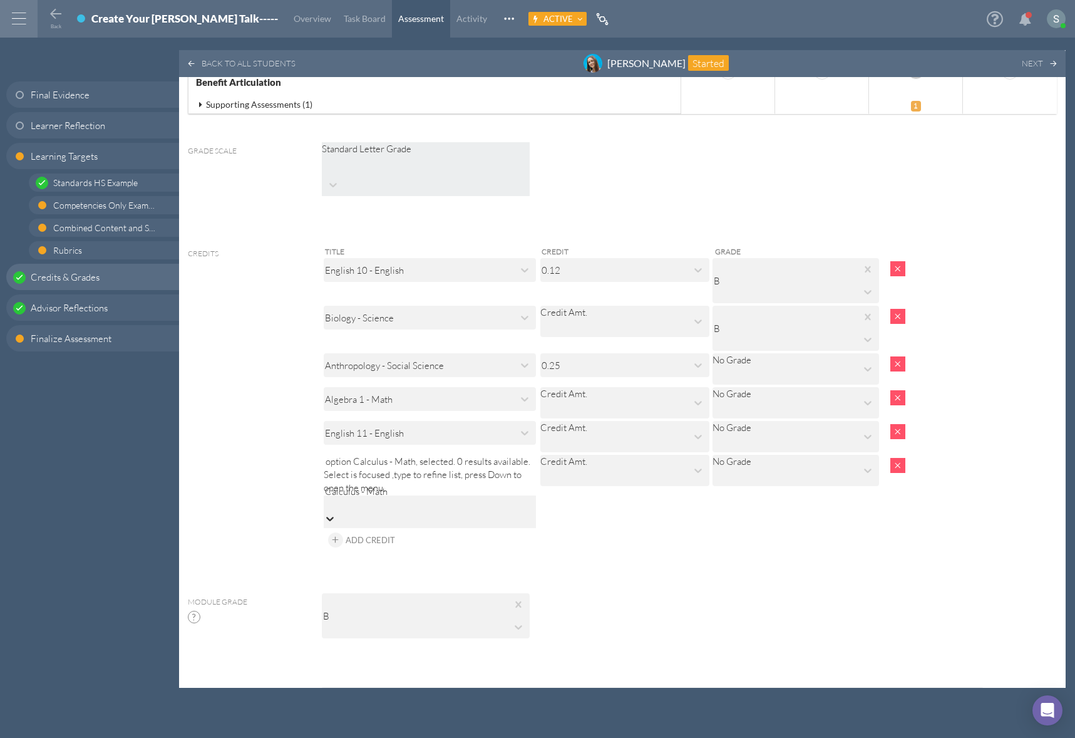
click at [587, 455] on div "Credit Amt." at bounding box center [563, 470] width 47 height 31
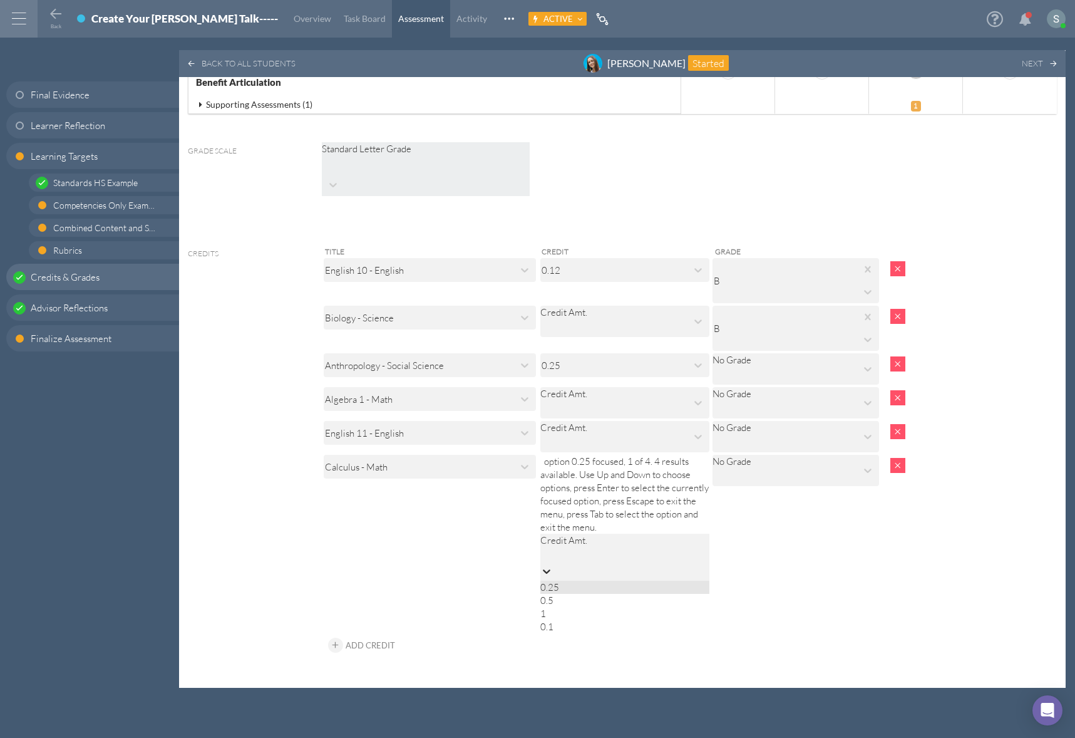
click at [727, 340] on div "Title Credit Grade English 10 - English 0.12 B Biology - Science Credit Amt. B …" at bounding box center [652, 450] width 661 height 411
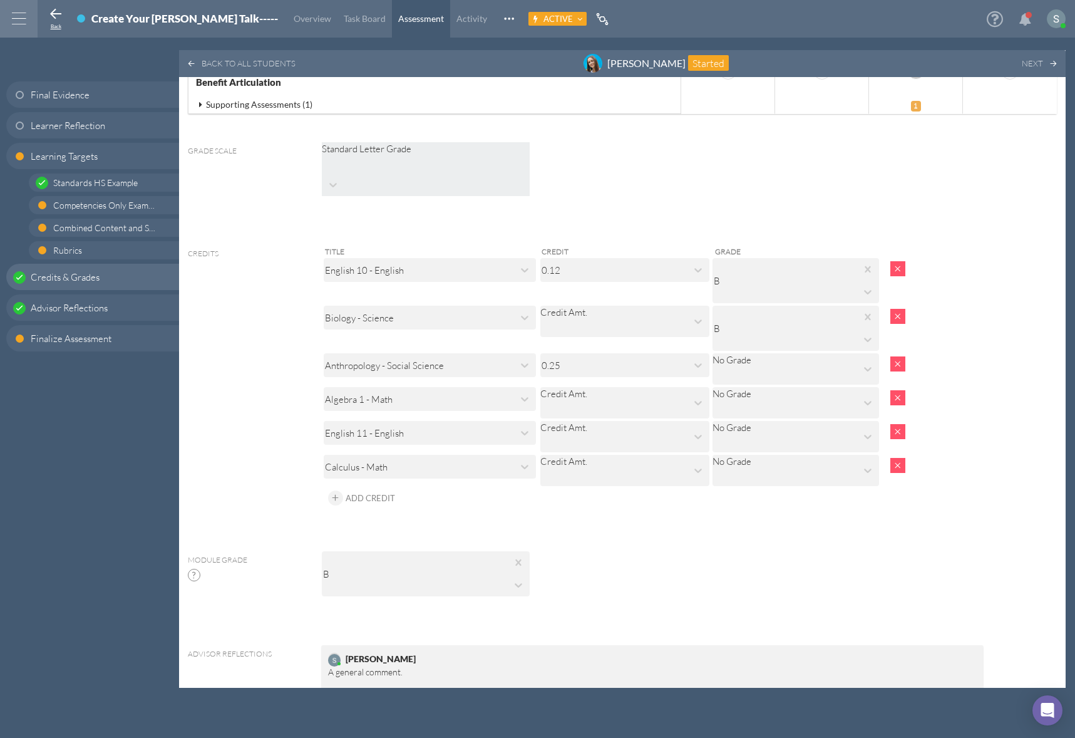
click at [53, 18] on icon at bounding box center [55, 14] width 15 height 15
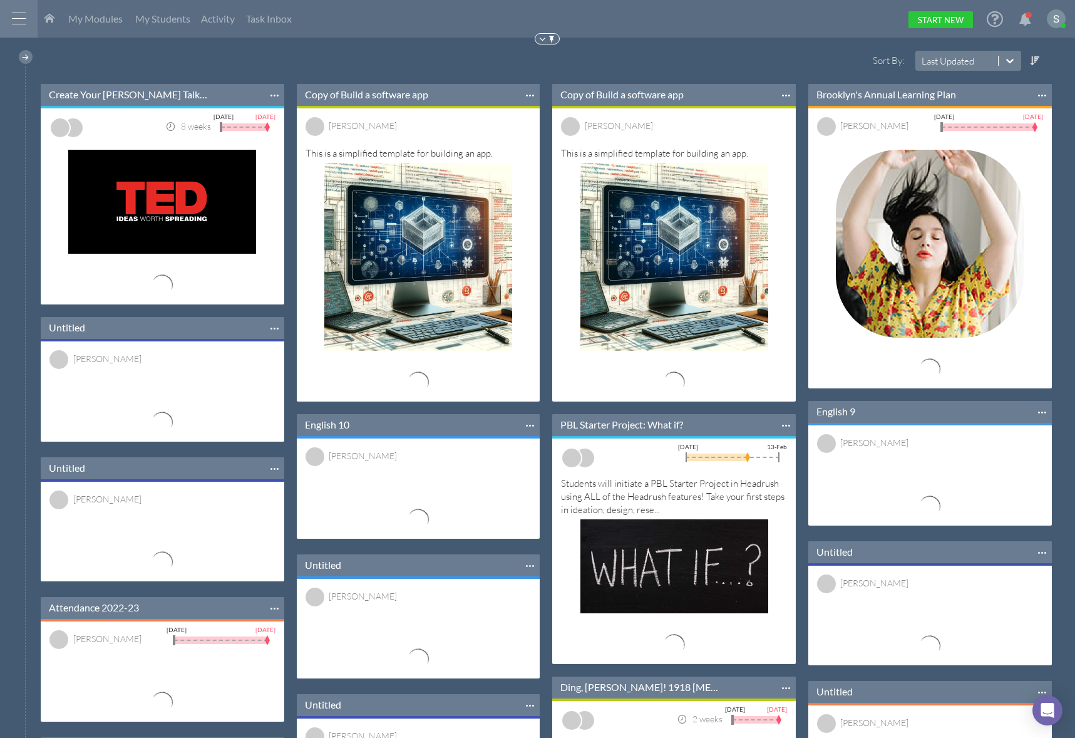
scroll to position [147, 262]
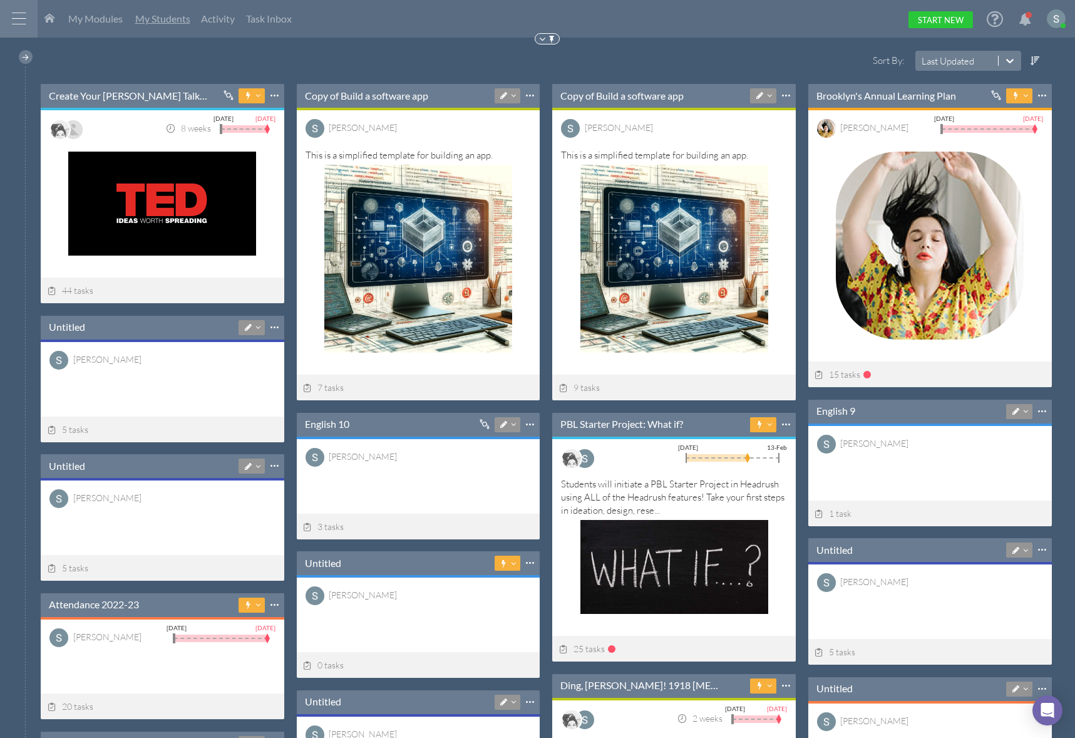
click at [154, 19] on span "My Students" at bounding box center [162, 19] width 55 height 12
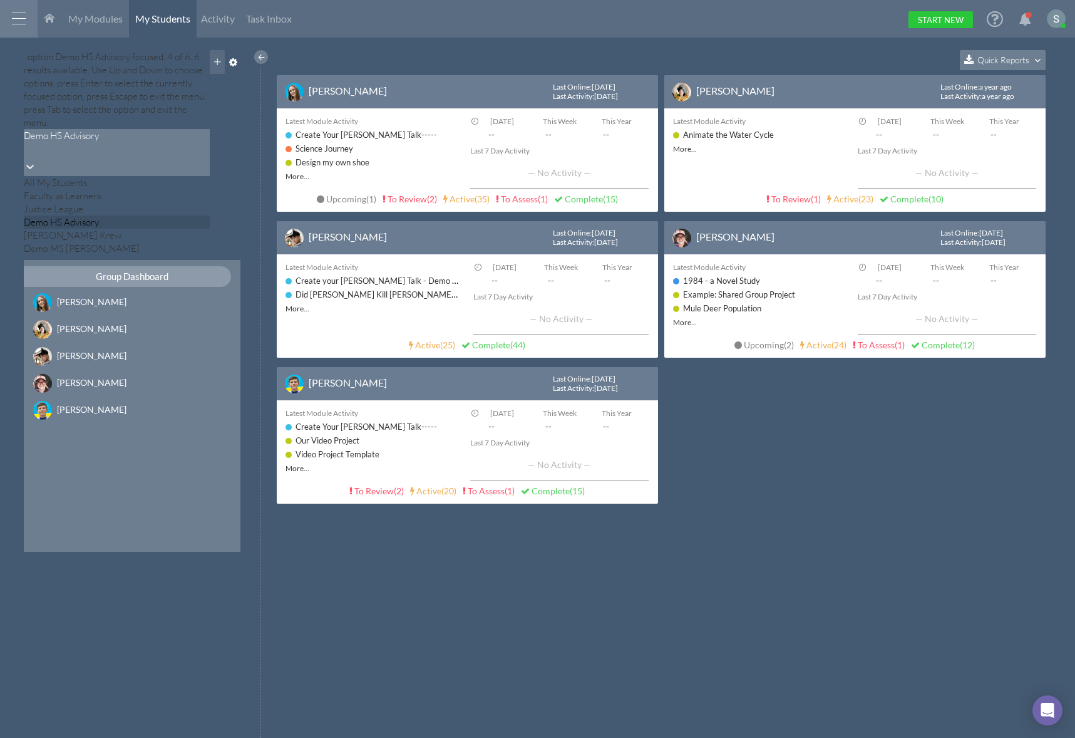
click at [180, 129] on div "Demo HS Advisory" at bounding box center [117, 144] width 187 height 30
click at [271, 335] on div "Quick Reports Ayesha Pena Last Online : 10 days ago Last Activity : 3 months ag…" at bounding box center [672, 394] width 807 height 688
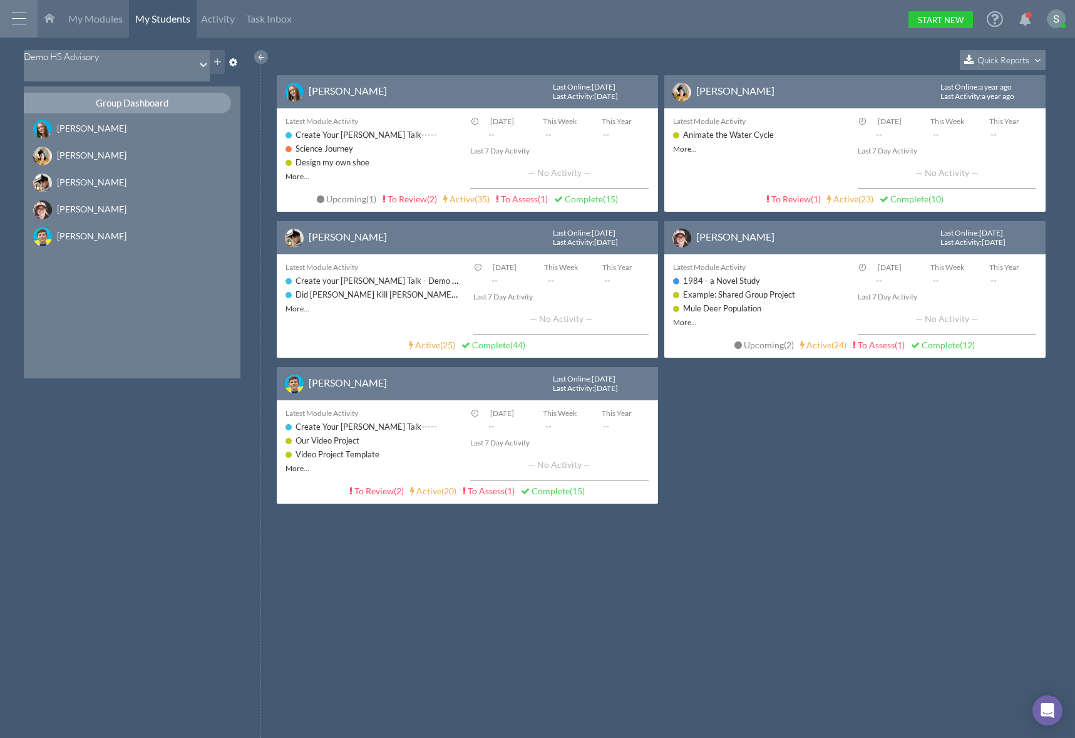
click at [1010, 53] on button "Quick Reports" at bounding box center [1003, 60] width 86 height 20
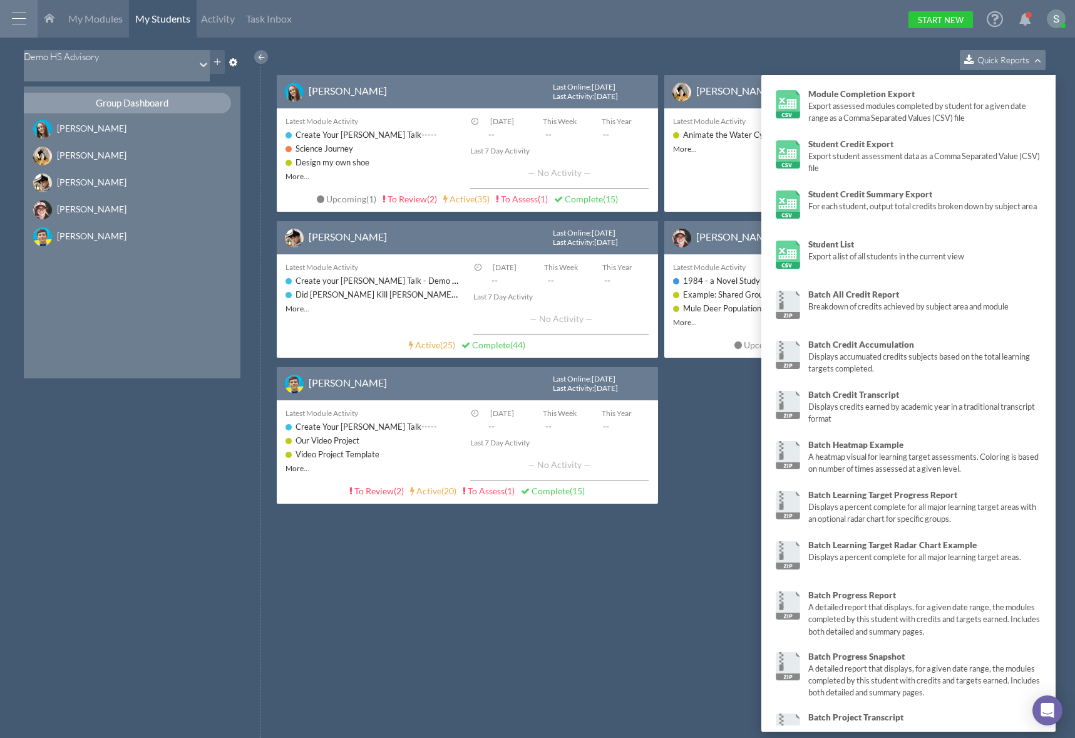
click at [852, 56] on div "Quick Reports" at bounding box center [664, 62] width 775 height 25
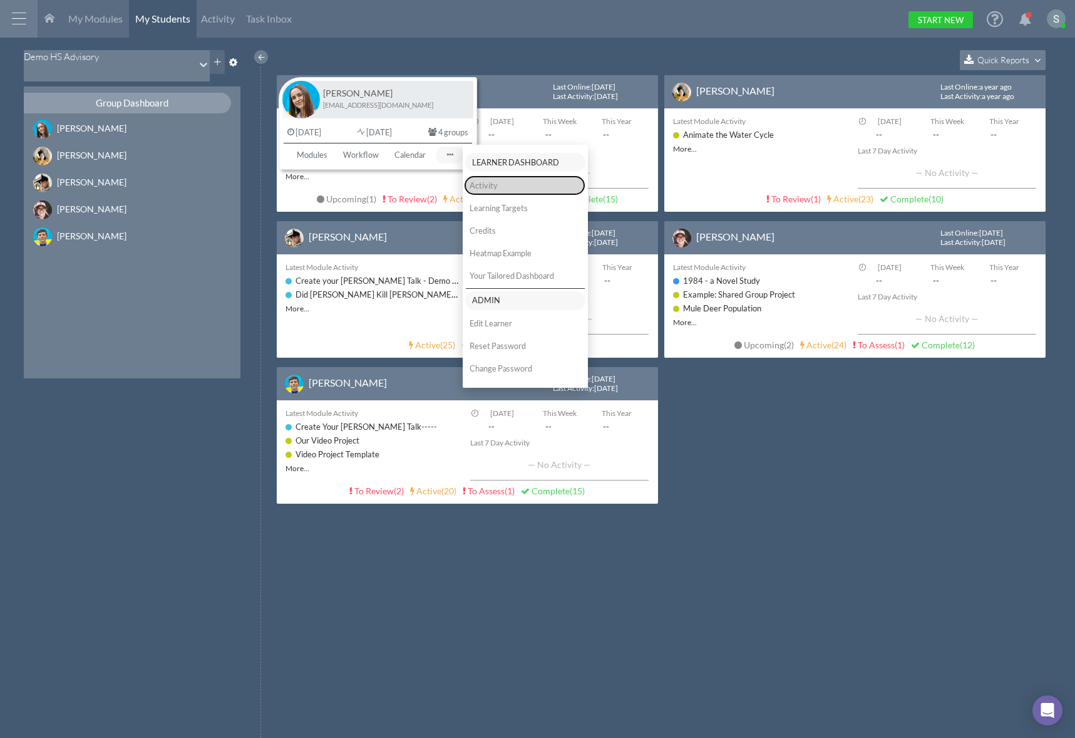
click at [490, 187] on button "Activity" at bounding box center [524, 185] width 119 height 18
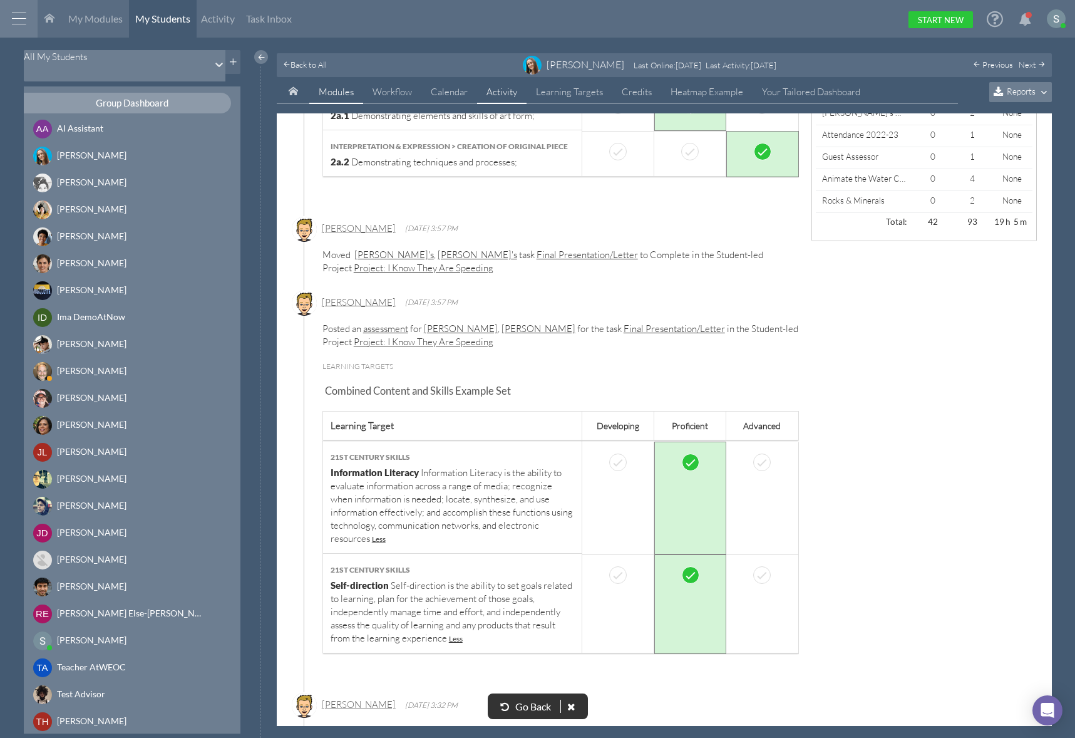
click at [339, 97] on link "Modules" at bounding box center [336, 92] width 54 height 24
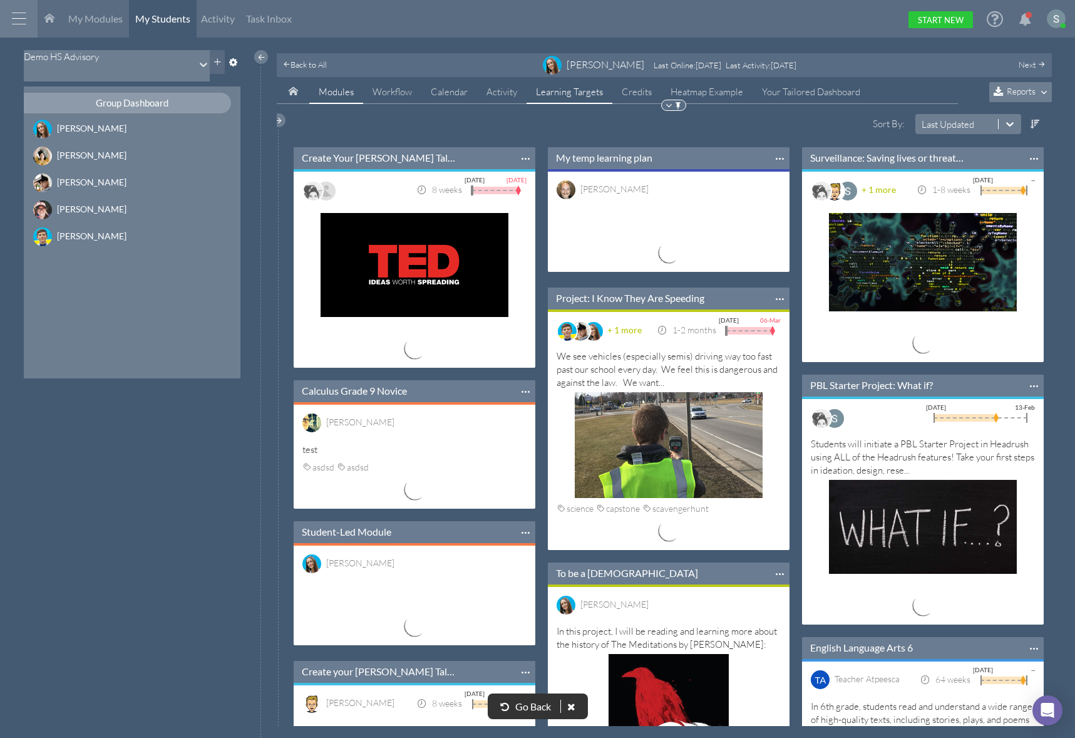
scroll to position [6, 6]
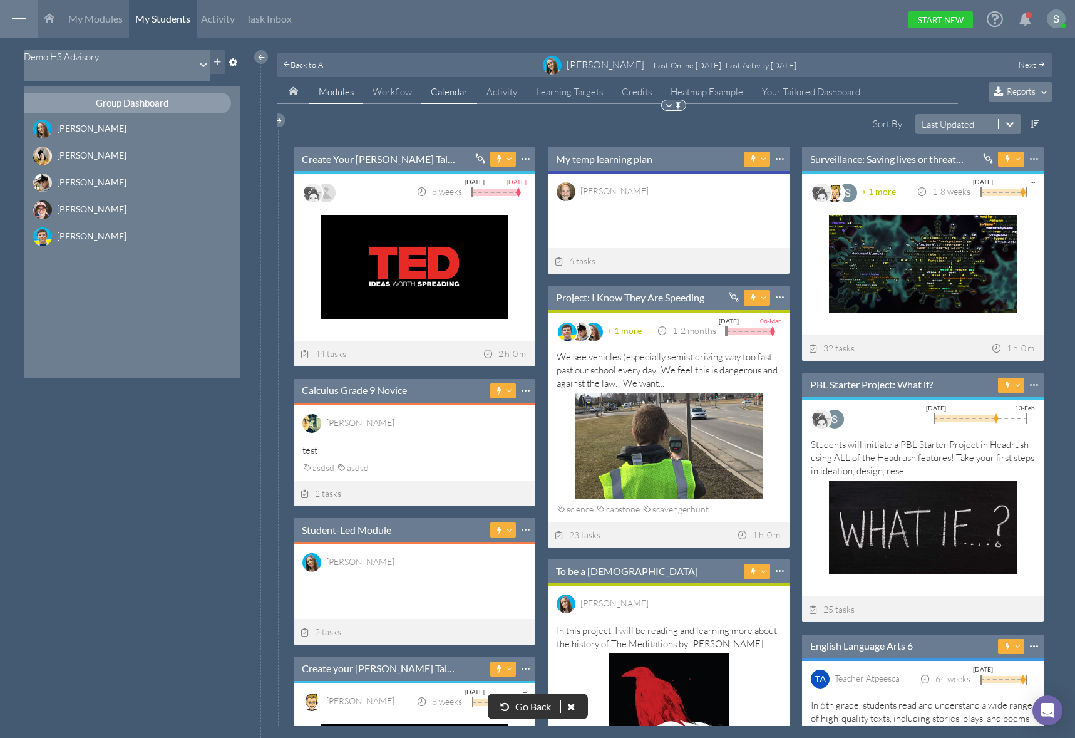
click at [453, 93] on span "Calendar" at bounding box center [449, 92] width 37 height 12
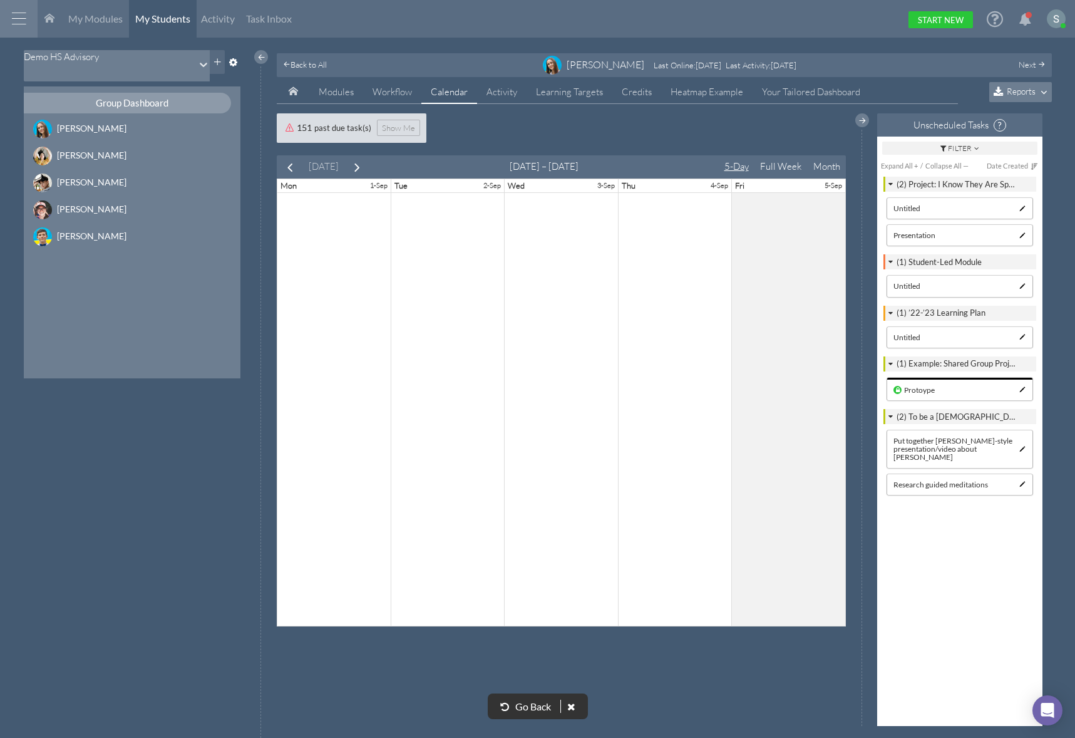
click at [825, 163] on button "Month" at bounding box center [826, 167] width 39 height 22
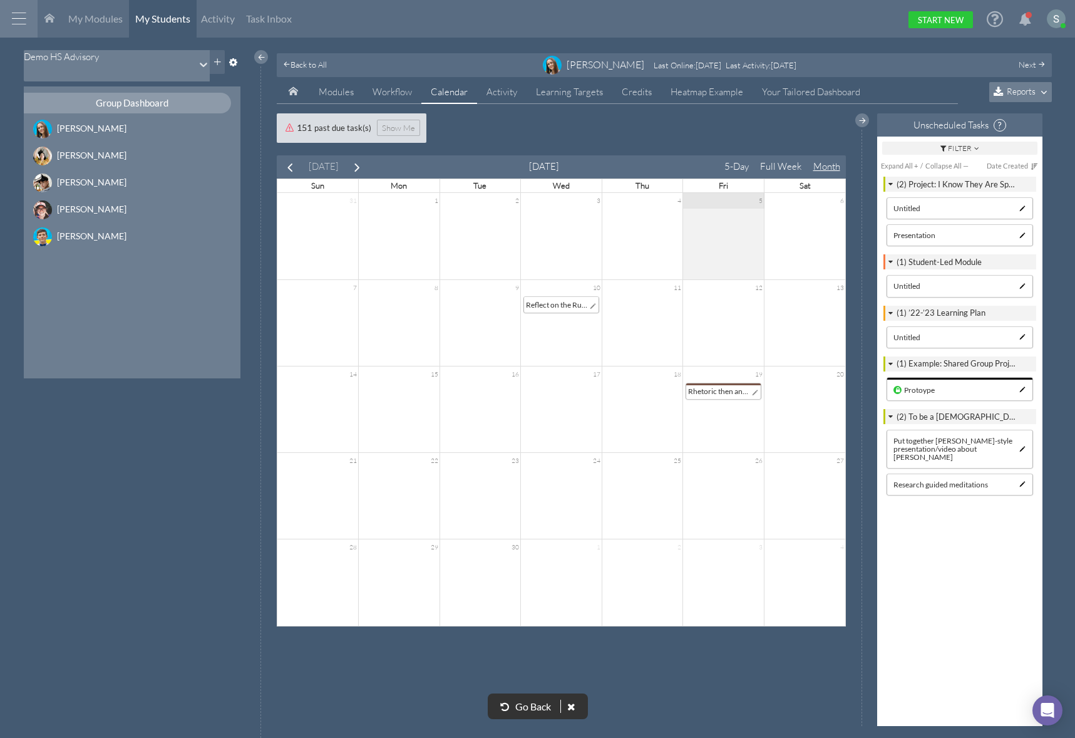
click at [291, 165] on span "prev" at bounding box center [290, 167] width 14 height 14
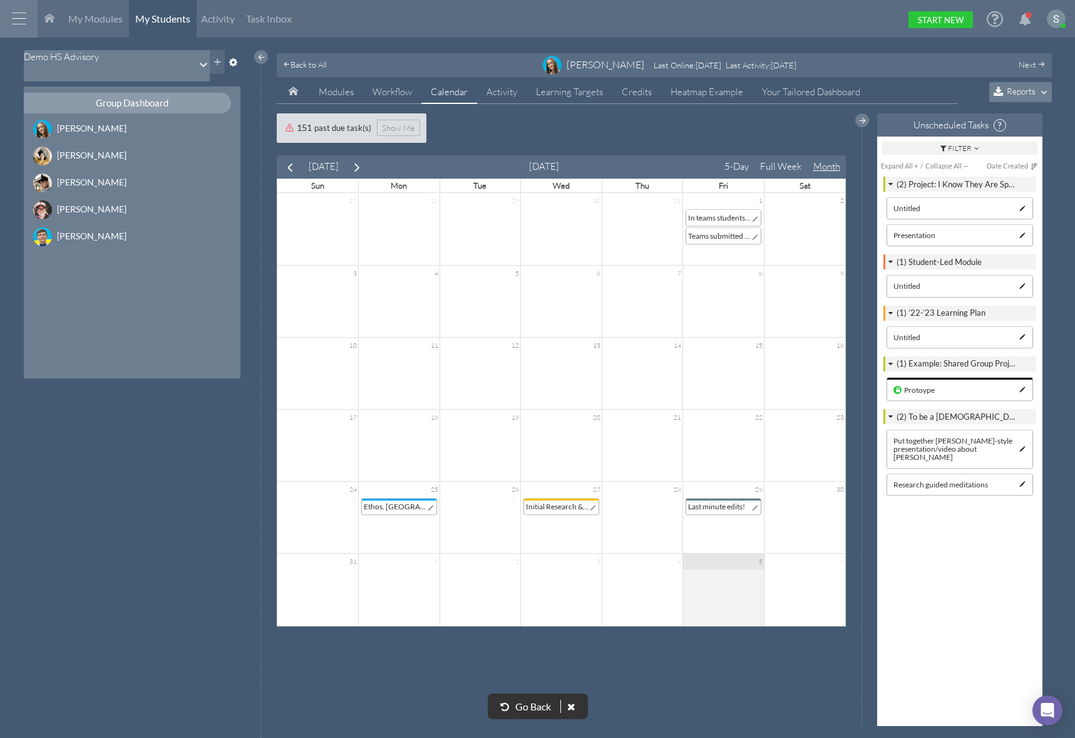
click at [290, 167] on span "prev" at bounding box center [290, 167] width 14 height 14
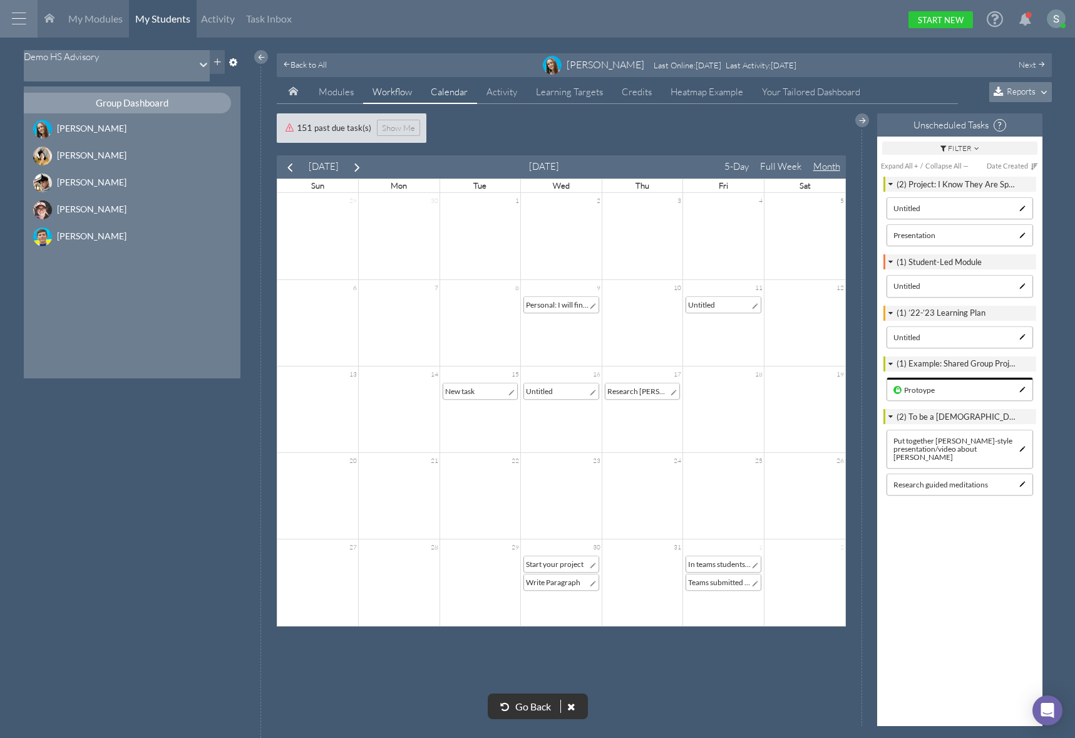
click at [386, 92] on span "Workflow" at bounding box center [392, 92] width 39 height 12
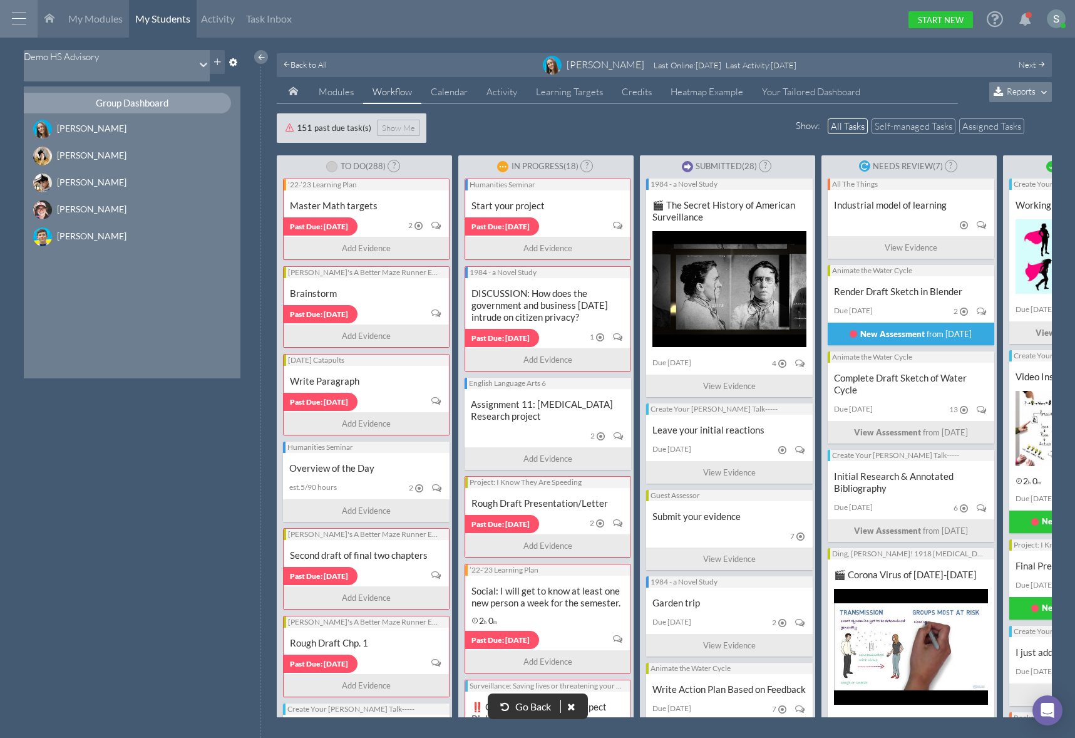
click at [1013, 91] on span "Reports" at bounding box center [1021, 91] width 29 height 11
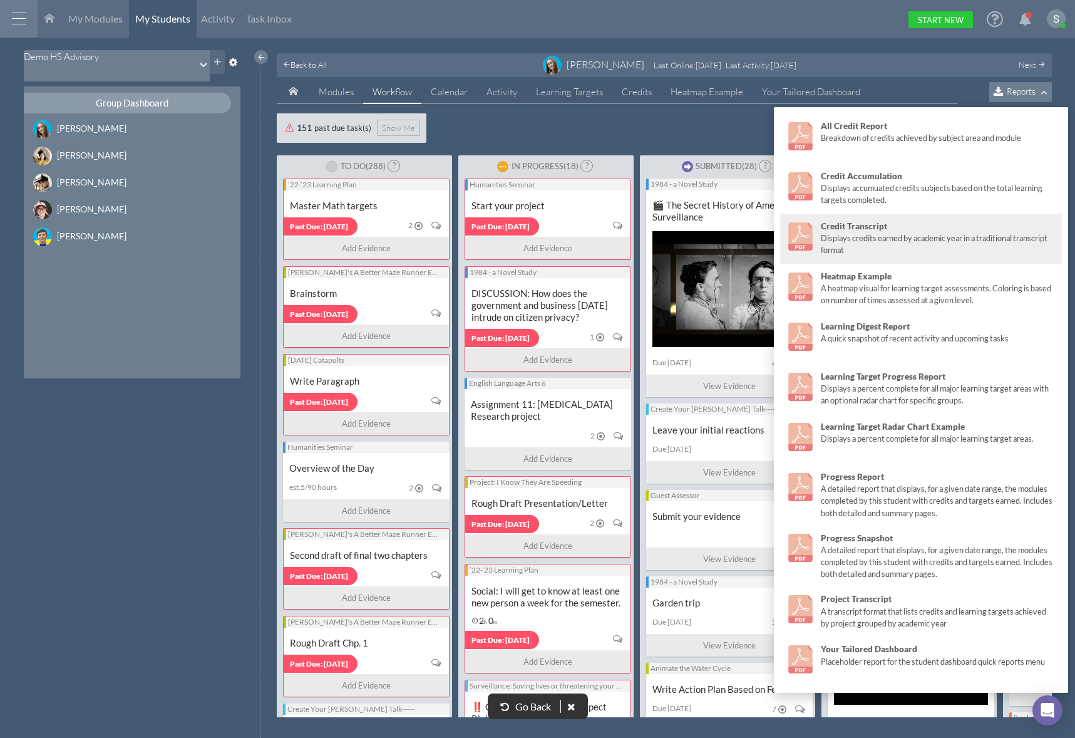
click at [918, 235] on div "Displays credits earned by academic year in a traditional transcript format" at bounding box center [938, 244] width 235 height 24
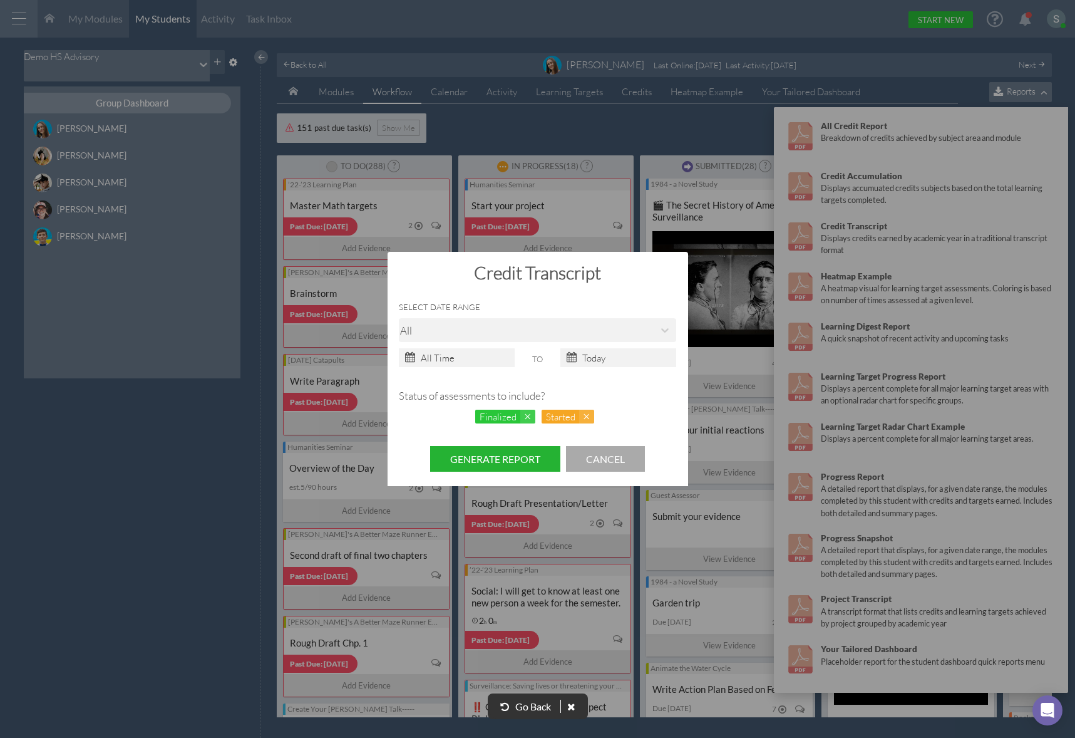
click at [531, 452] on button "Generate Report" at bounding box center [495, 459] width 130 height 26
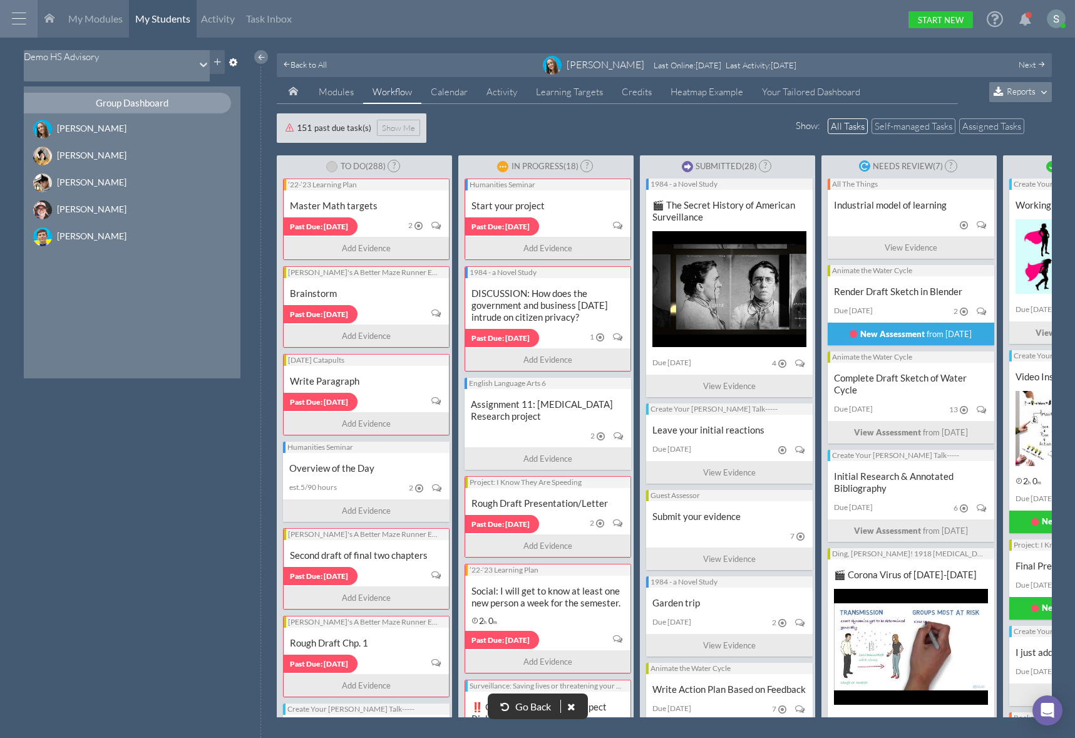
click at [998, 18] on icon at bounding box center [995, 18] width 16 height 19
click at [578, 99] on link "Learning Targets" at bounding box center [570, 92] width 86 height 24
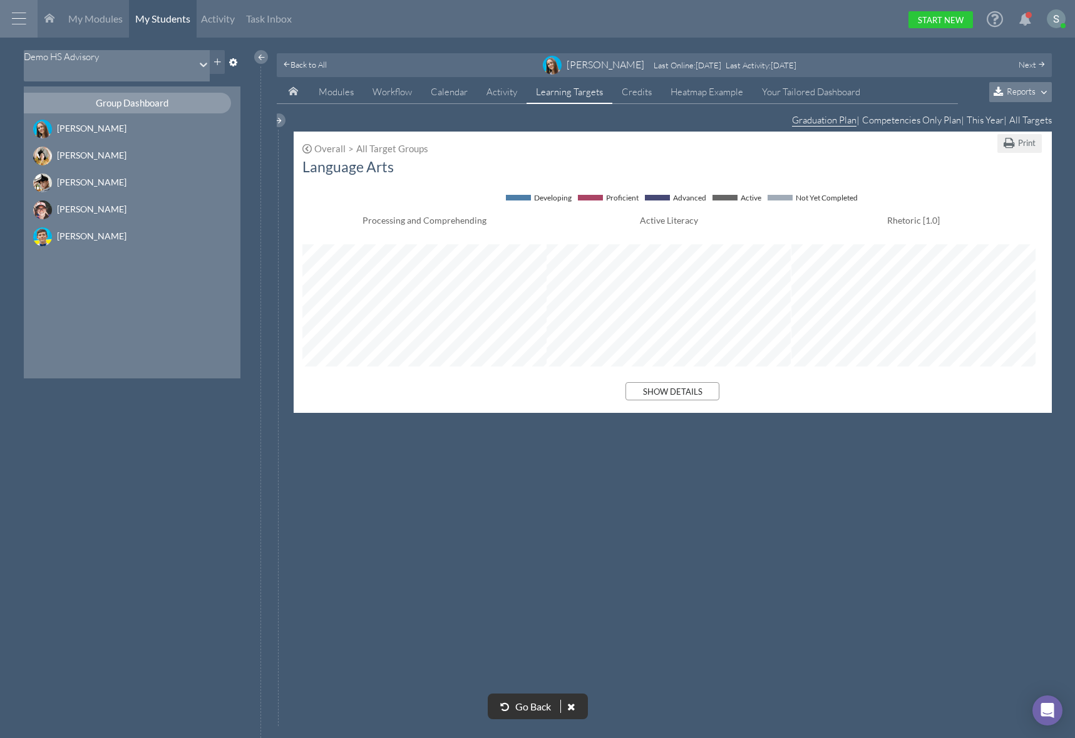
scroll to position [238, 741]
click at [687, 383] on button "Show Details" at bounding box center [673, 391] width 94 height 18
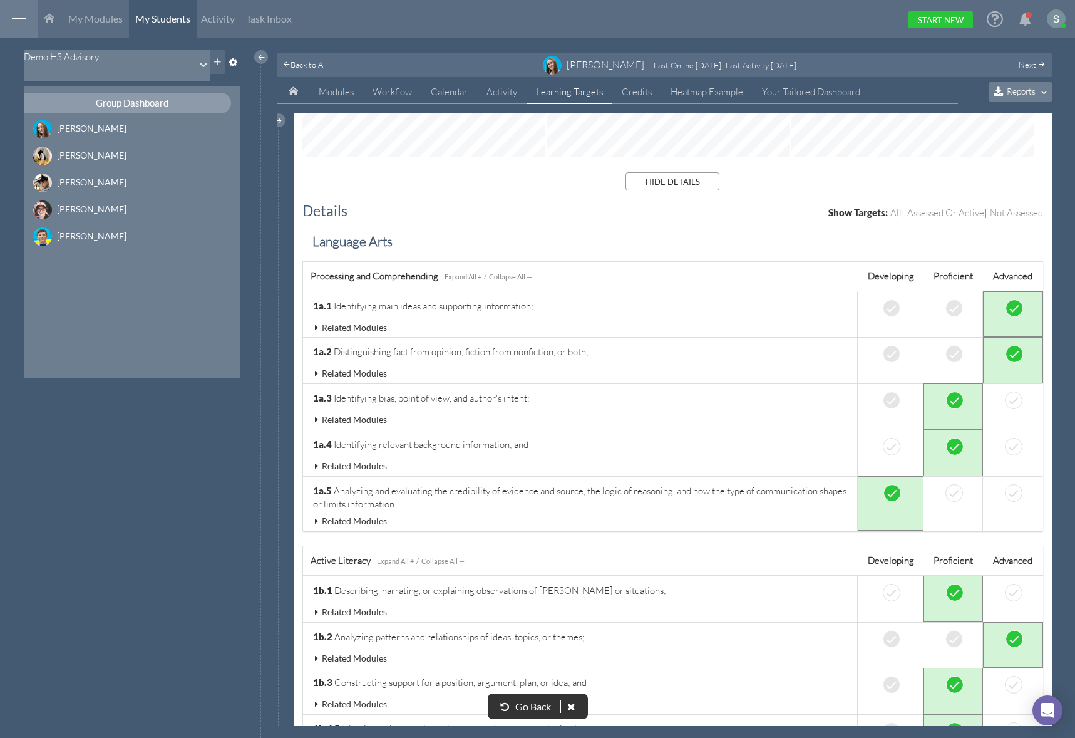
click at [315, 326] on icon at bounding box center [316, 327] width 11 height 9
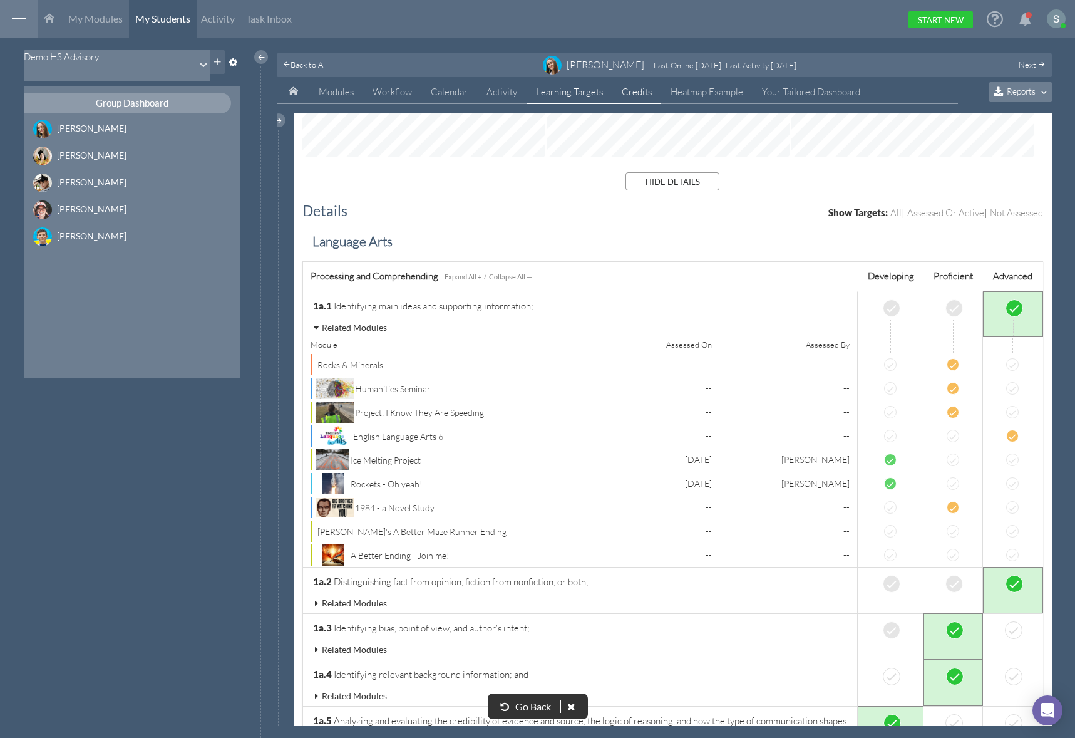
click at [629, 86] on link "Credits" at bounding box center [637, 92] width 49 height 24
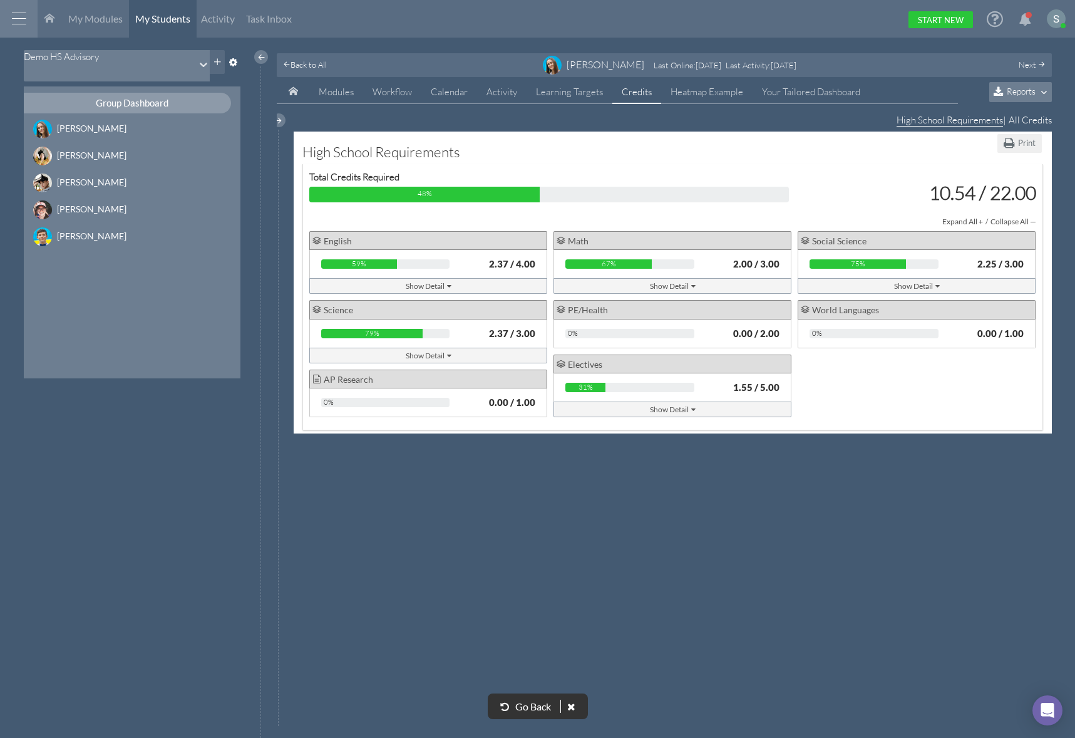
click at [680, 288] on div "Show Detail" at bounding box center [673, 285] width 46 height 13
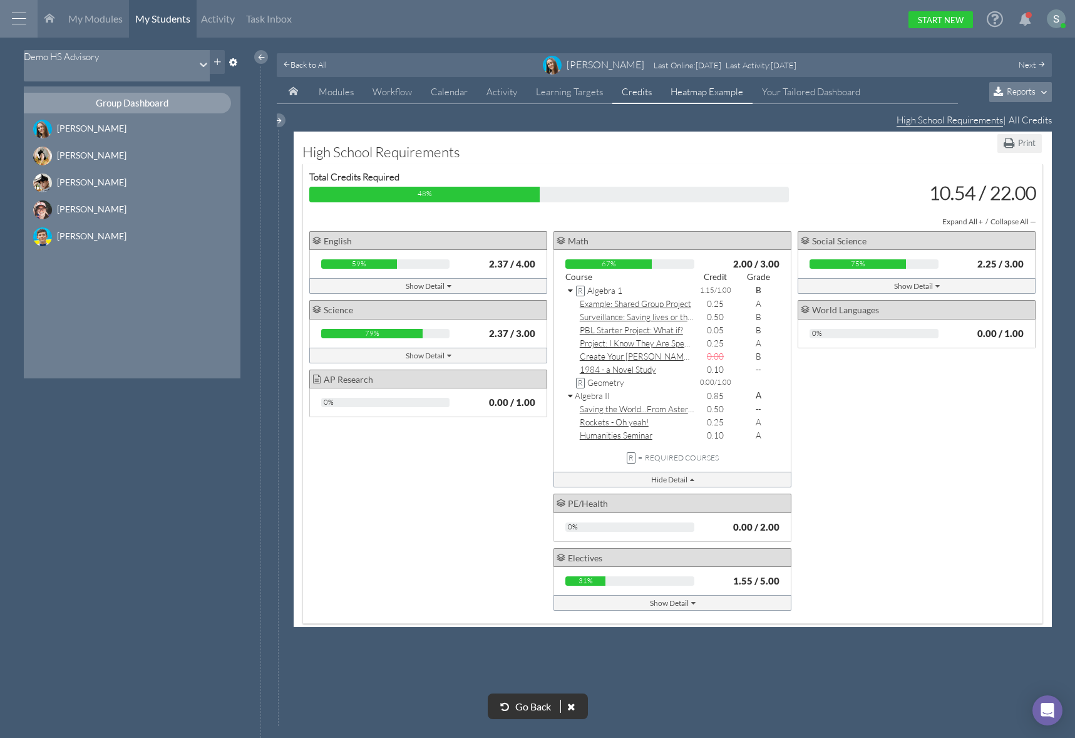
click at [707, 96] on link "Heatmap Example" at bounding box center [706, 92] width 91 height 24
